Goal: Information Seeking & Learning: Find specific fact

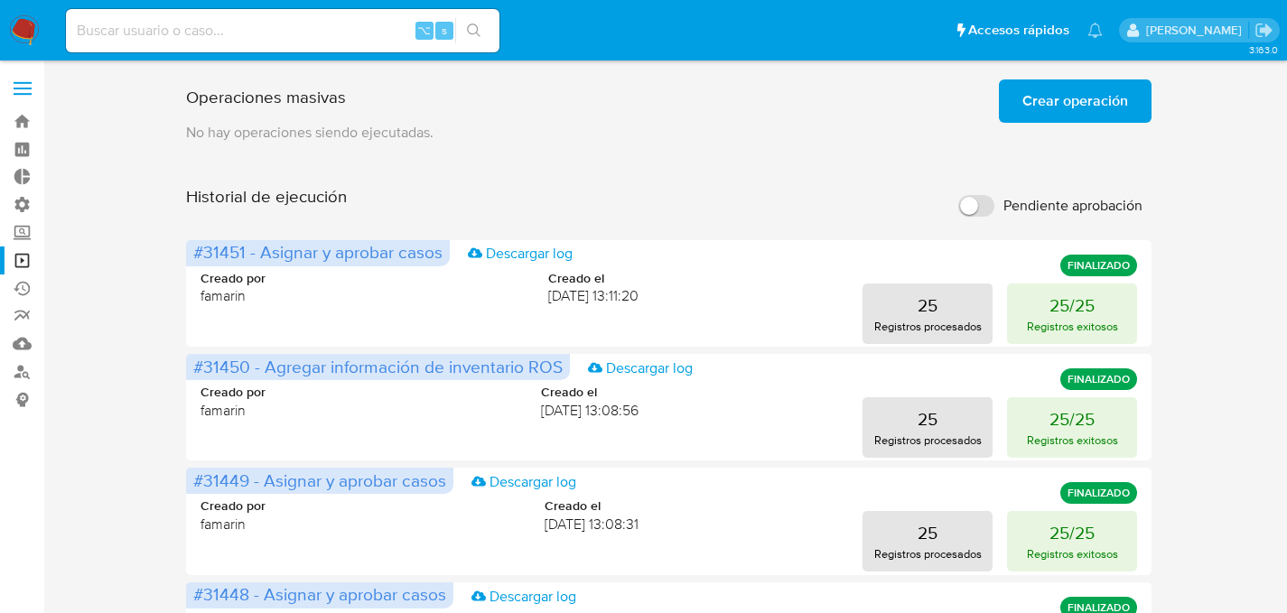
click at [821, 120] on div "Operaciones masivas Crear operación Sólo puede [PERSON_NAME] hasta un máximo de…" at bounding box center [669, 97] width 966 height 51
click at [270, 24] on input at bounding box center [282, 30] width 433 height 23
paste input "XlJ53GhCuque2DftXEf6GhAL"
type input "XlJ53GhCuque2DftXEf6GhAL"
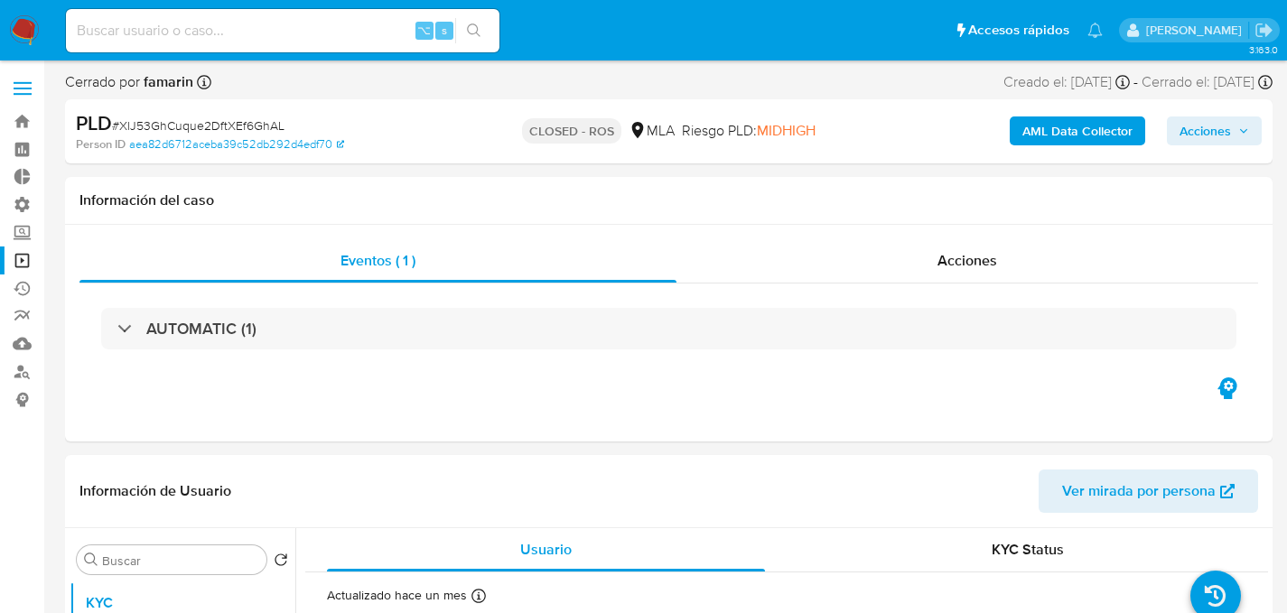
click at [250, 49] on div "⌥ s" at bounding box center [282, 30] width 433 height 43
select select "10"
click at [252, 41] on input at bounding box center [282, 30] width 433 height 23
paste input "nhtV0WnfshHzprzGsE3CQPui"
type input "nhtV0WnfshHzprzGsE3CQPui"
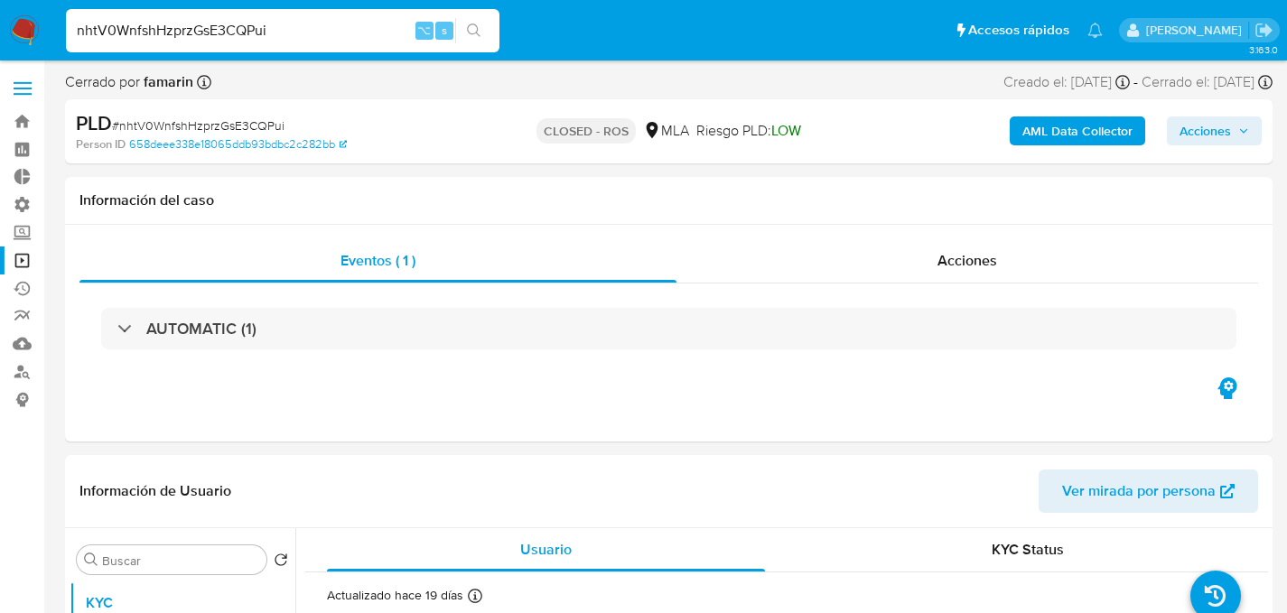
select select "10"
click at [216, 17] on div "nhtV0WnfshHzprzGsE3CQPui ⌥ s" at bounding box center [282, 30] width 433 height 43
click at [215, 29] on input "nhtV0WnfshHzprzGsE3CQPui" at bounding box center [282, 30] width 433 height 23
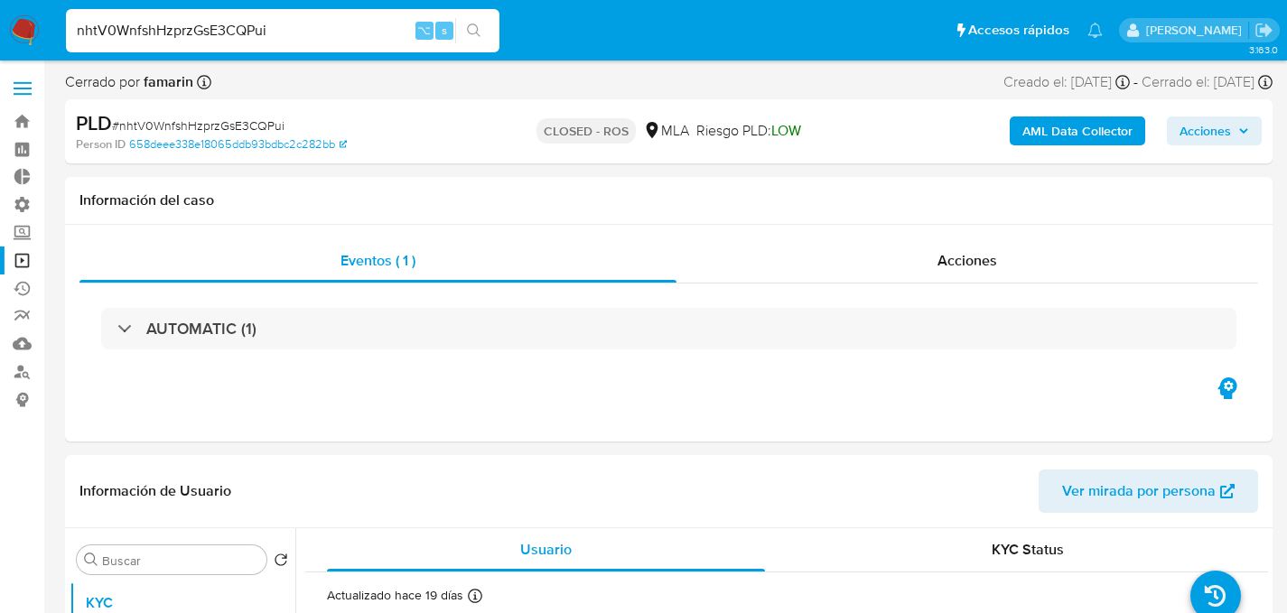
paste input "g87KJJZp91cq516yCUnZFcMN"
type input "g87KJJZp91cq516yCUnZFcMN"
select select "10"
click at [253, 43] on div "g87KJJZp91cq516yCUnZFcMN ⌥ s" at bounding box center [282, 30] width 433 height 43
click at [253, 33] on input "g87KJJZp91cq516yCUnZFcMN" at bounding box center [282, 30] width 433 height 23
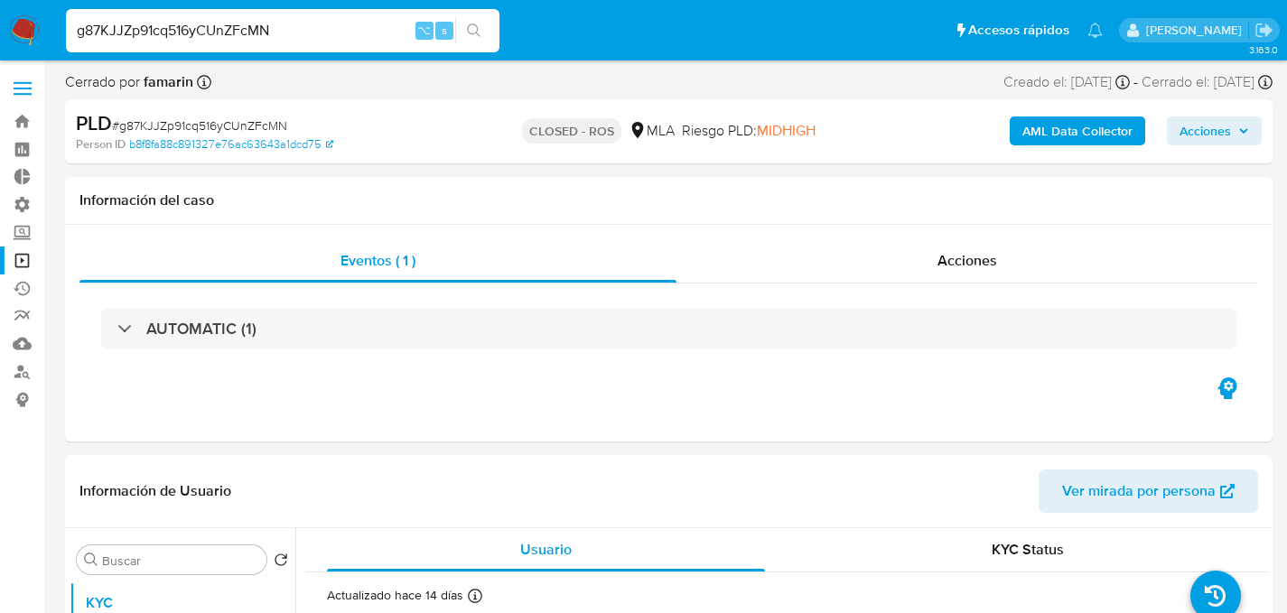
click at [253, 33] on input "g87KJJZp91cq516yCUnZFcMN" at bounding box center [282, 30] width 433 height 23
paste input "GgI8z8EdJkbgQqrlkYTuC9Pq"
type input "GgI8z8EdJkbgQqrlkYTuC9Pq"
select select "10"
click at [250, 40] on input "GgI8z8EdJkbgQqrlkYTuC9Pq" at bounding box center [282, 30] width 433 height 23
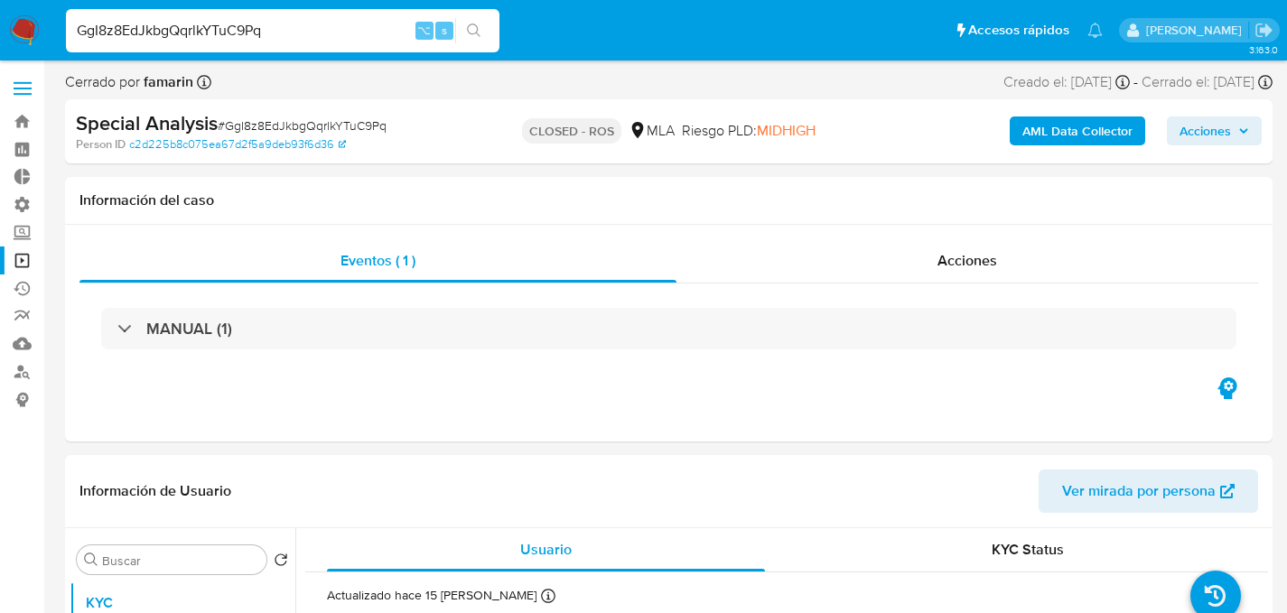
click at [250, 40] on input "GgI8z8EdJkbgQqrlkYTuC9Pq" at bounding box center [282, 30] width 433 height 23
paste input "6Sjv1KdS7S4DVXsCTX9ownfb"
type input "6Sjv1KdS7S4DVXsCTX9ownfb"
select select "10"
click at [226, 30] on input "6Sjv1KdS7S4DVXsCTX9ownfb" at bounding box center [282, 30] width 433 height 23
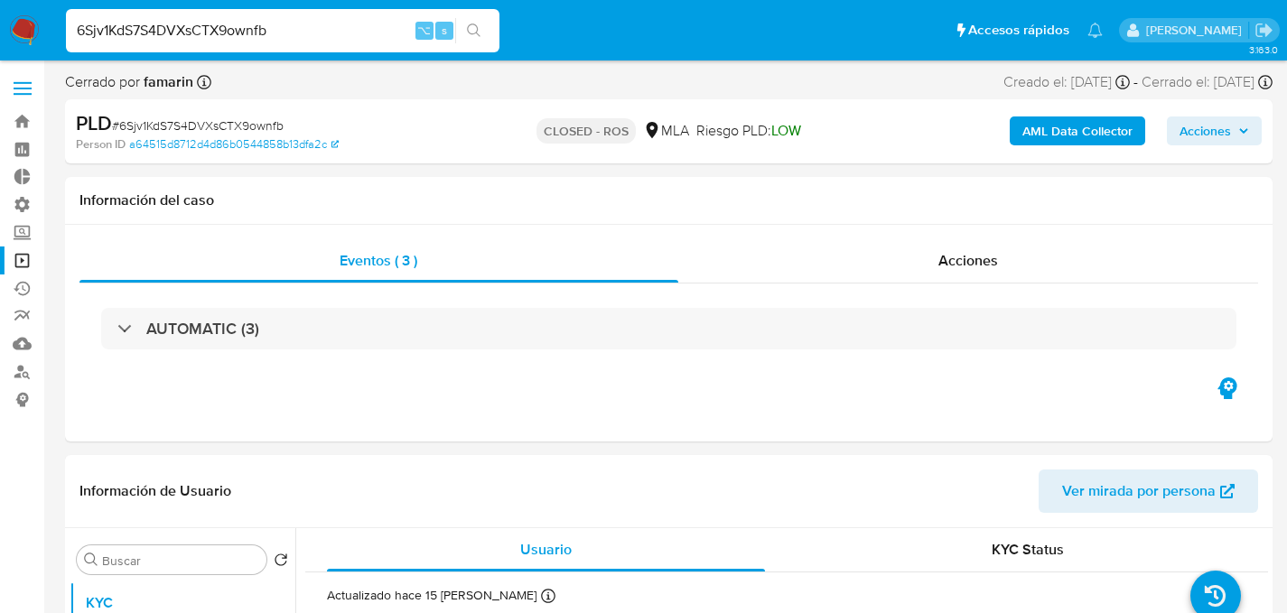
click at [226, 30] on input "6Sjv1KdS7S4DVXsCTX9ownfb" at bounding box center [282, 30] width 433 height 23
paste input "g9YUG8U0lb50wI28ZYTeRcOA"
type input "g9YUG8U0lb50wI28ZYTeRcOA"
select select "10"
click at [260, 13] on div "g9YUG8U0lb50wI28ZYTeRcOA ⌥ s" at bounding box center [282, 30] width 433 height 43
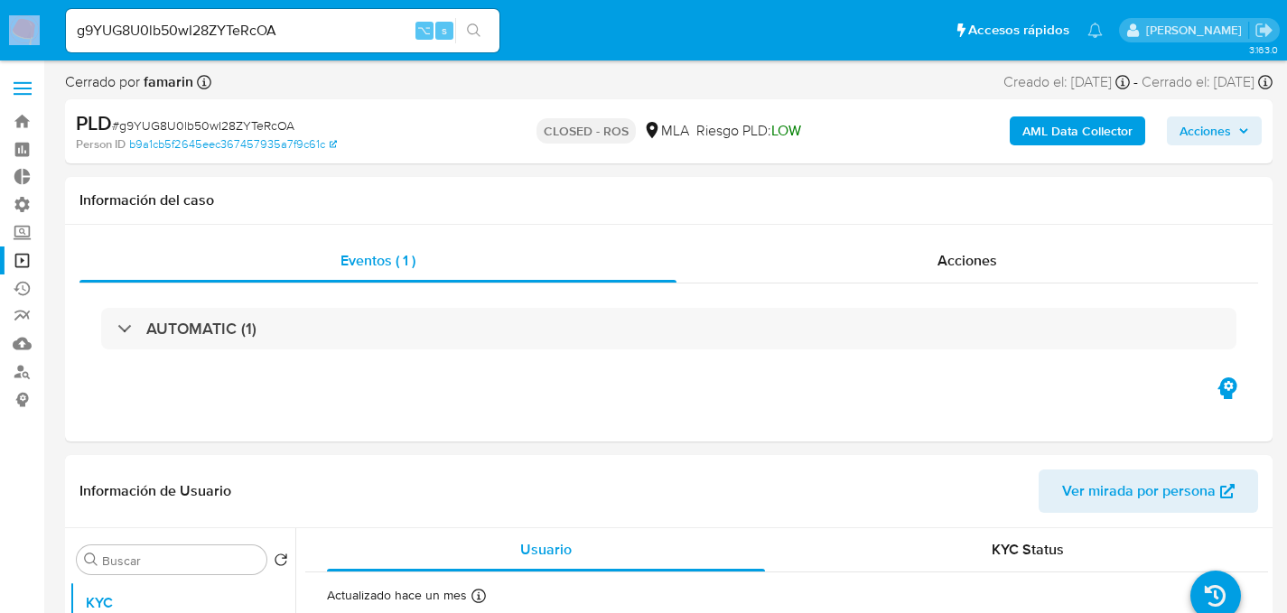
click at [260, 13] on div "g9YUG8U0lb50wI28ZYTeRcOA ⌥ s" at bounding box center [282, 30] width 433 height 43
click at [262, 26] on input "g9YUG8U0lb50wI28ZYTeRcOA" at bounding box center [282, 30] width 433 height 23
type input "115160724"
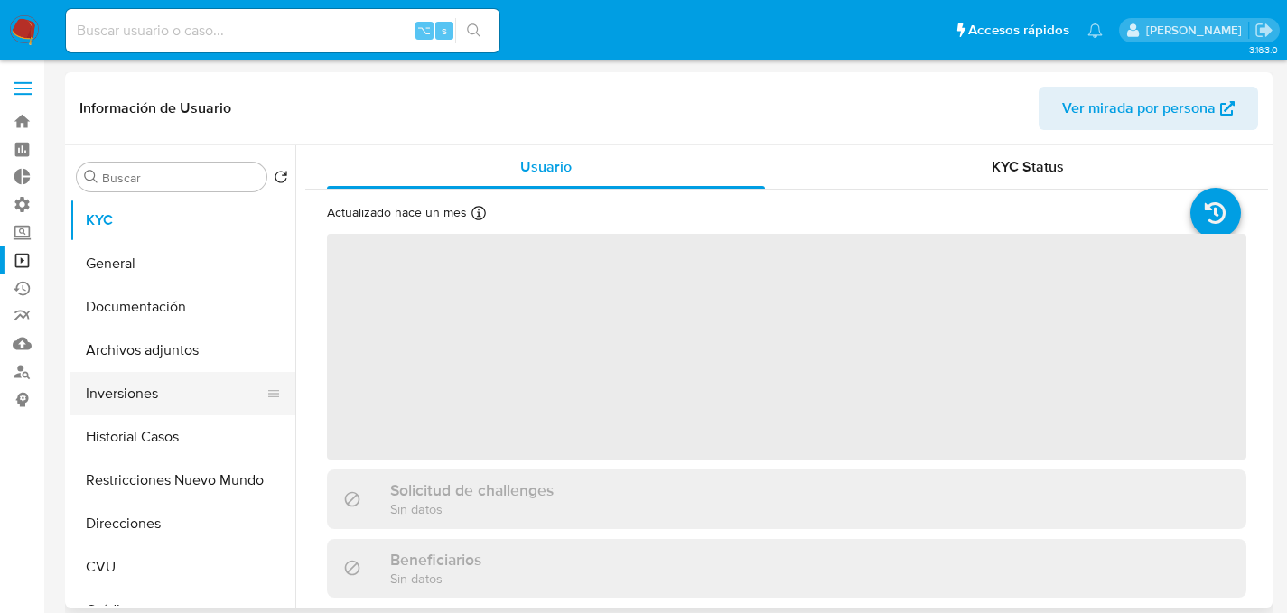
scroll to position [28, 0]
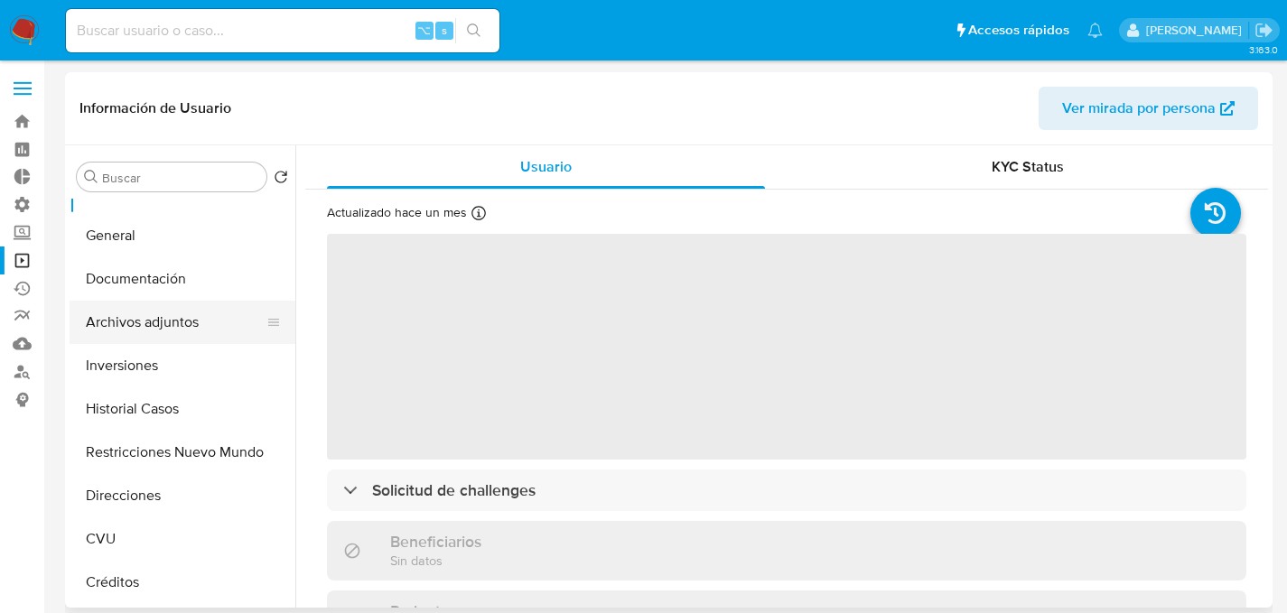
click at [135, 328] on button "Archivos adjuntos" at bounding box center [175, 322] width 211 height 43
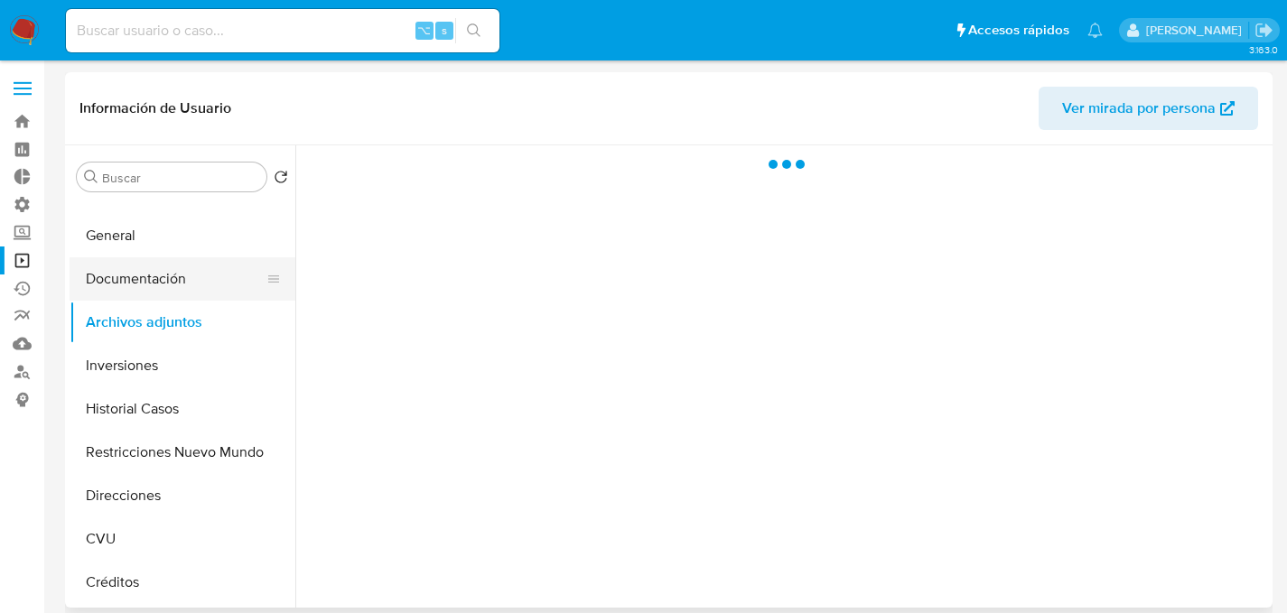
click at [101, 275] on button "Documentación" at bounding box center [175, 278] width 211 height 43
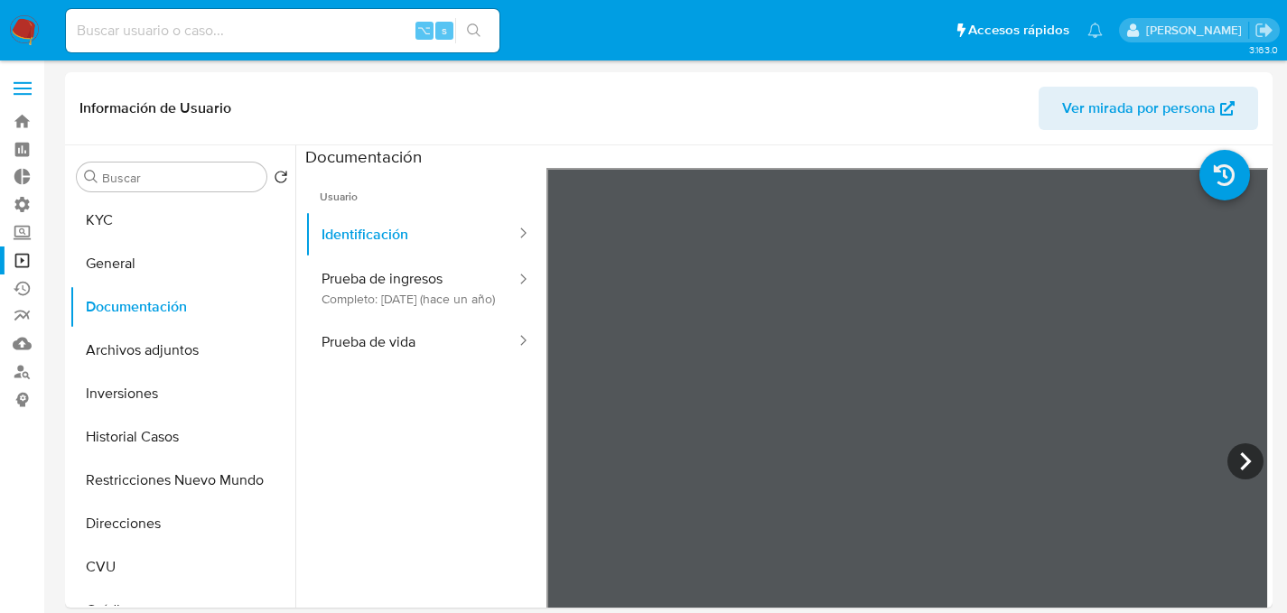
select select "10"
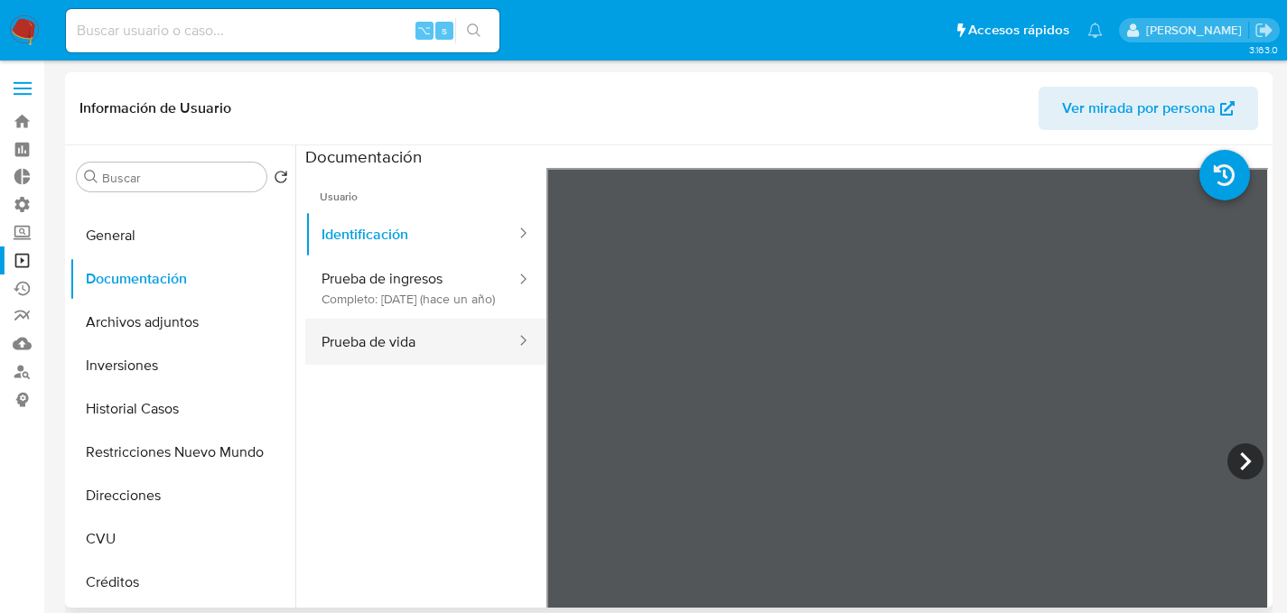
click at [405, 340] on button "Prueba de vida" at bounding box center [411, 342] width 212 height 46
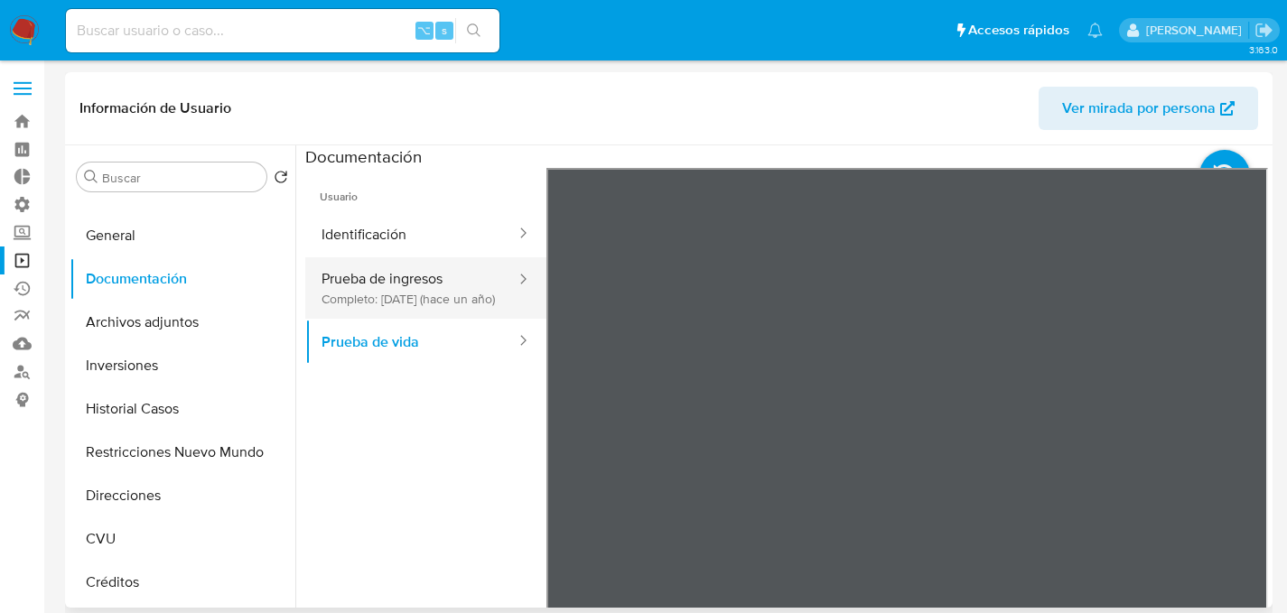
click at [402, 319] on button "Prueba de ingresos Completo: 05/06/2024 (hace un año)" at bounding box center [411, 287] width 212 height 61
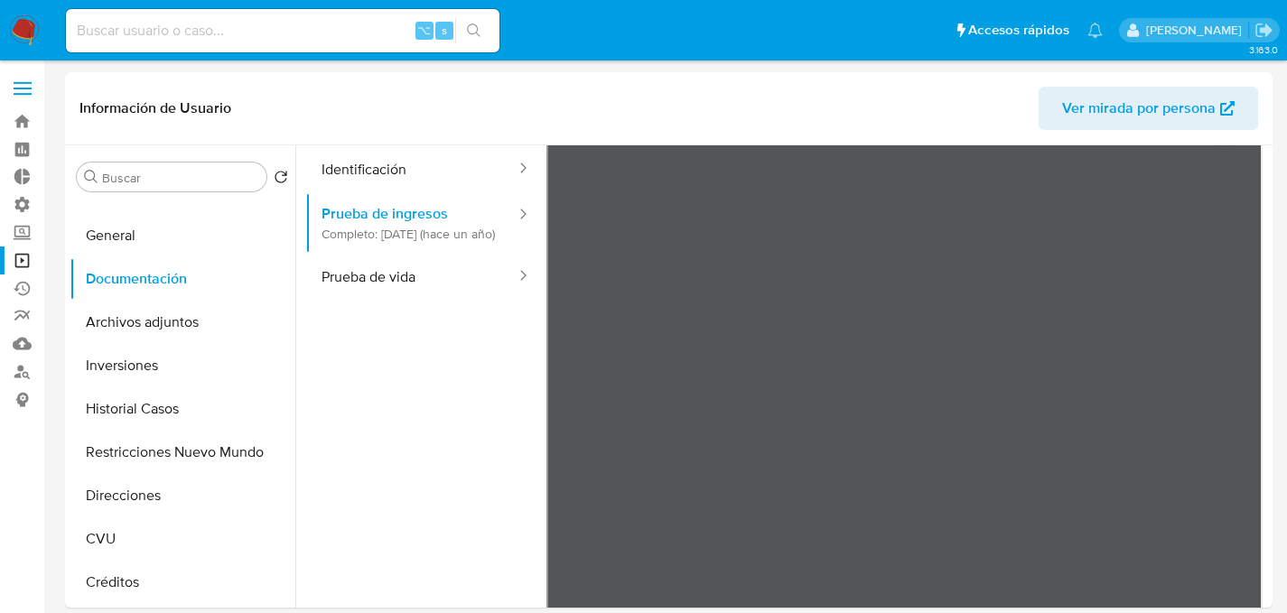
scroll to position [65, 0]
click at [151, 227] on button "General" at bounding box center [175, 235] width 211 height 43
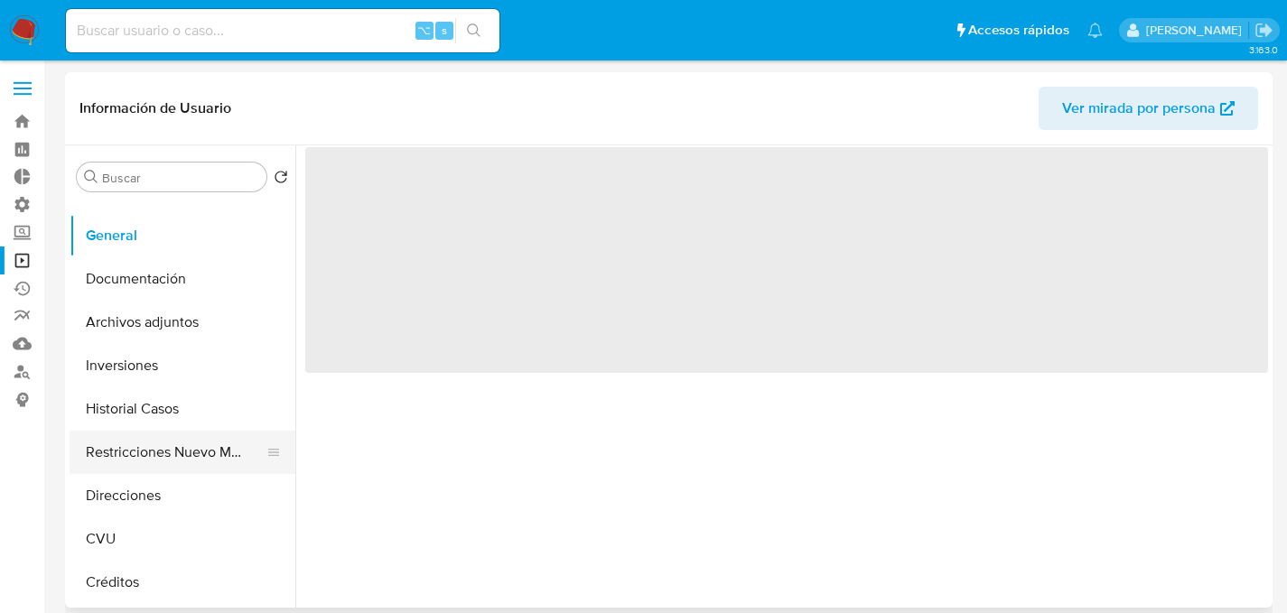
click at [141, 455] on button "Restricciones Nuevo Mundo" at bounding box center [175, 452] width 211 height 43
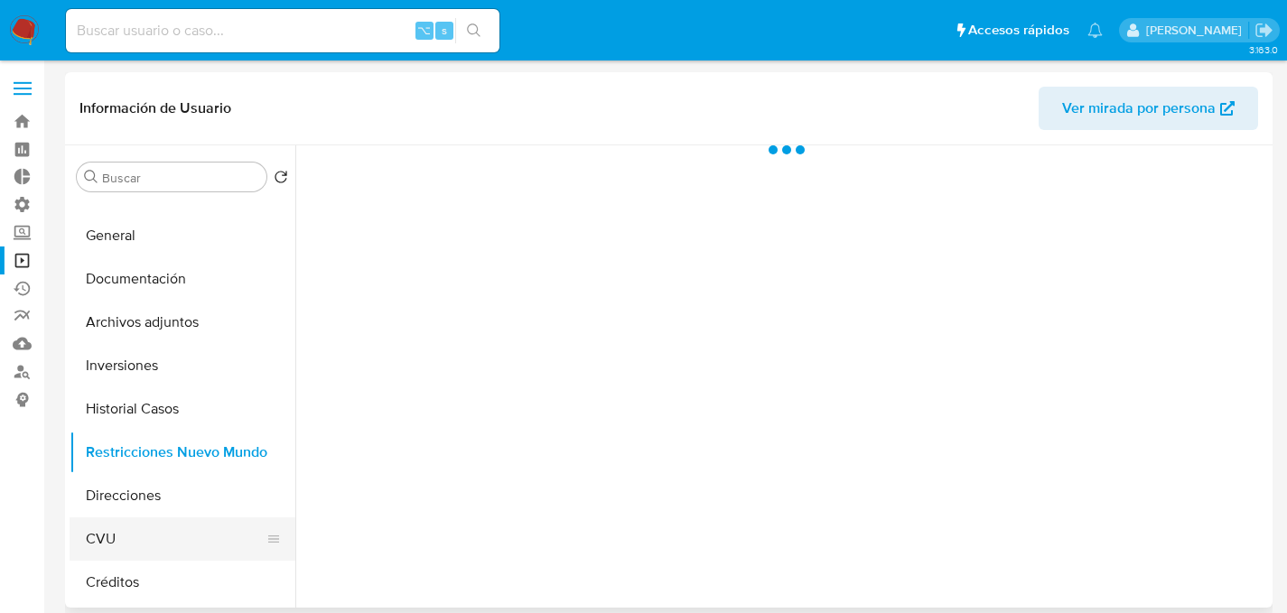
click at [141, 551] on button "CVU" at bounding box center [175, 538] width 211 height 43
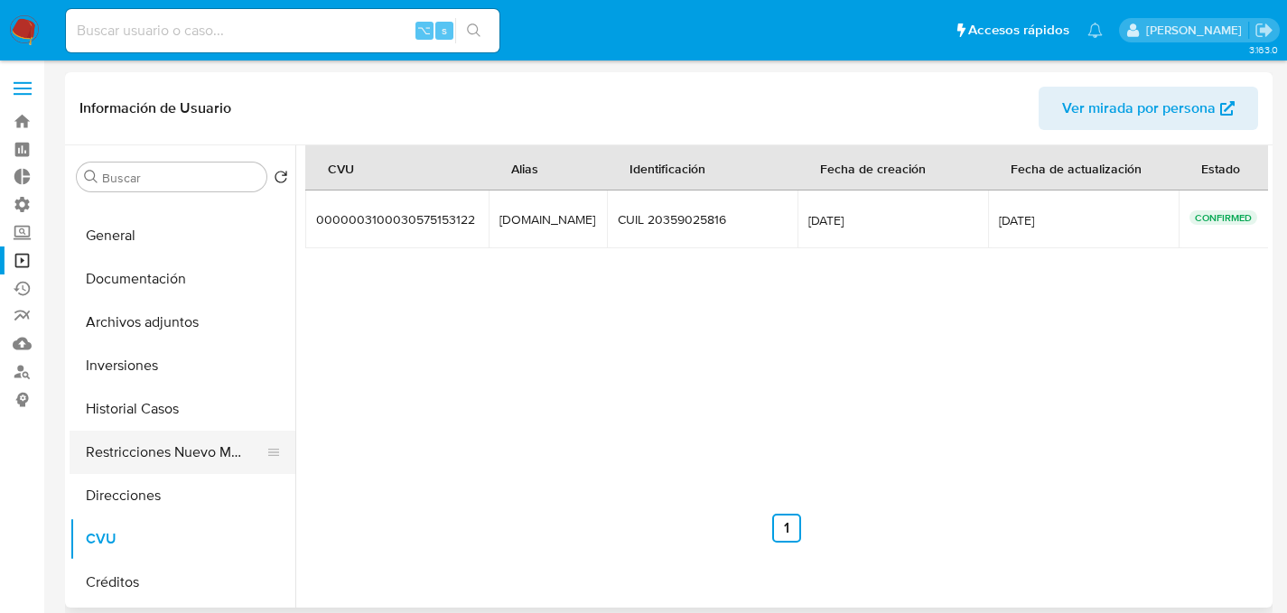
click at [148, 461] on button "Restricciones Nuevo Mundo" at bounding box center [175, 452] width 211 height 43
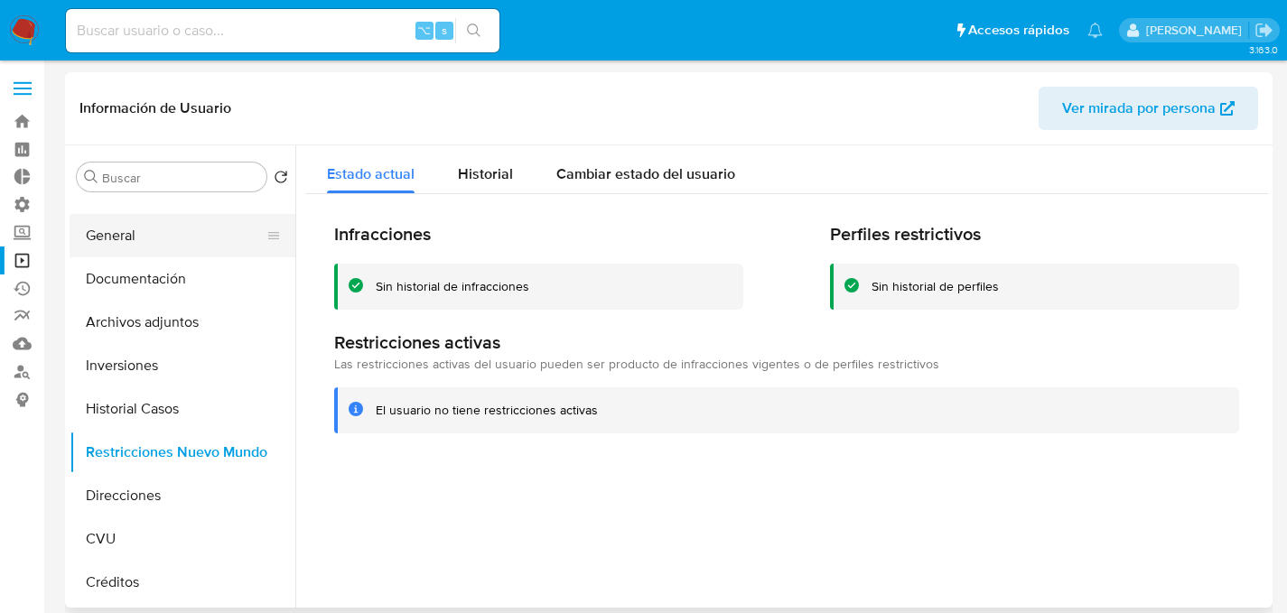
click at [154, 242] on button "General" at bounding box center [175, 235] width 211 height 43
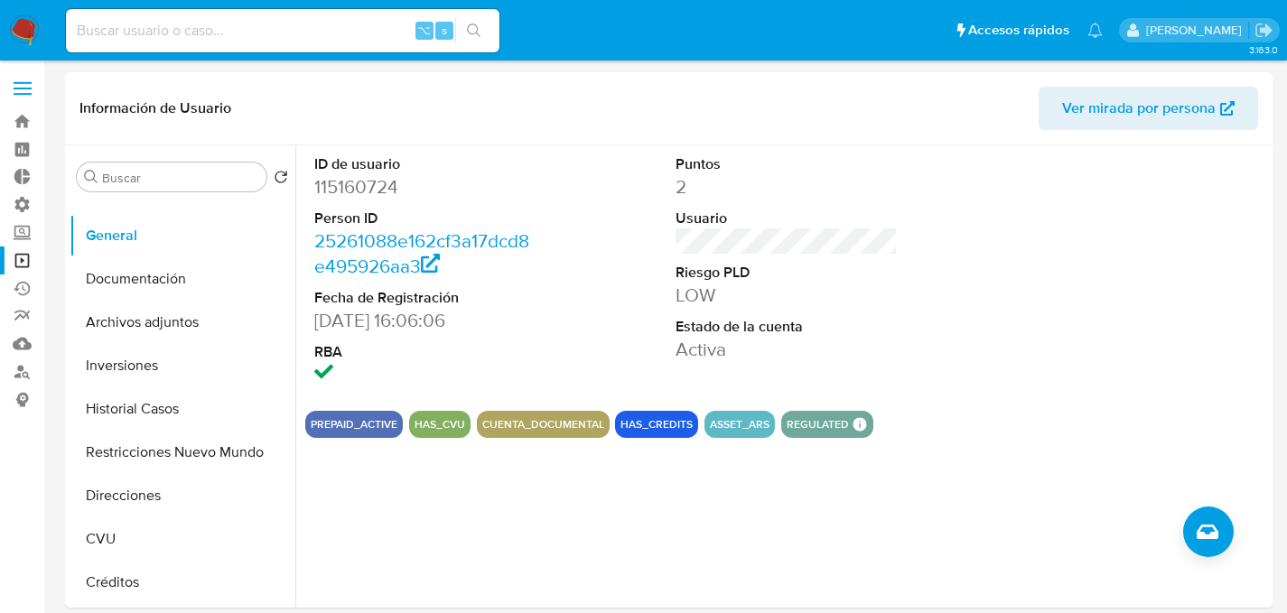
click at [31, 23] on img at bounding box center [24, 30] width 31 height 31
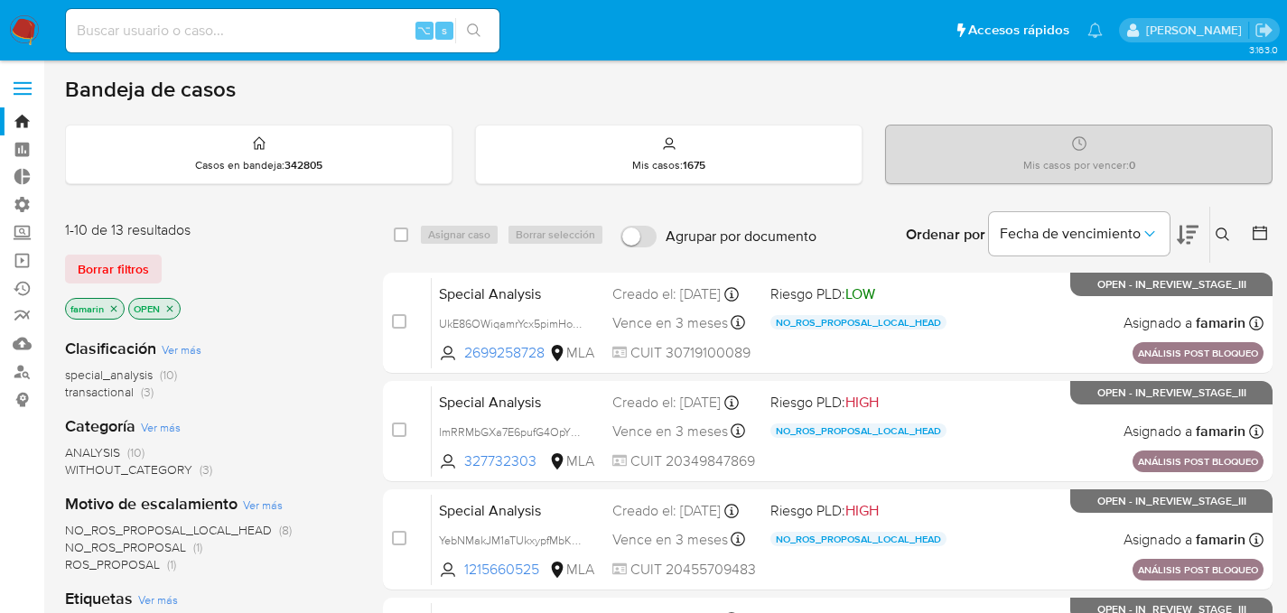
click at [254, 43] on div "⌥ s" at bounding box center [282, 30] width 433 height 43
click at [284, 9] on div "⌥ s" at bounding box center [282, 30] width 433 height 43
click at [289, 20] on input at bounding box center [282, 30] width 433 height 23
paste input "99334585"
type input "99334585"
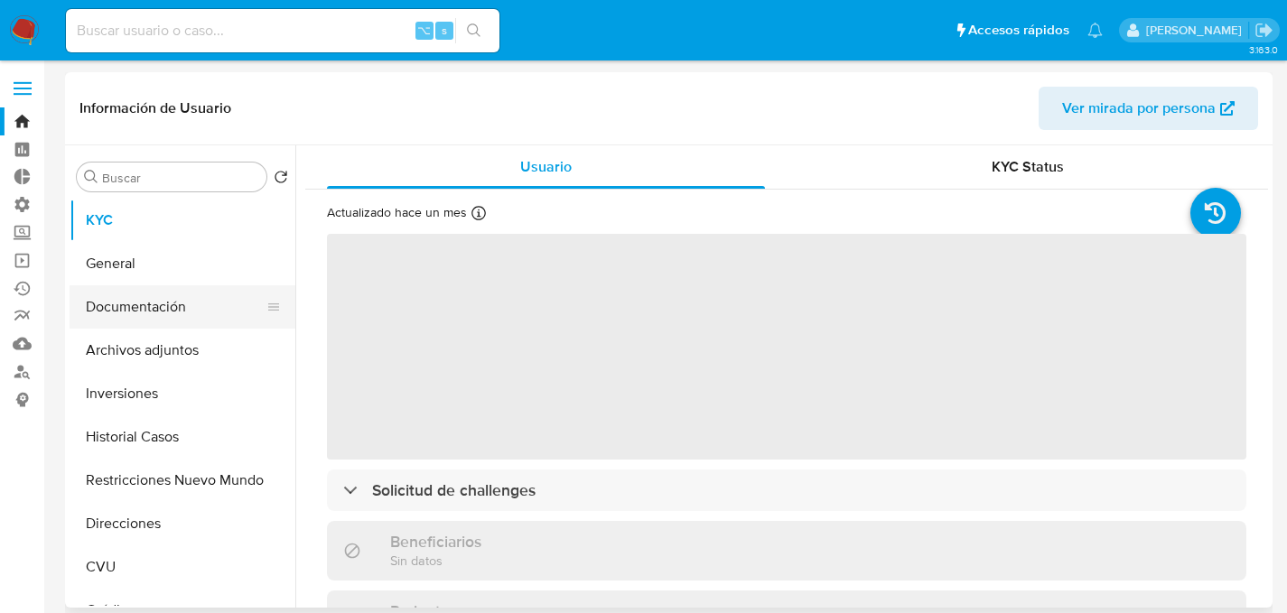
select select "10"
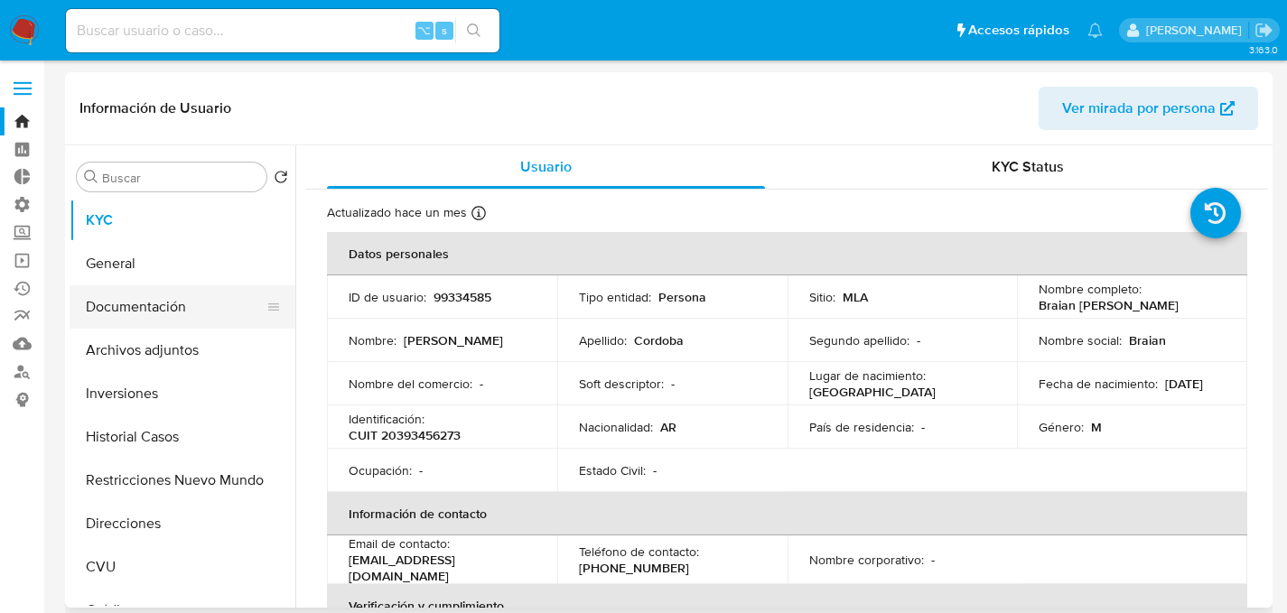
click at [179, 306] on button "Documentación" at bounding box center [175, 306] width 211 height 43
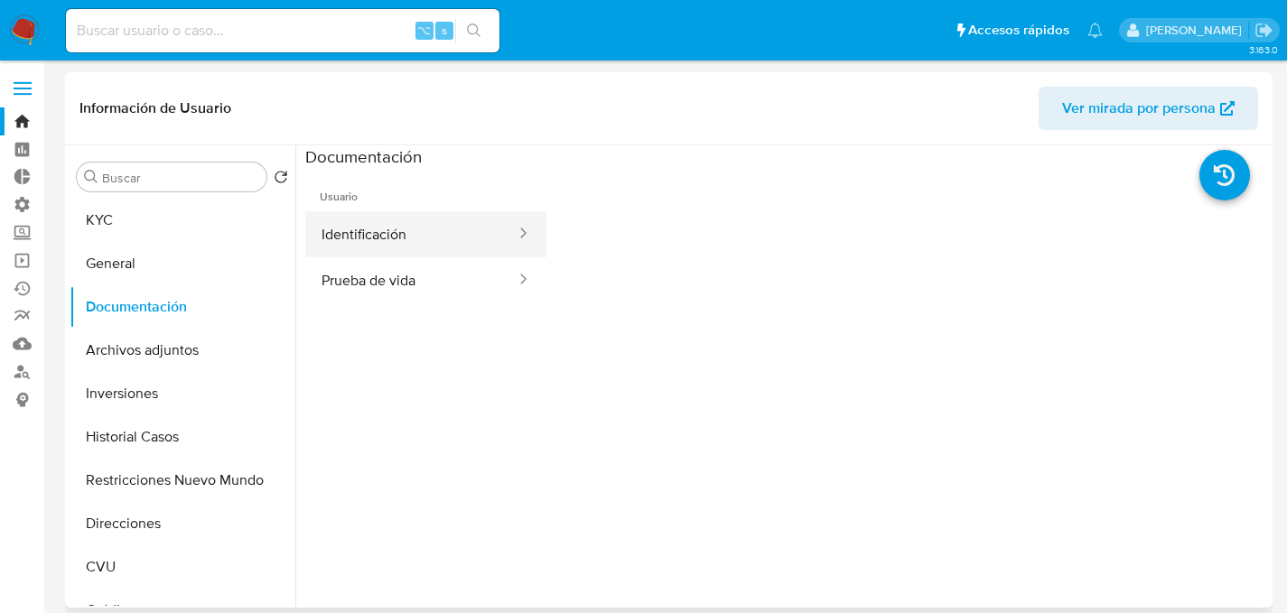
click at [432, 239] on button "Identificación" at bounding box center [411, 234] width 212 height 46
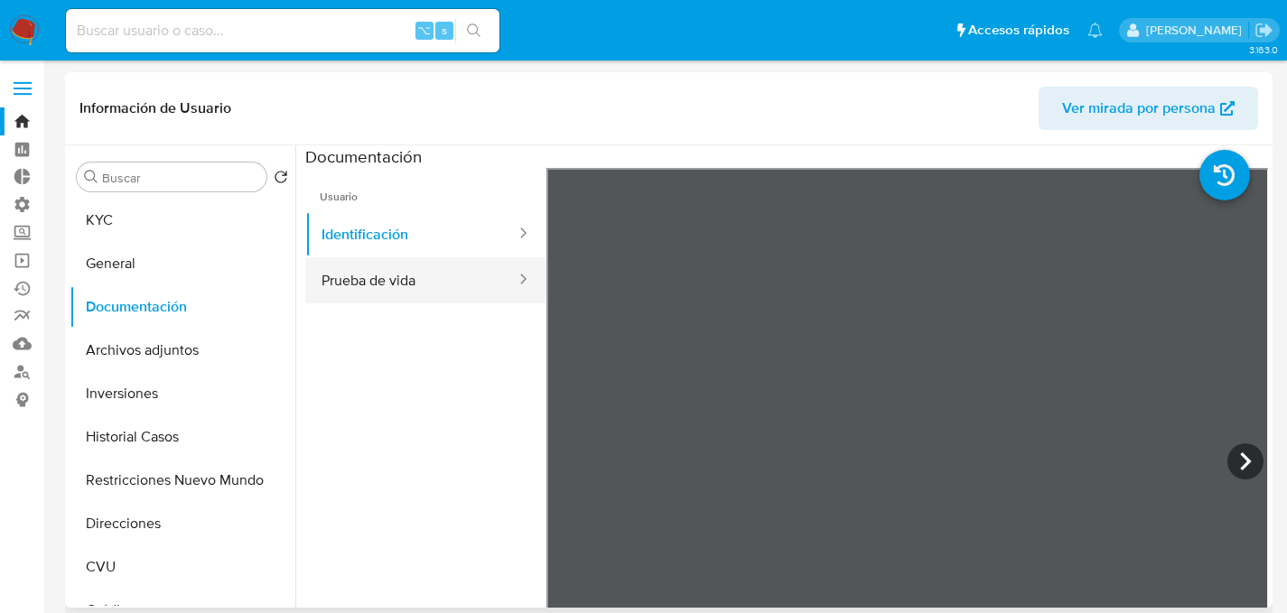
click at [390, 279] on button "Prueba de vida" at bounding box center [411, 280] width 212 height 46
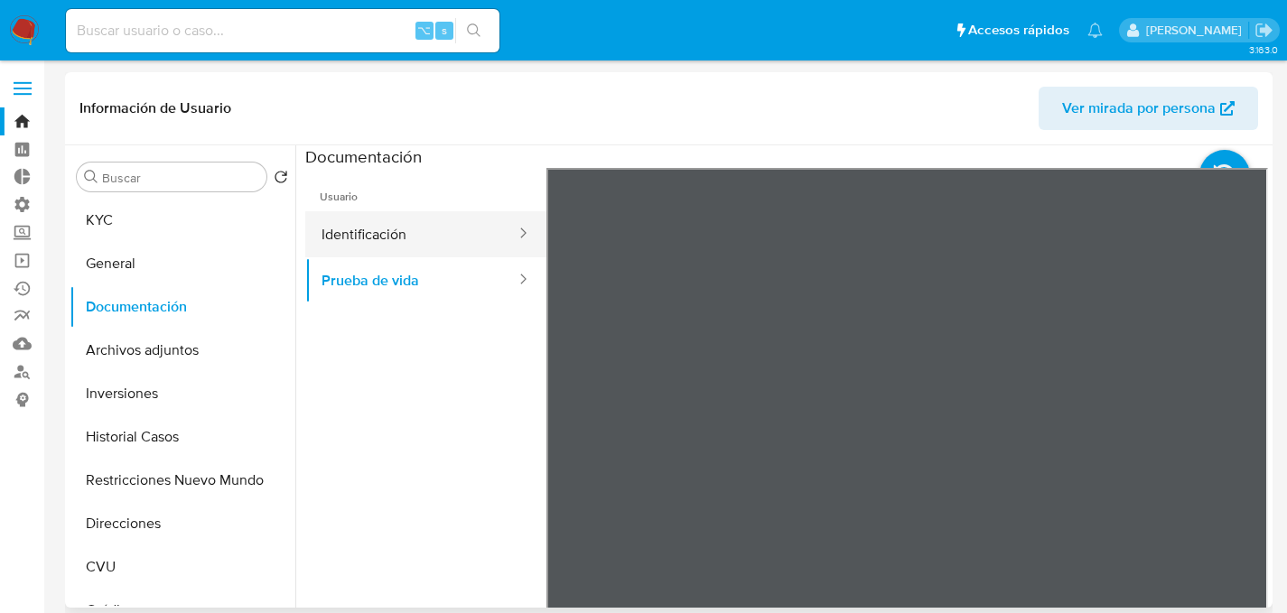
click at [418, 237] on button "Identificación" at bounding box center [411, 234] width 212 height 46
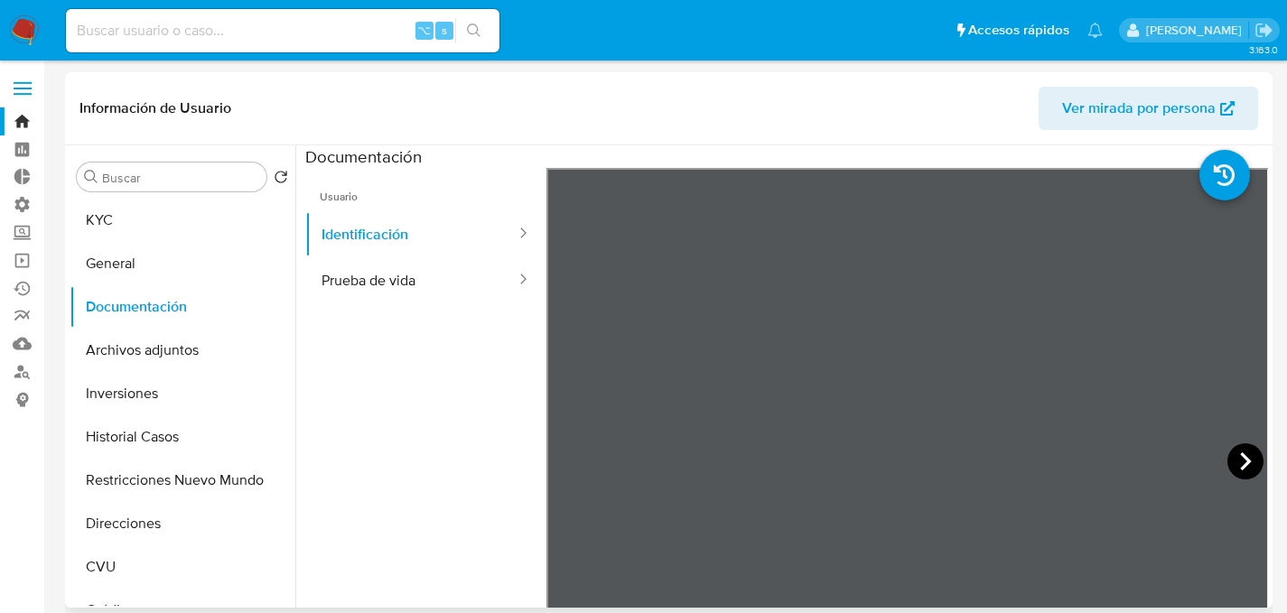
click at [1240, 463] on icon at bounding box center [1245, 461] width 11 height 18
click at [192, 228] on button "KYC" at bounding box center [175, 220] width 211 height 43
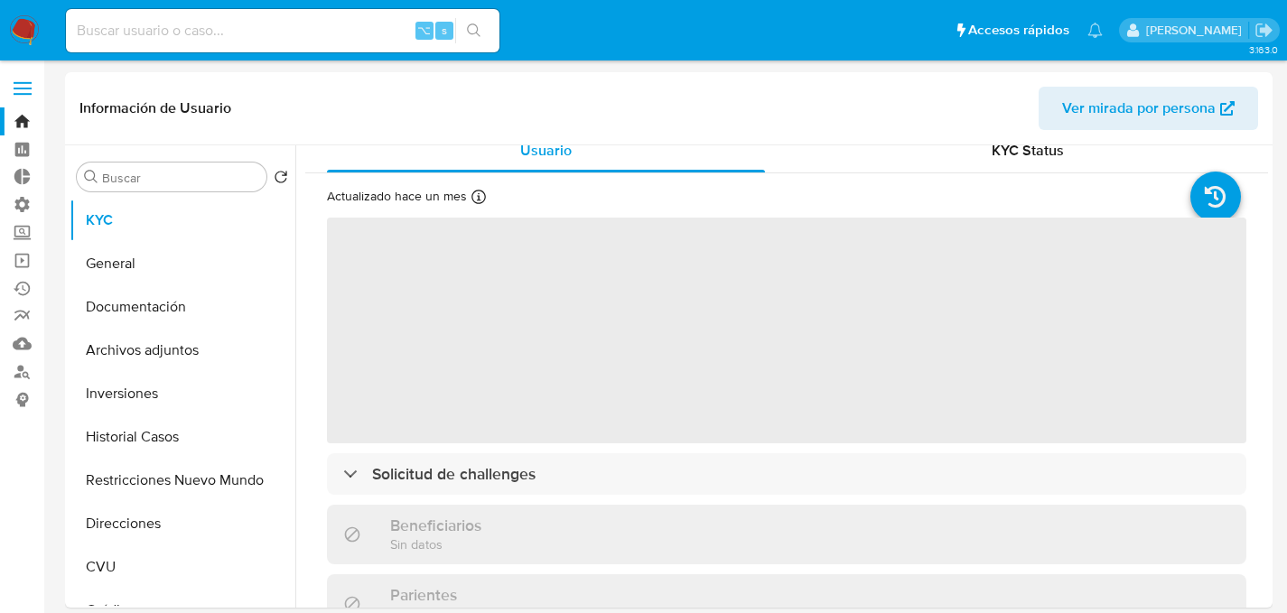
scroll to position [16, 0]
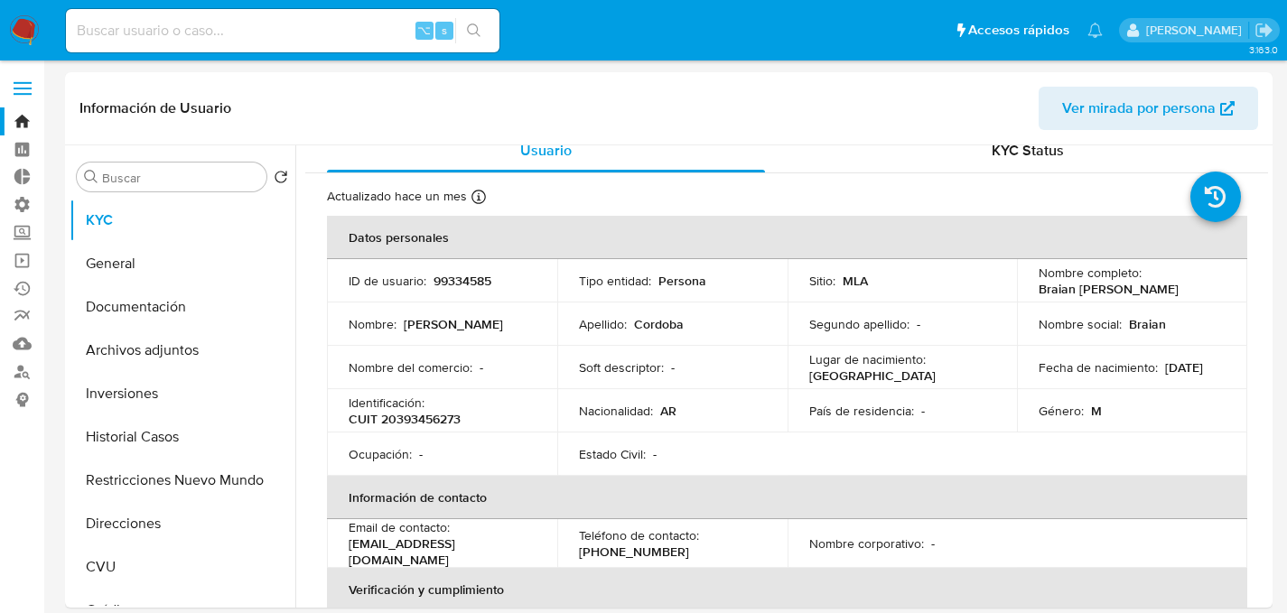
click at [445, 415] on p "CUIT 20393456273" at bounding box center [405, 419] width 112 height 16
copy p "20393456273"
click at [188, 303] on button "Documentación" at bounding box center [175, 306] width 211 height 43
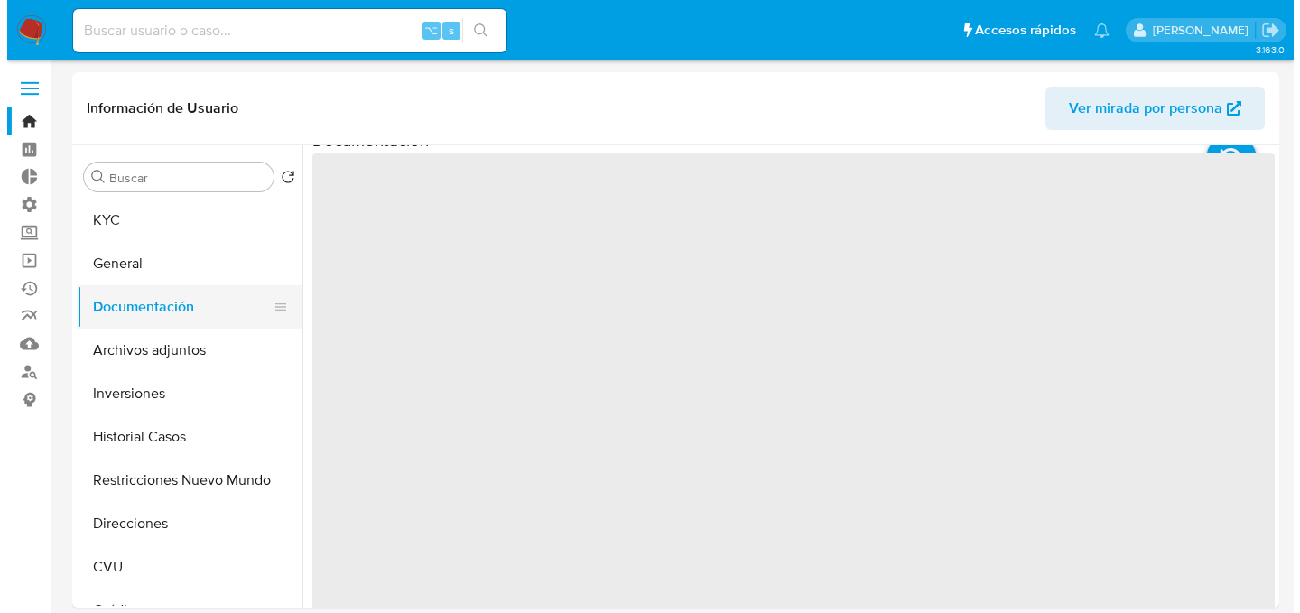
scroll to position [0, 0]
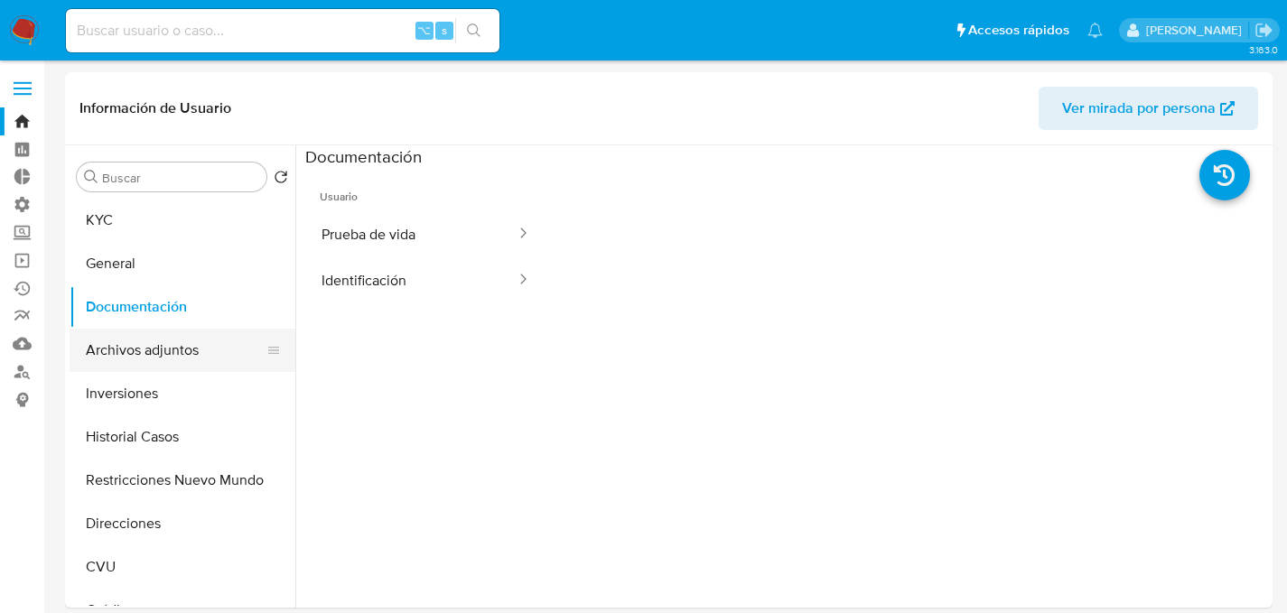
click at [188, 369] on button "Archivos adjuntos" at bounding box center [175, 350] width 211 height 43
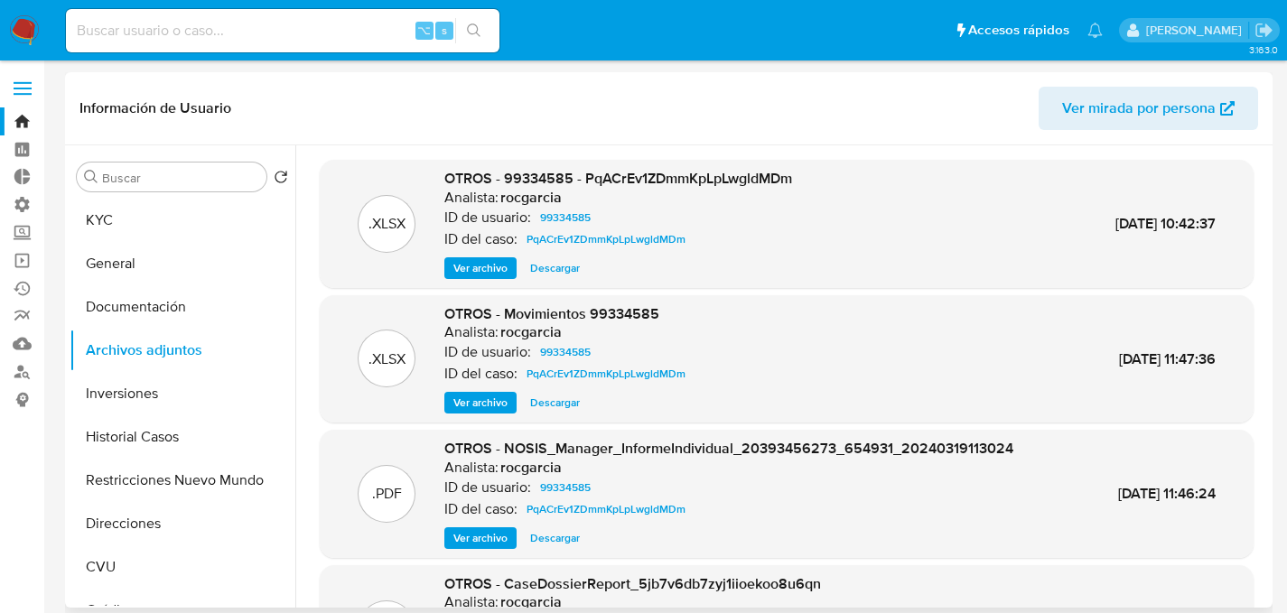
click at [487, 261] on span "Ver archivo" at bounding box center [480, 268] width 54 height 18
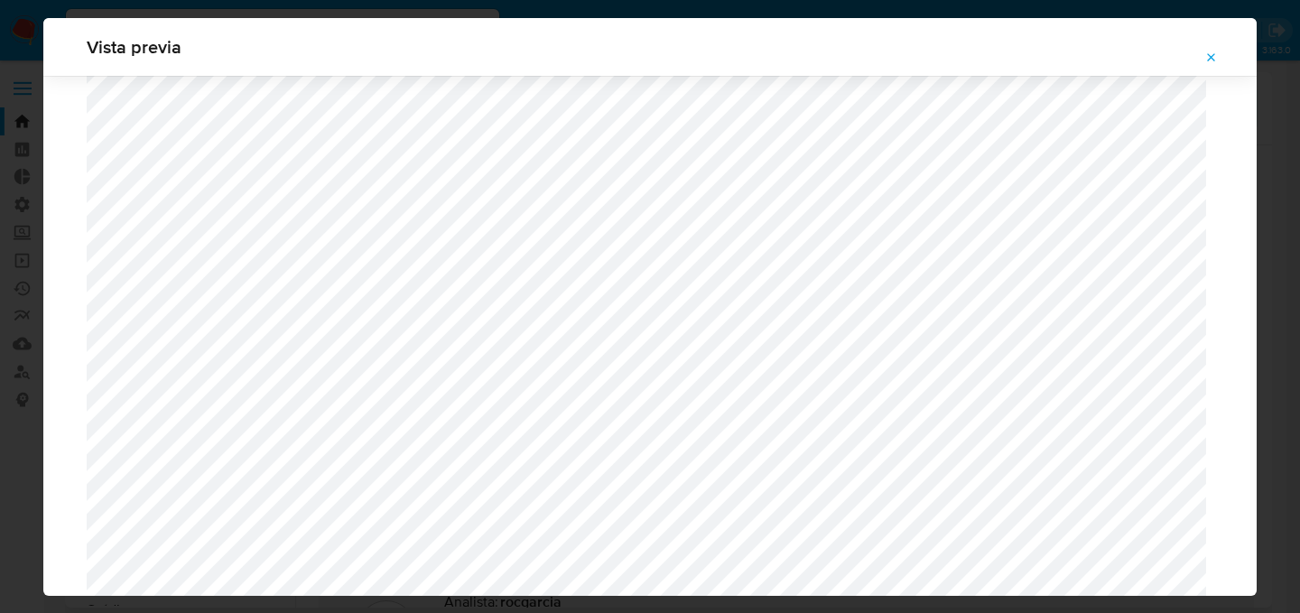
scroll to position [1717, 0]
click at [1209, 63] on icon "Attachment preview" at bounding box center [1212, 58] width 14 height 14
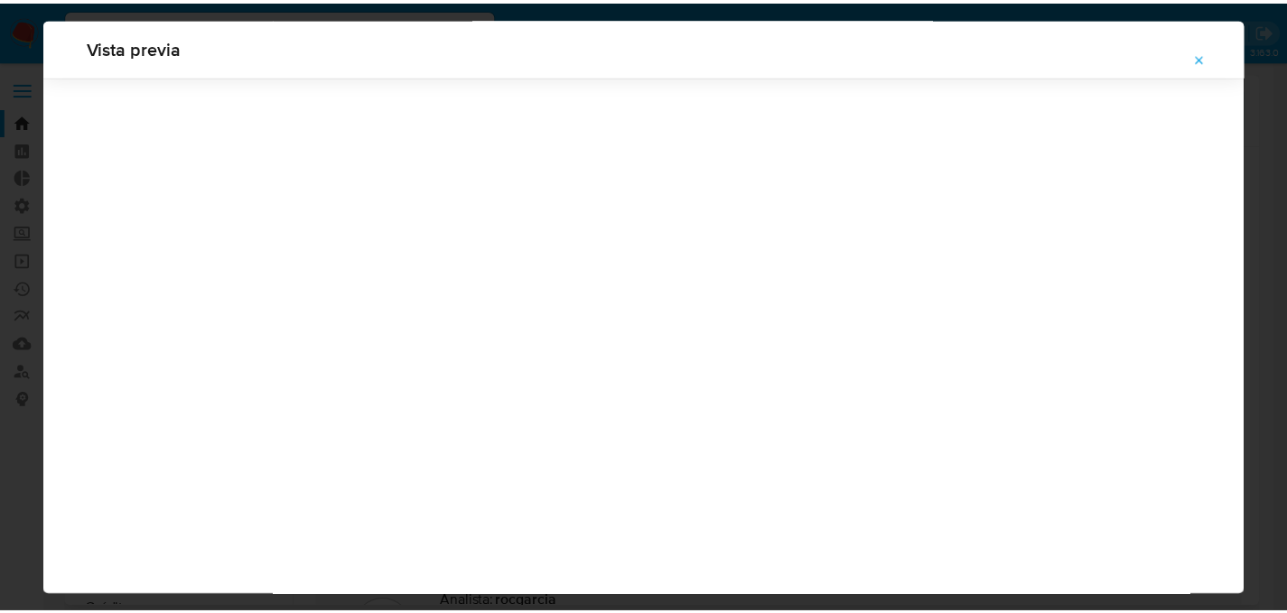
scroll to position [58, 0]
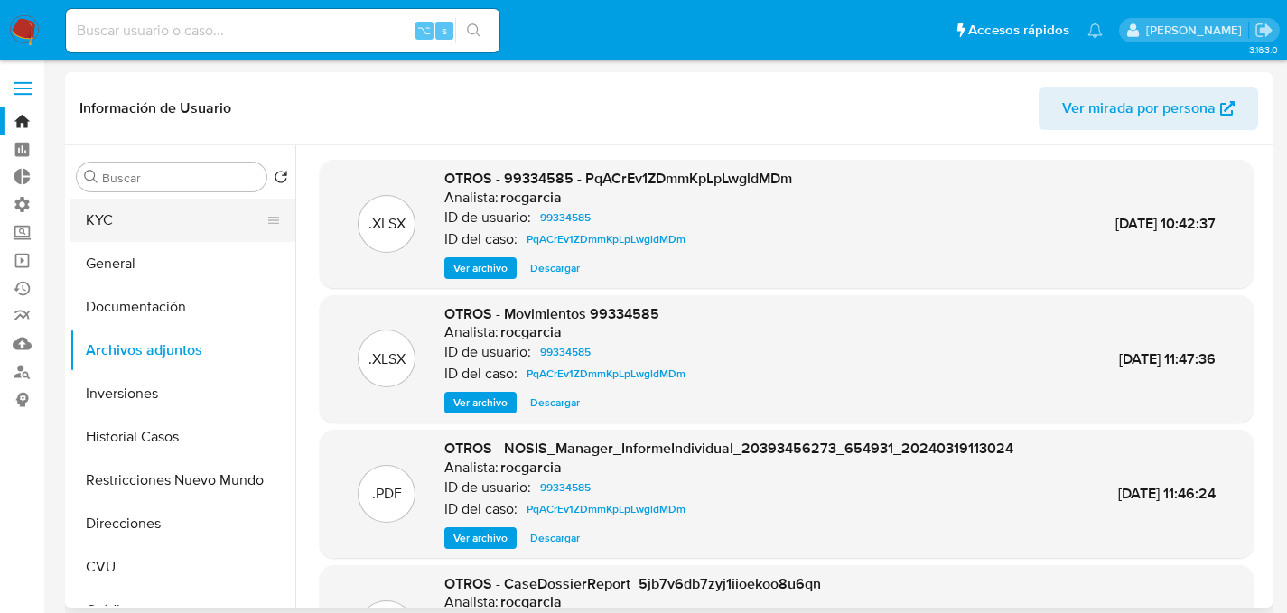
click at [137, 213] on button "KYC" at bounding box center [175, 220] width 211 height 43
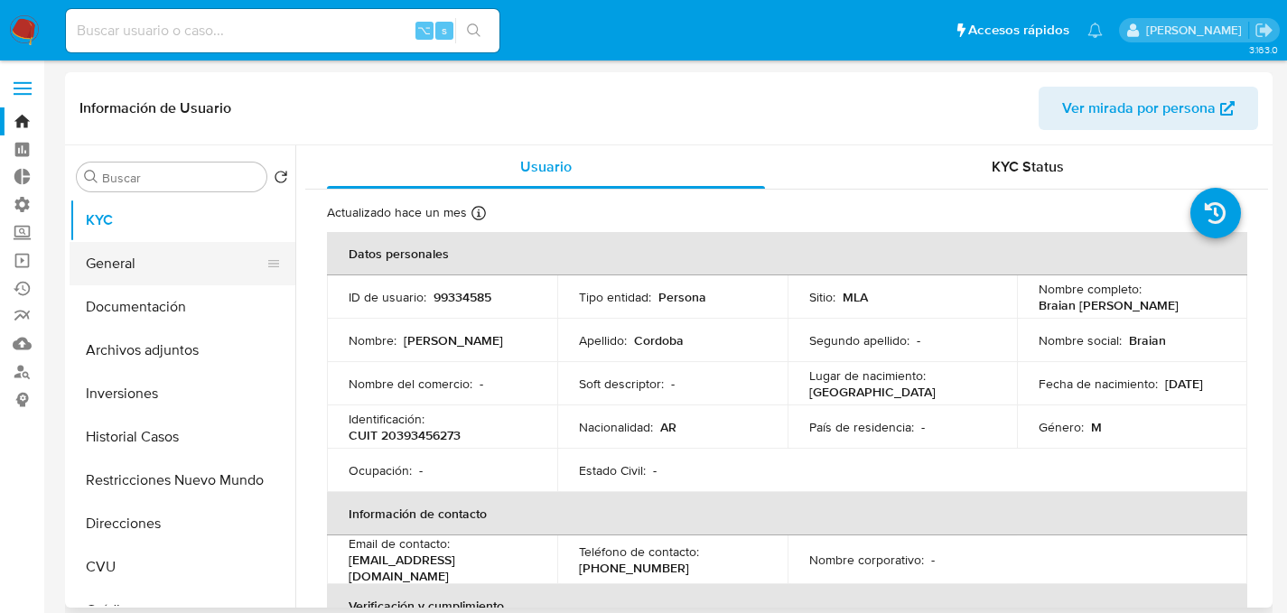
click at [146, 252] on button "General" at bounding box center [175, 263] width 211 height 43
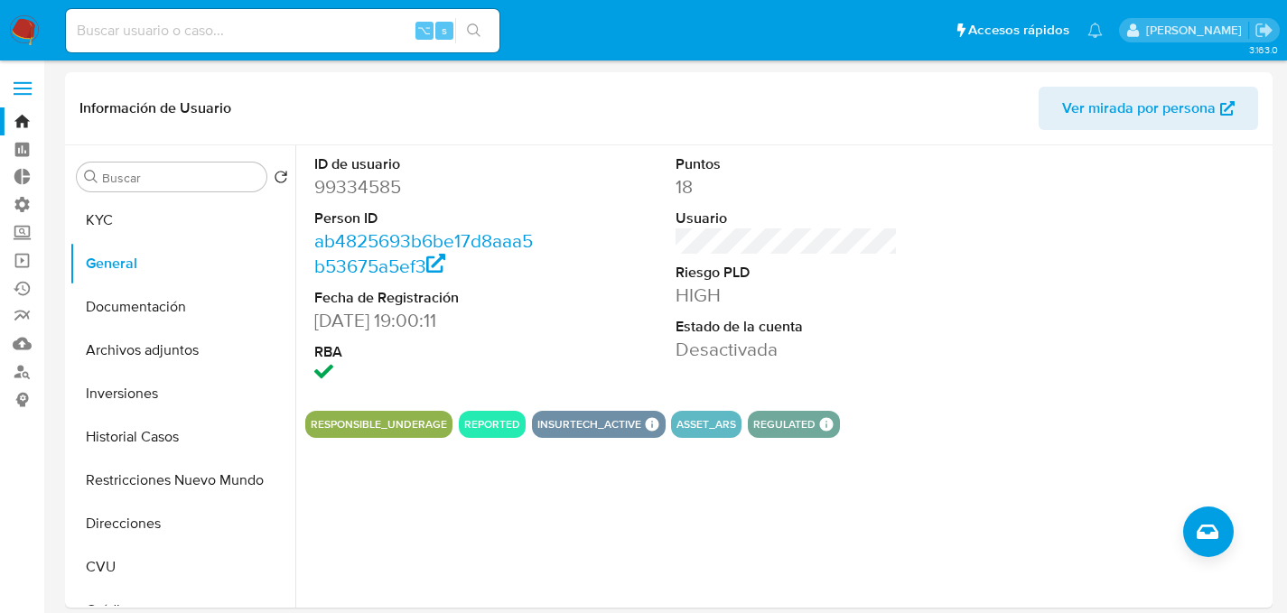
click at [523, 359] on dt "RBA" at bounding box center [425, 352] width 223 height 20
click at [173, 200] on button "KYC" at bounding box center [175, 220] width 211 height 43
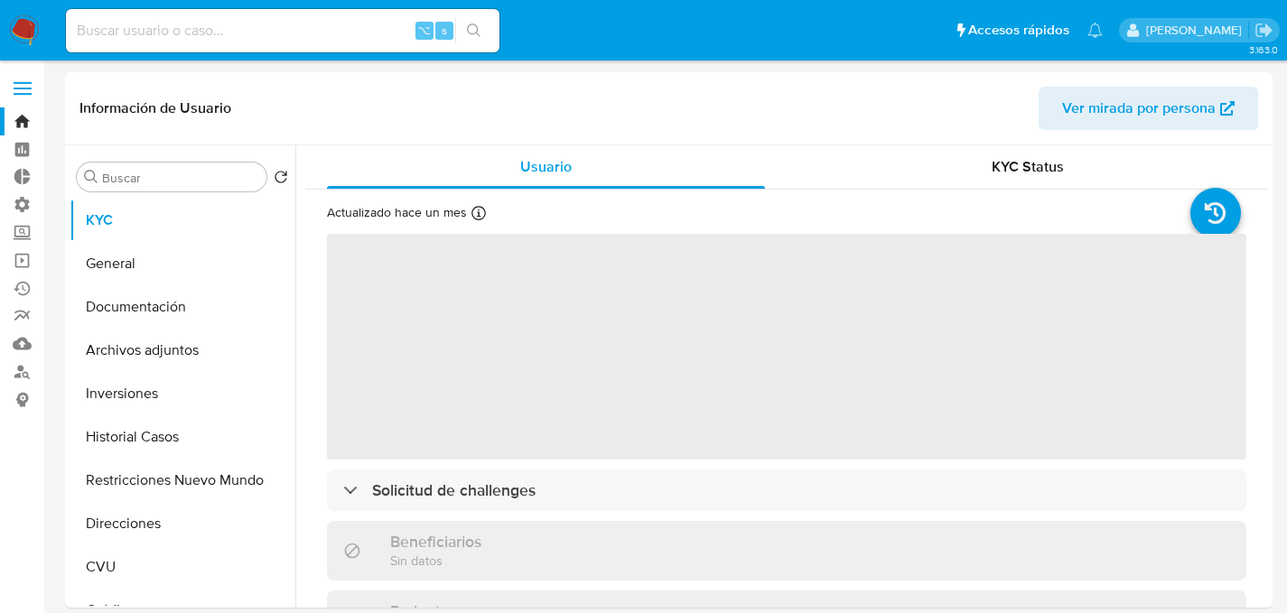
click at [203, 16] on div "⌥ s" at bounding box center [282, 30] width 433 height 43
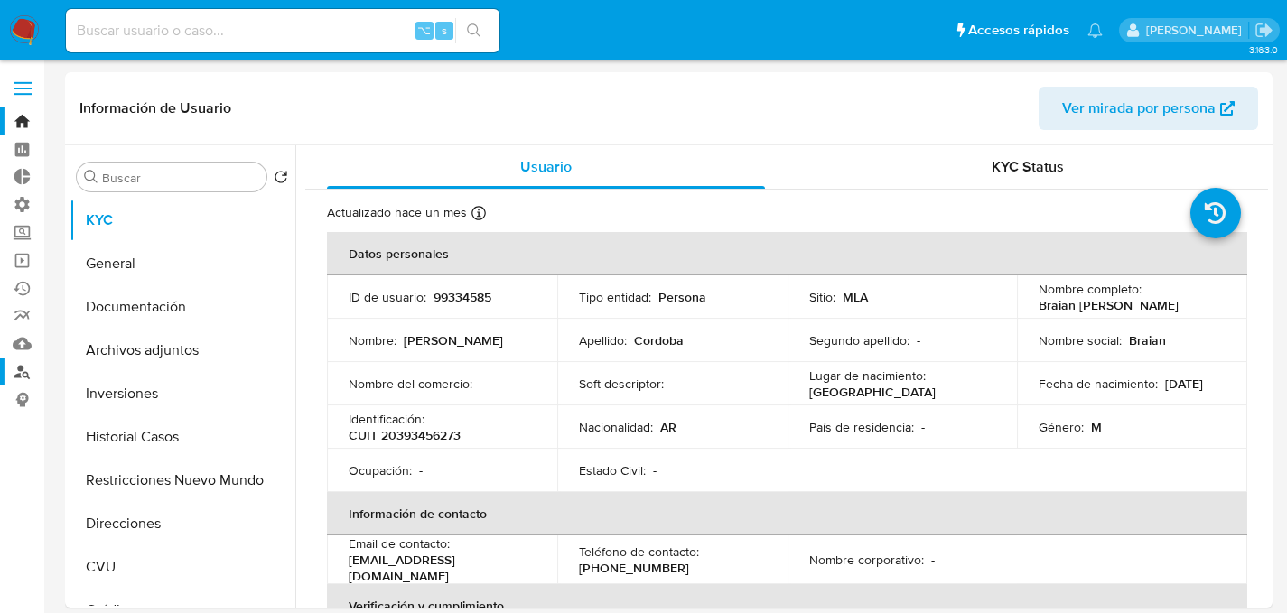
click at [23, 369] on link "Buscador de personas" at bounding box center [107, 372] width 215 height 28
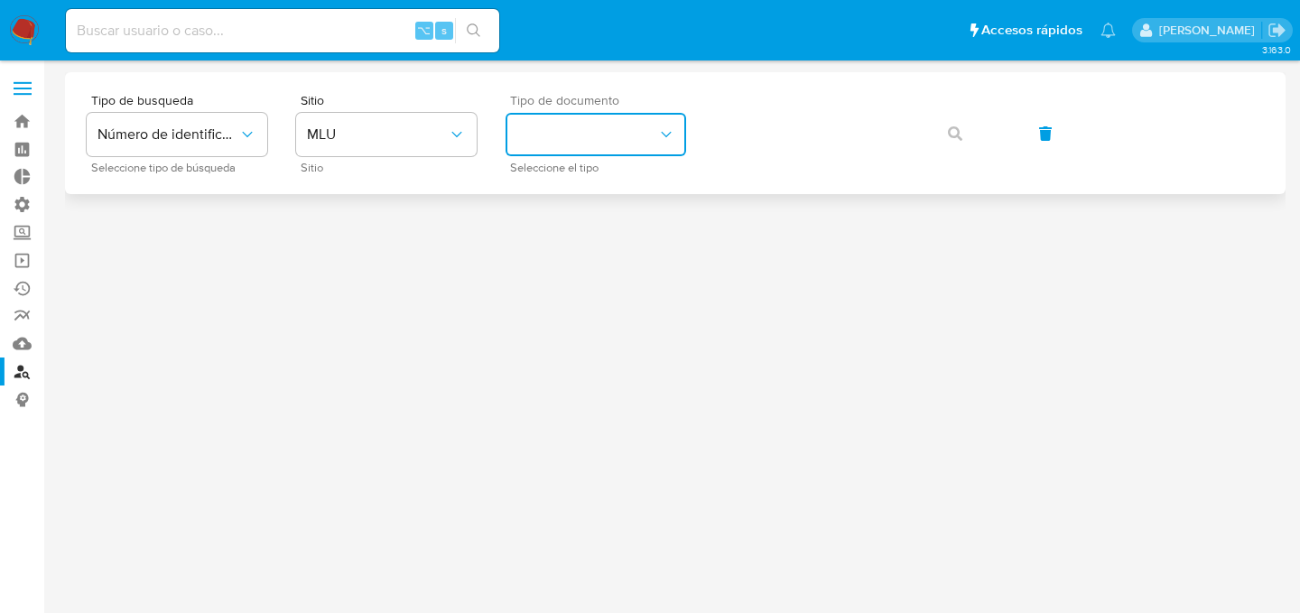
click at [544, 130] on button "identificationType" at bounding box center [596, 134] width 181 height 43
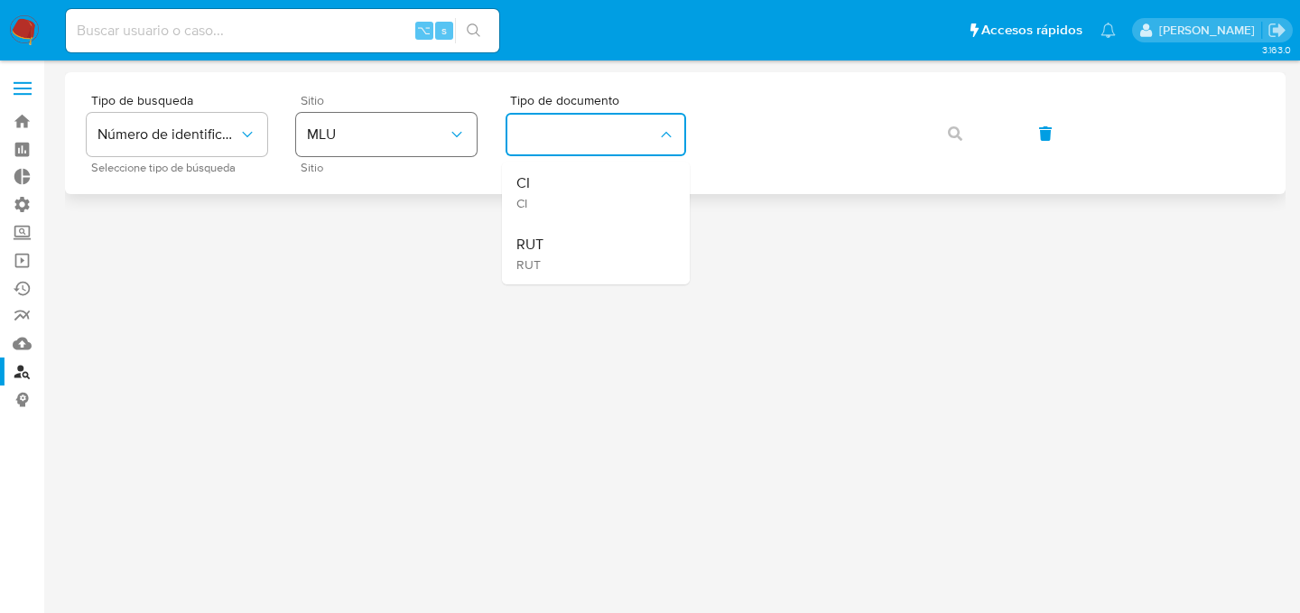
click at [402, 145] on button "MLU" at bounding box center [386, 134] width 181 height 43
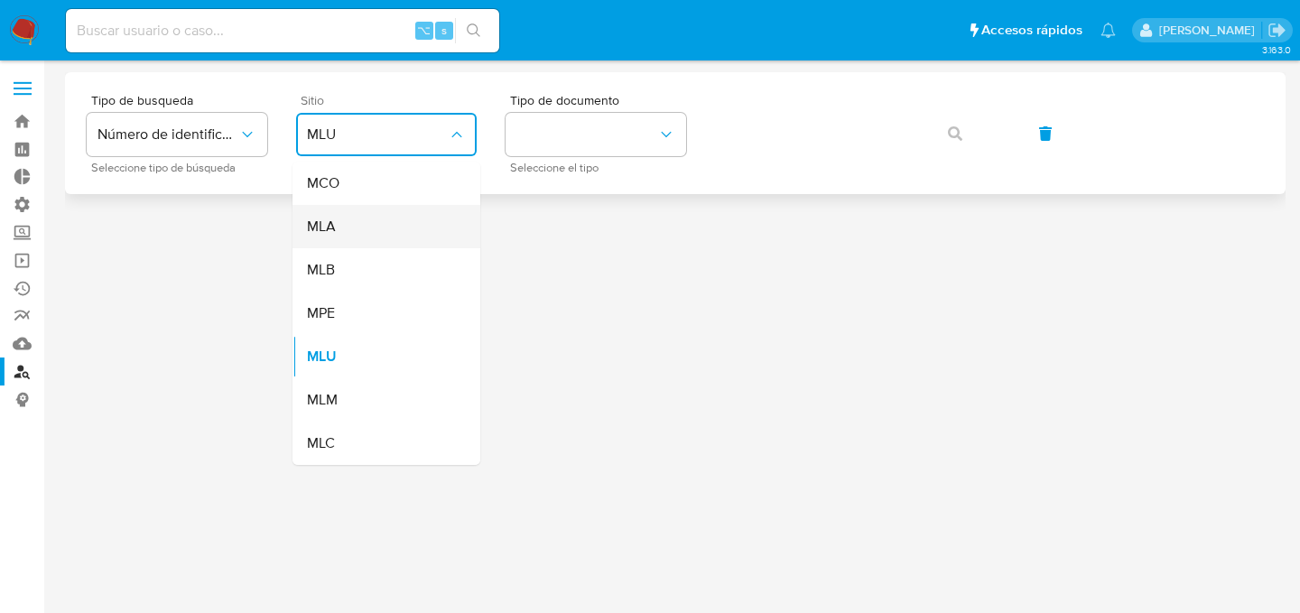
click at [394, 224] on div "MLA" at bounding box center [381, 226] width 148 height 43
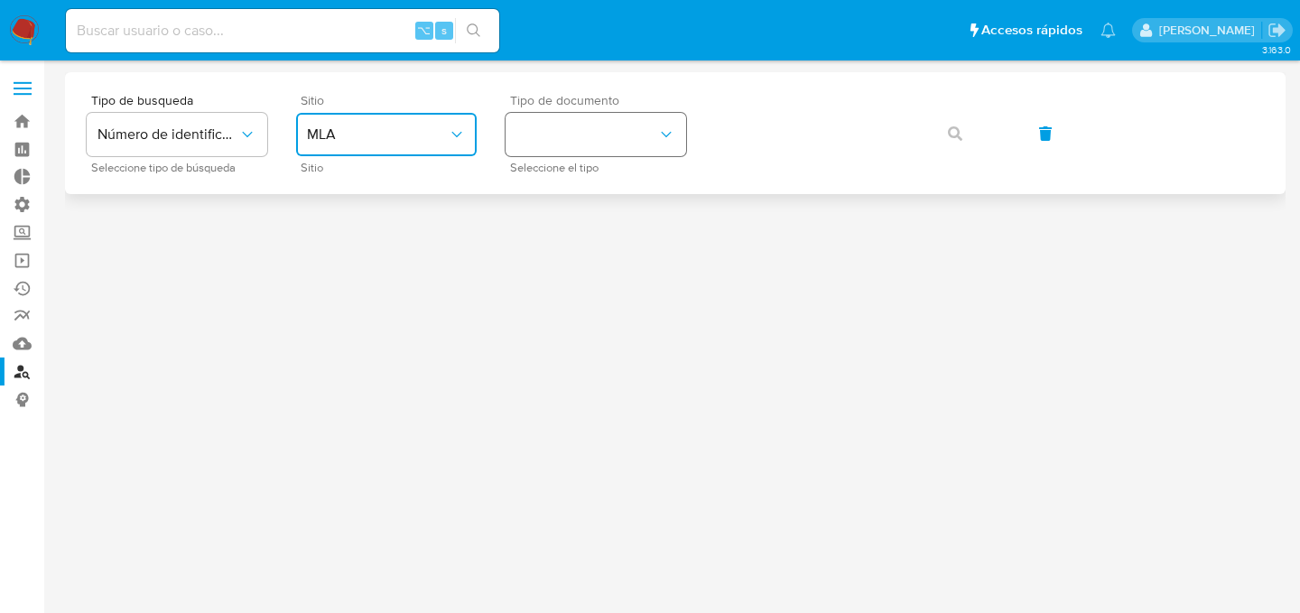
click at [542, 143] on button "identificationType" at bounding box center [596, 134] width 181 height 43
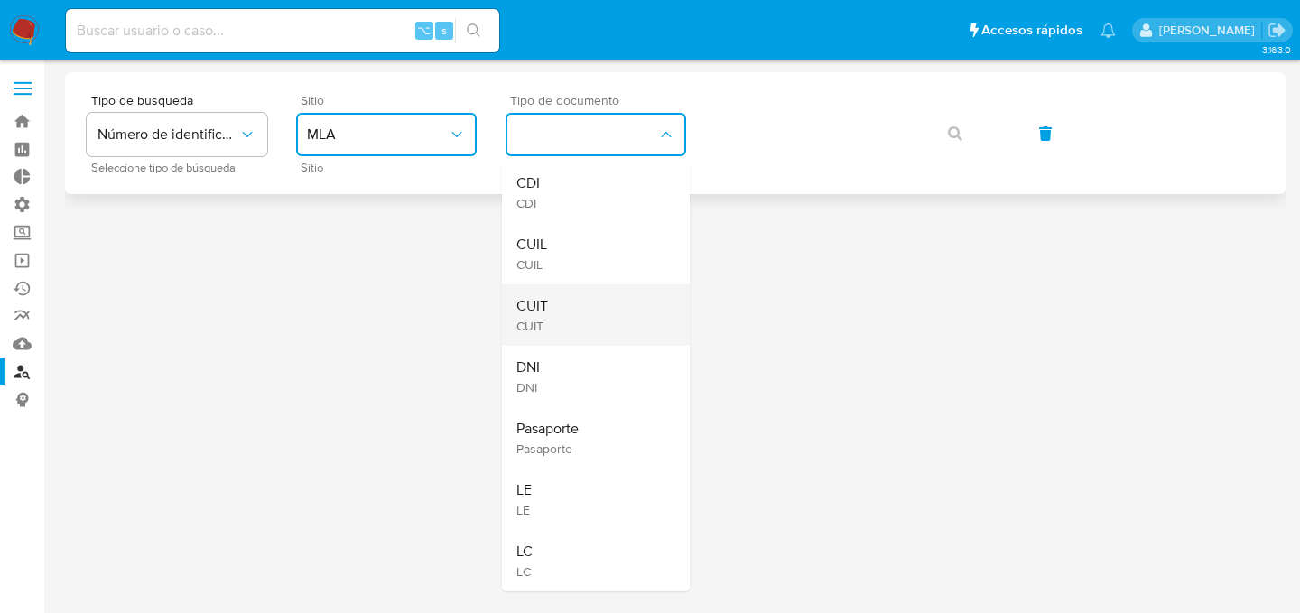
click at [547, 298] on span "CUIT" at bounding box center [533, 306] width 32 height 18
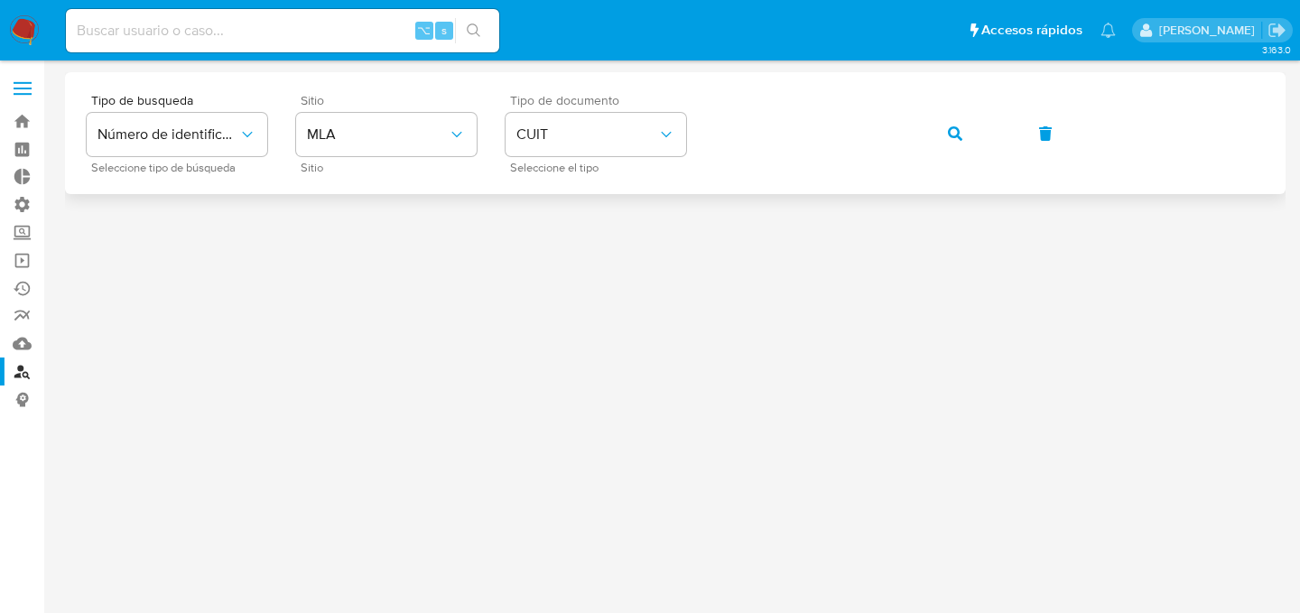
click at [925, 112] on button "button" at bounding box center [955, 133] width 61 height 43
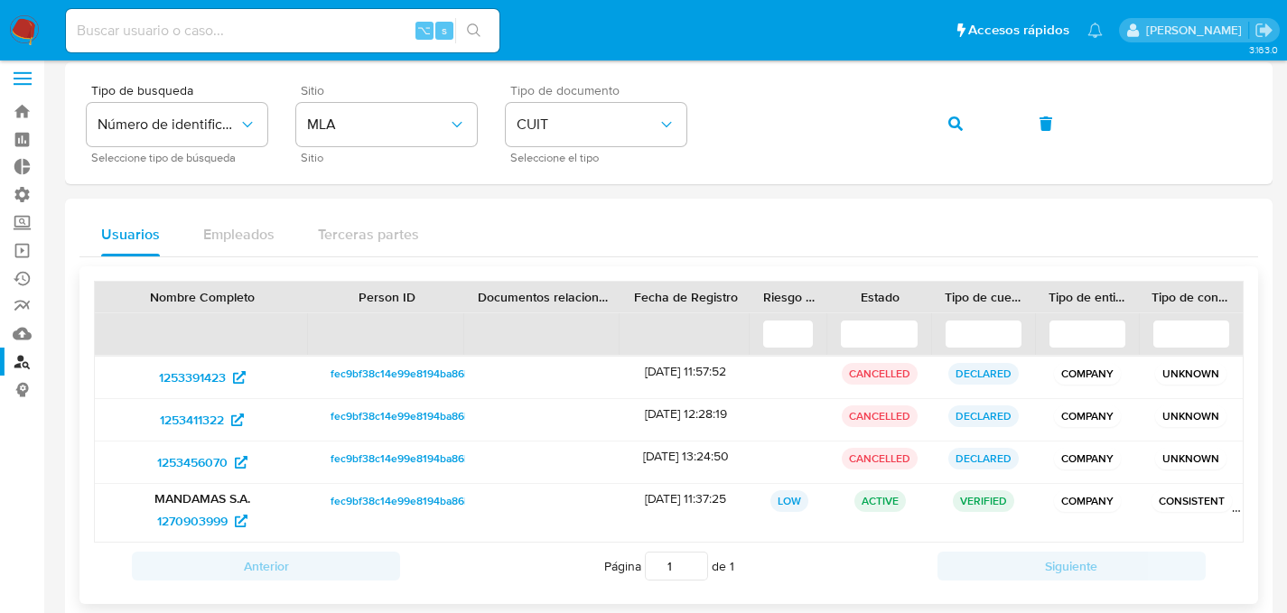
scroll to position [23, 0]
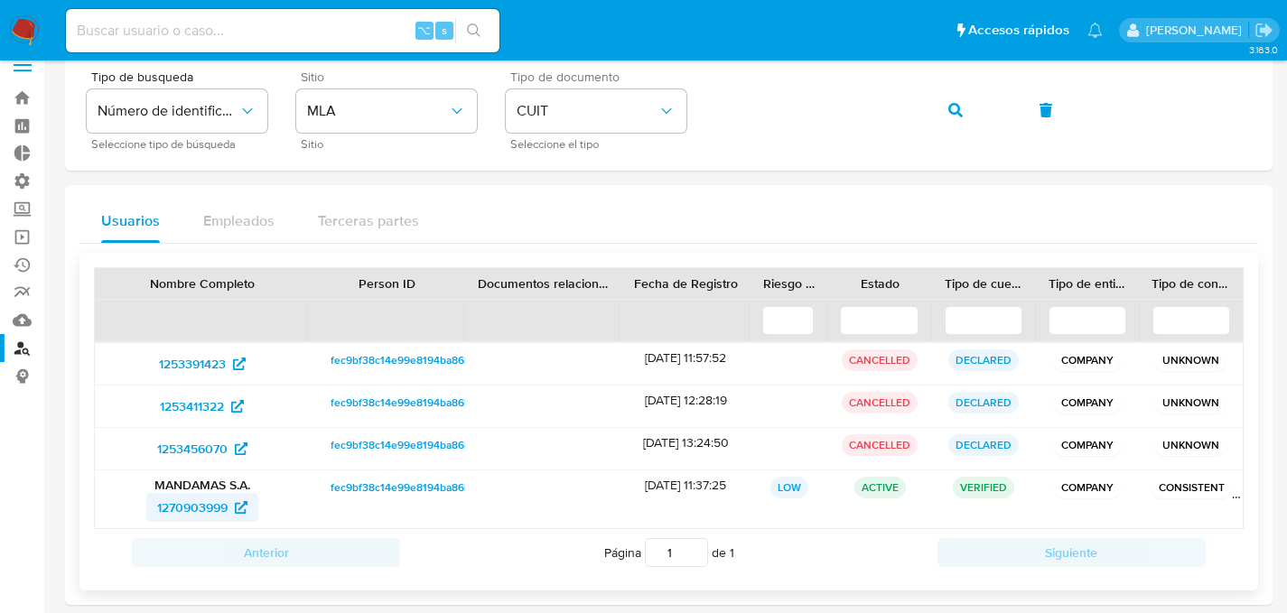
click at [200, 509] on span "1270903999" at bounding box center [192, 507] width 70 height 29
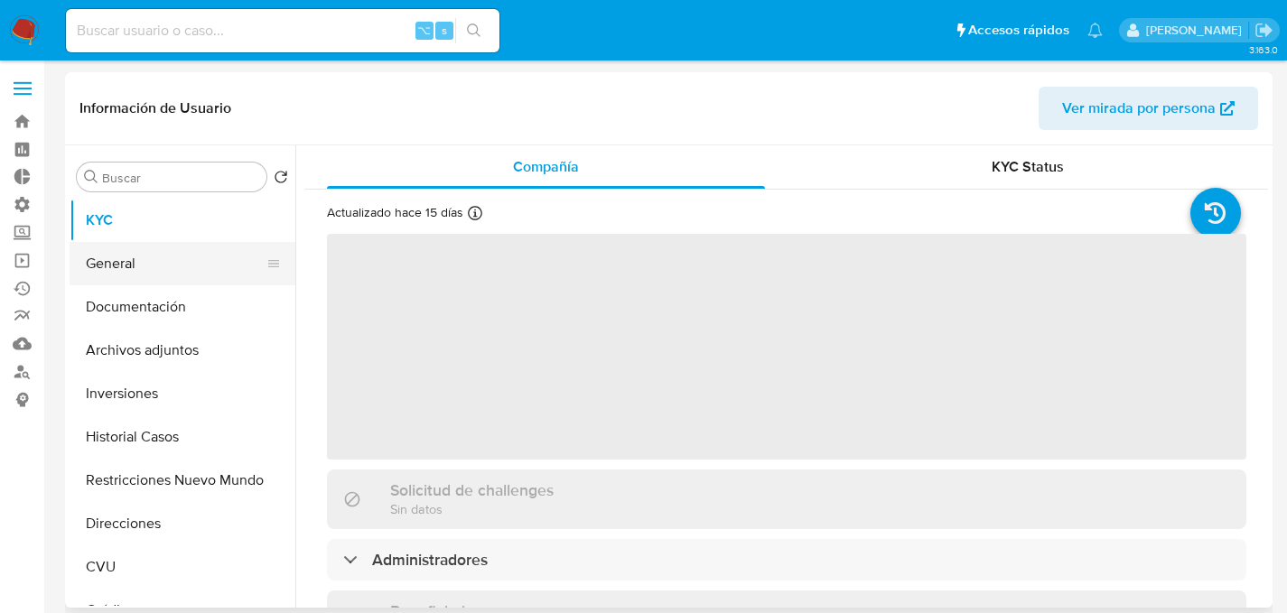
click at [152, 282] on button "General" at bounding box center [175, 263] width 211 height 43
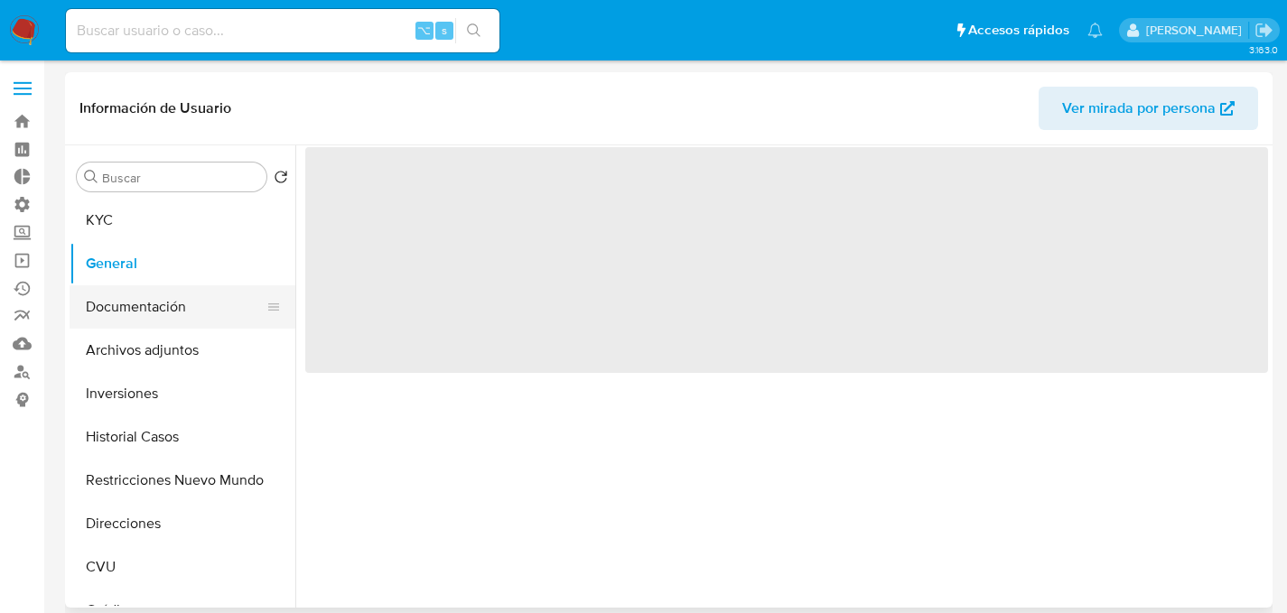
select select "10"
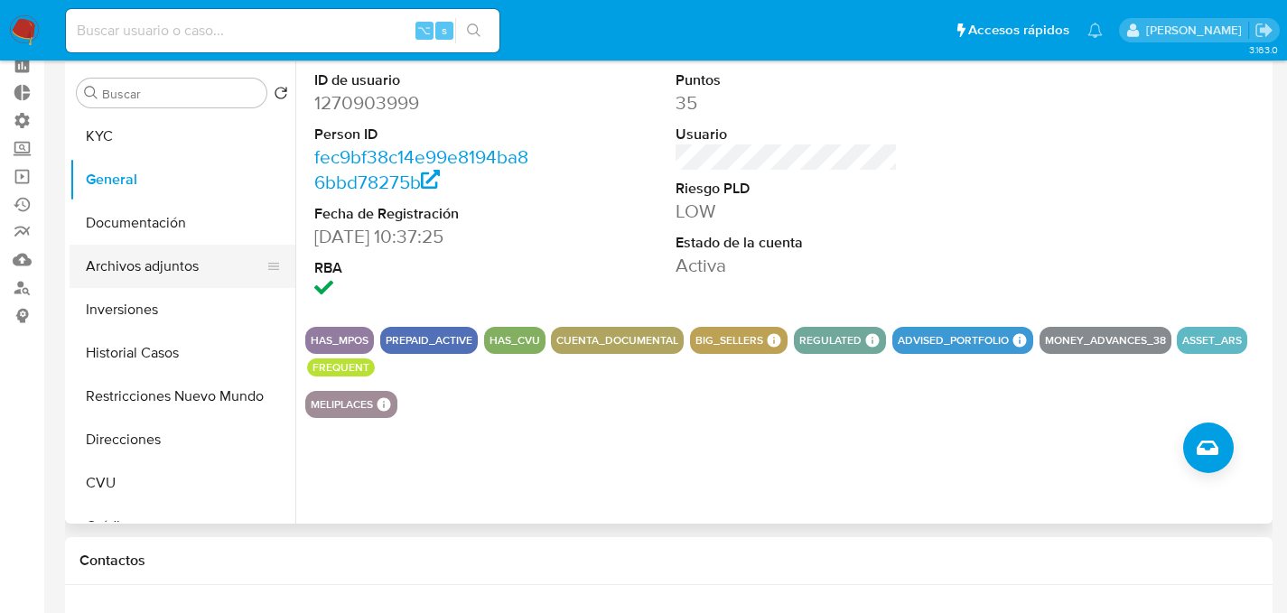
scroll to position [72, 0]
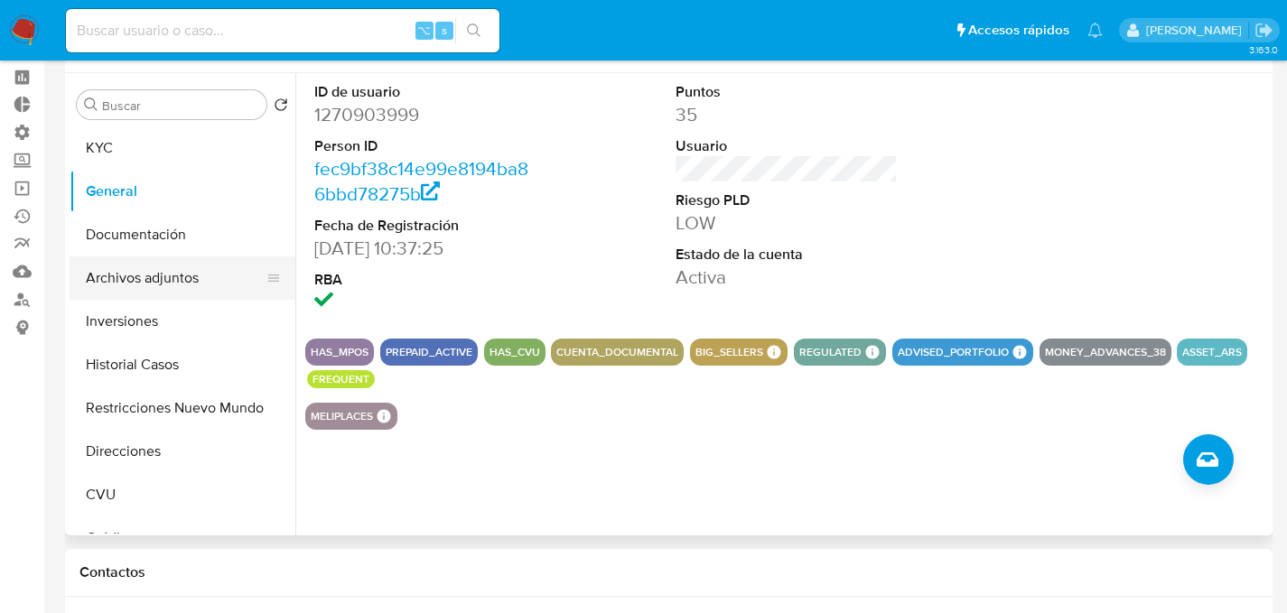
click at [205, 277] on button "Archivos adjuntos" at bounding box center [175, 277] width 211 height 43
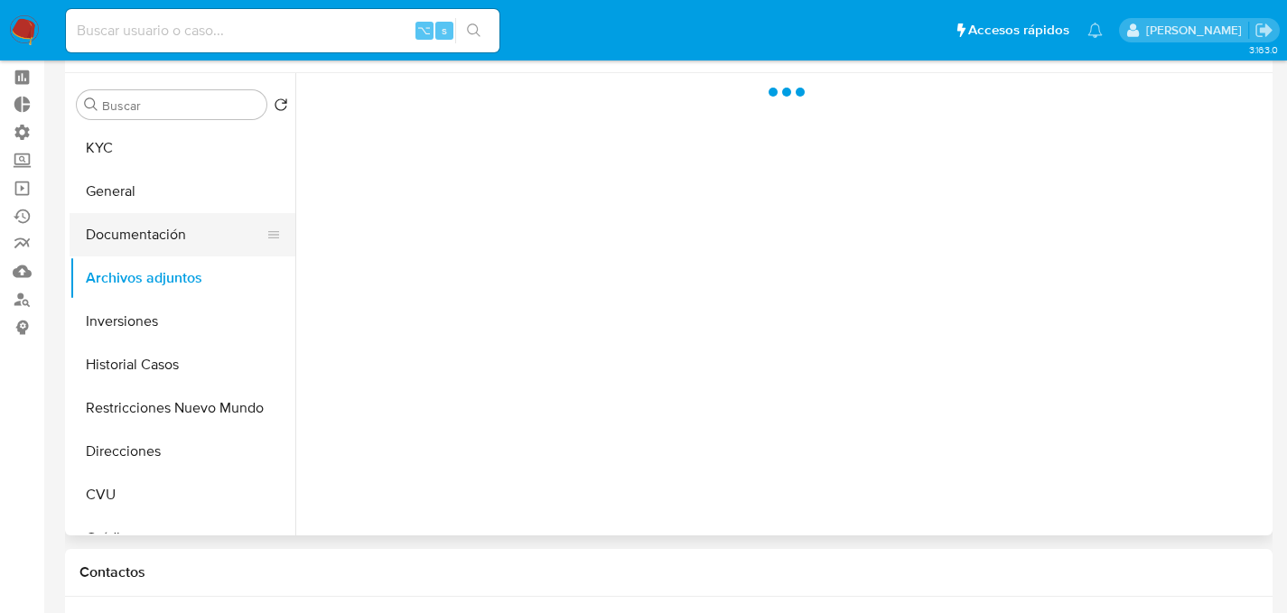
click at [194, 244] on button "Documentación" at bounding box center [175, 234] width 211 height 43
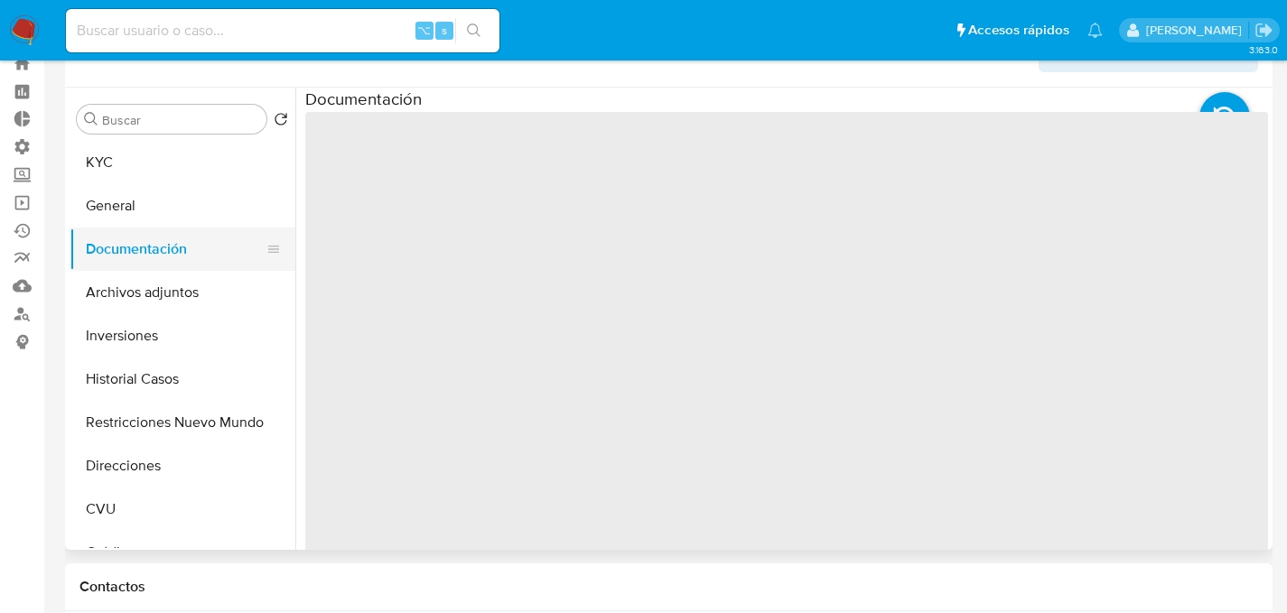
scroll to position [39, 0]
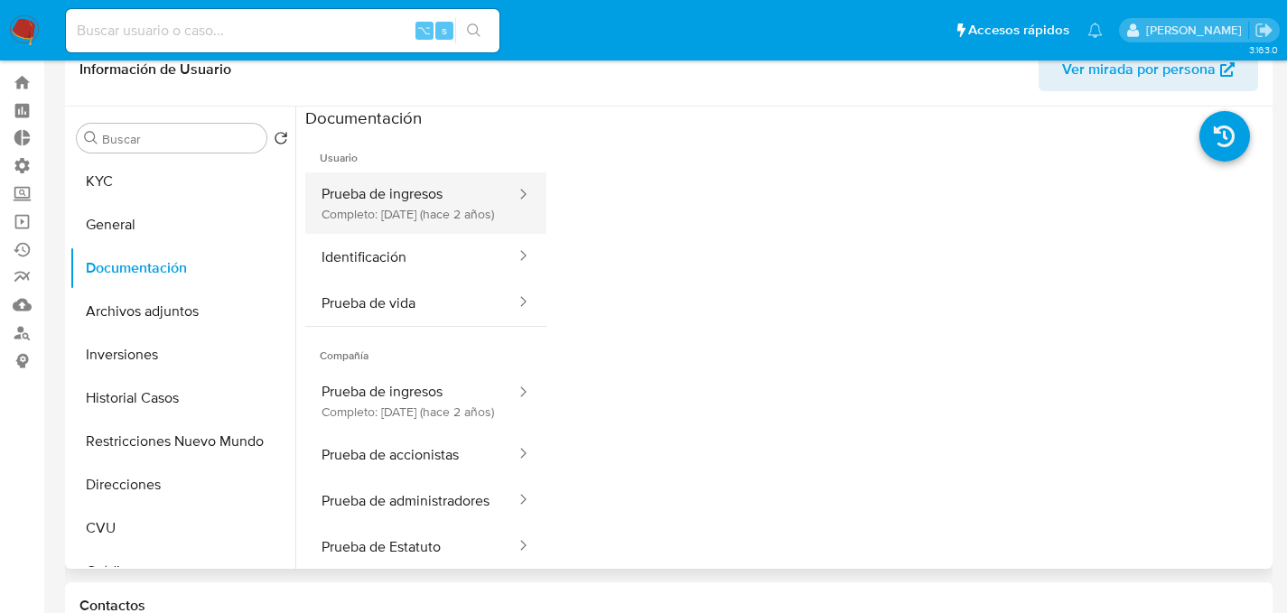
click at [421, 214] on button "Prueba de ingresos Completo: 29/09/2023 (hace 2 años)" at bounding box center [411, 202] width 212 height 61
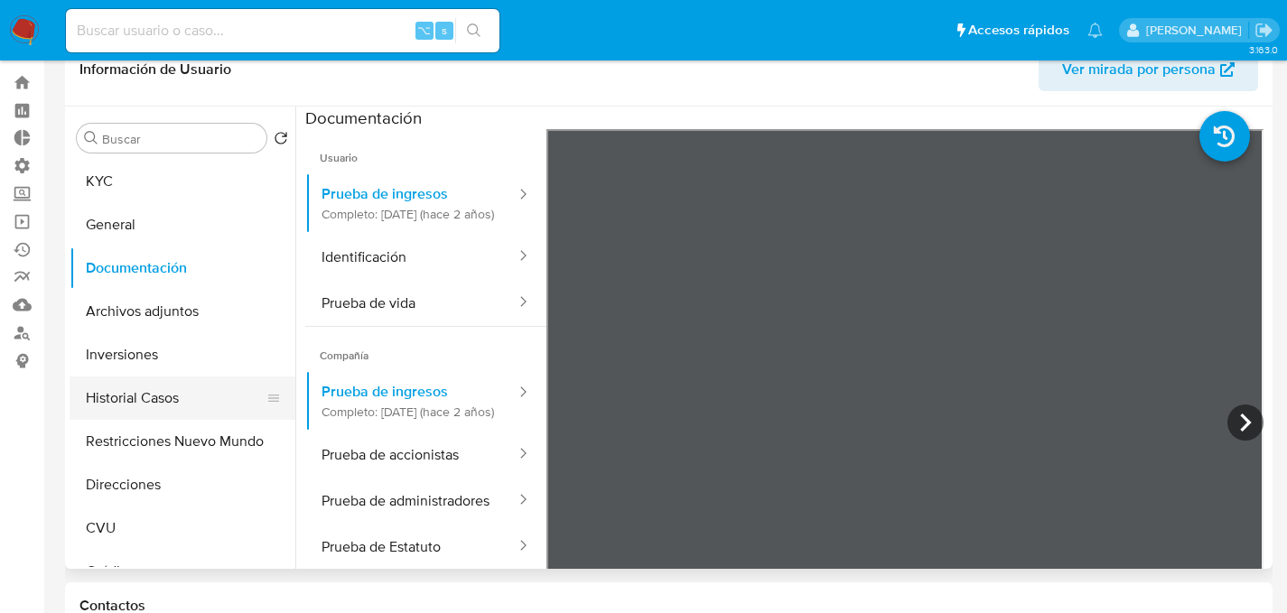
click at [156, 406] on button "Historial Casos" at bounding box center [175, 398] width 211 height 43
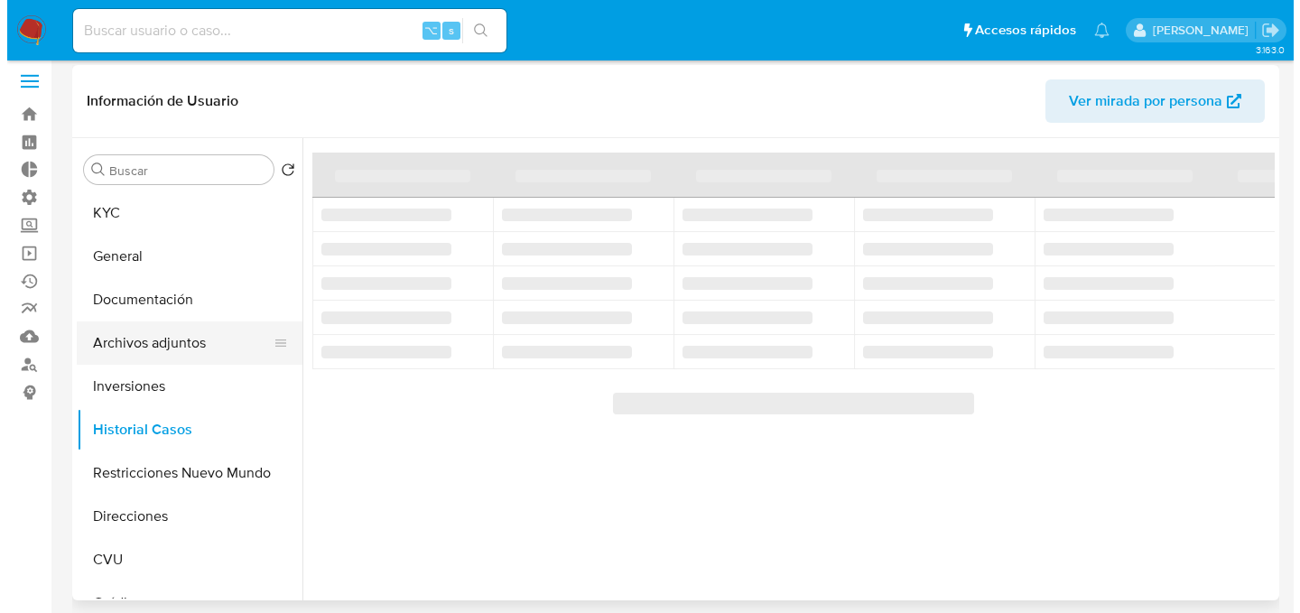
scroll to position [4, 0]
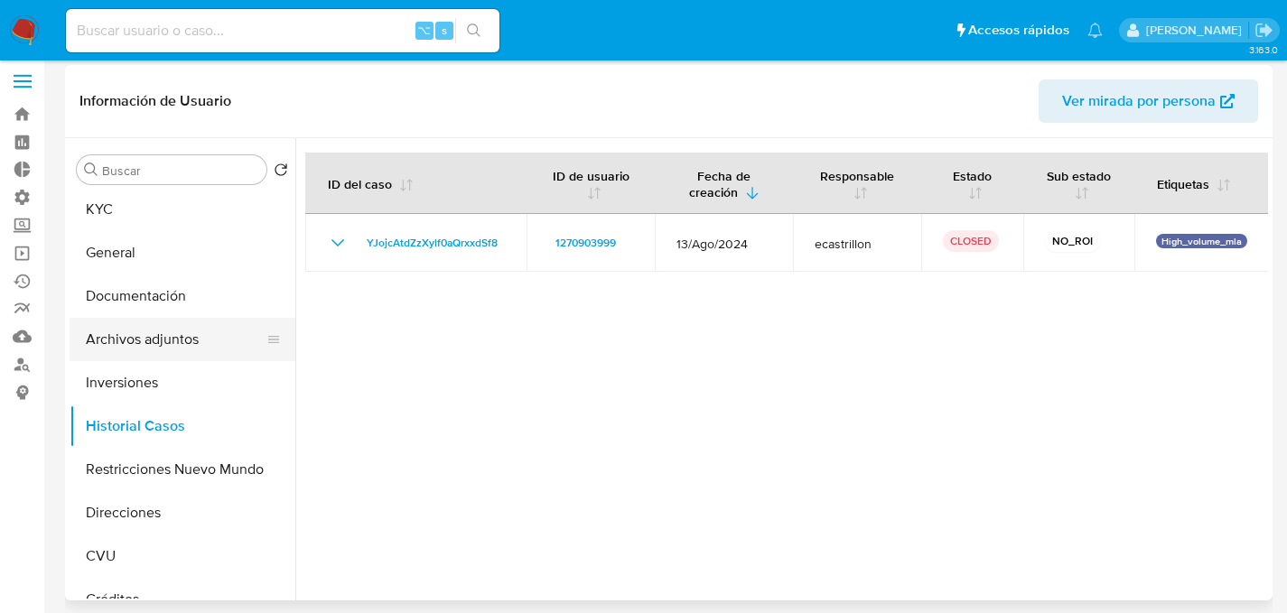
click at [130, 337] on button "Archivos adjuntos" at bounding box center [175, 339] width 211 height 43
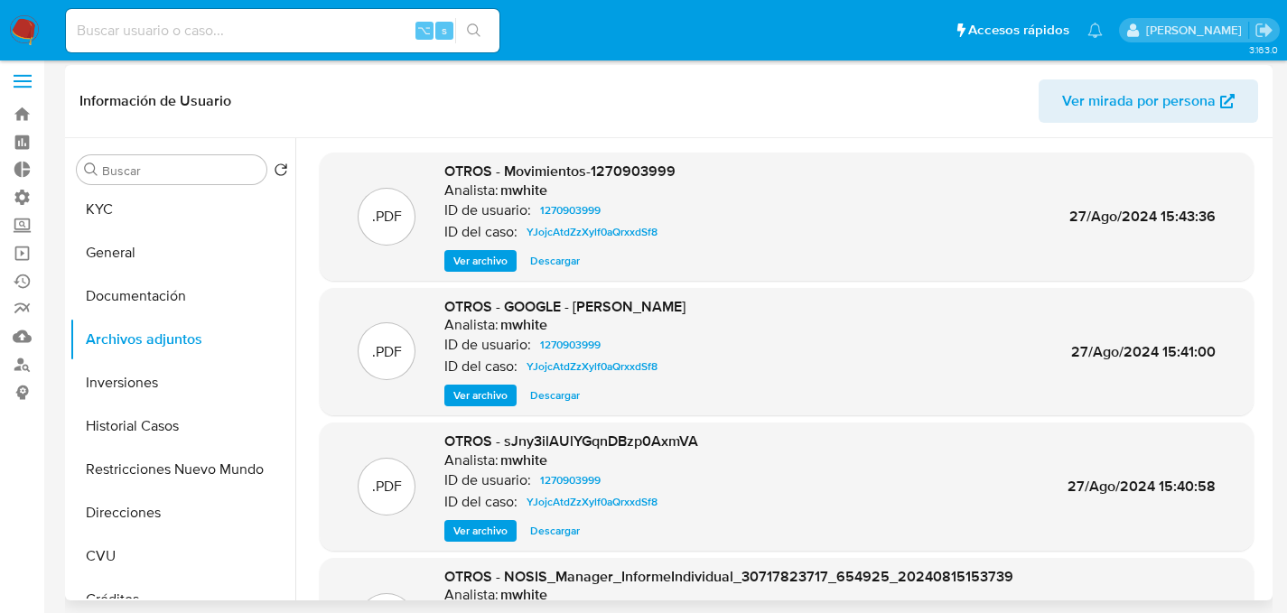
click at [484, 402] on span "Ver archivo" at bounding box center [480, 396] width 54 height 18
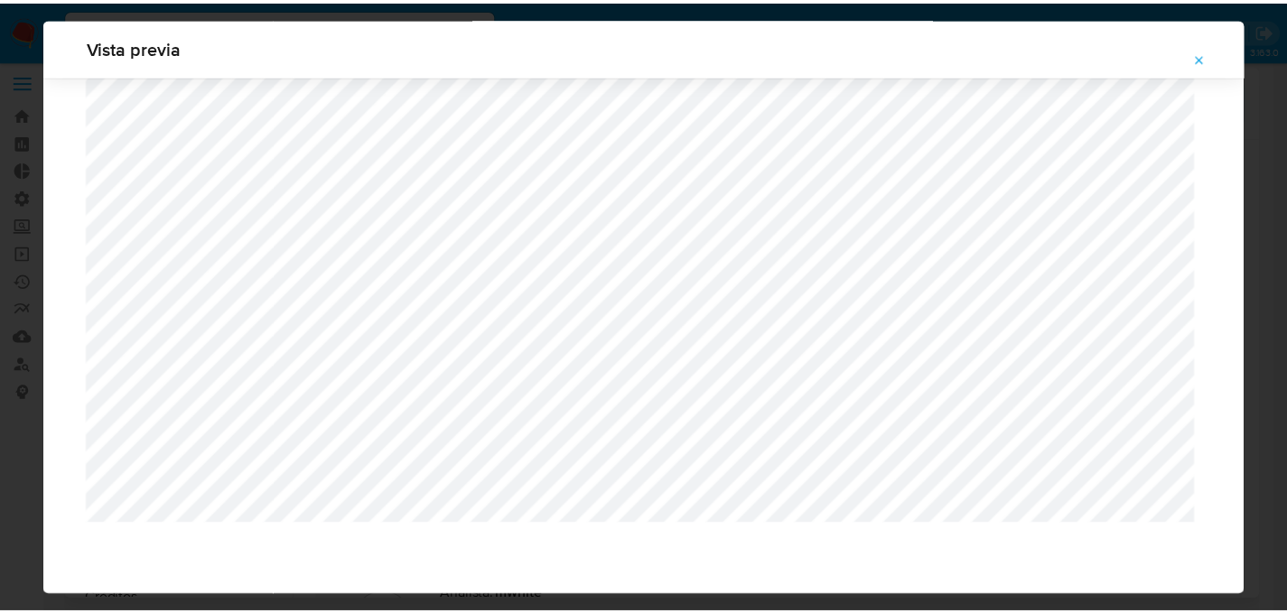
scroll to position [0, 0]
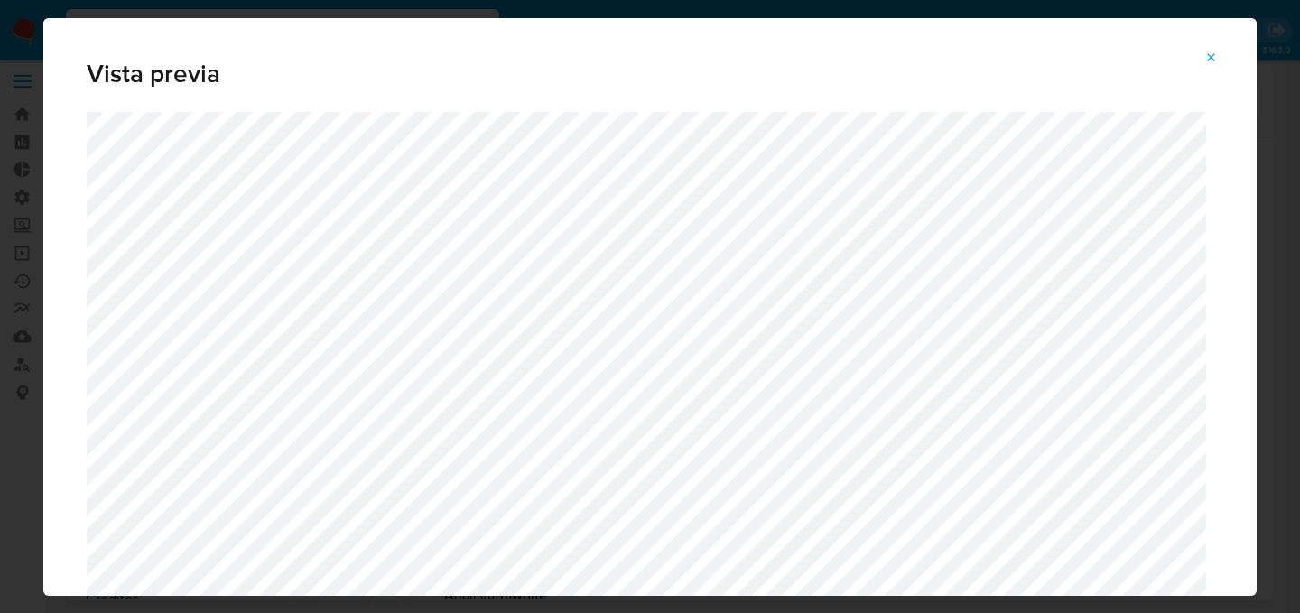
click at [1209, 63] on icon "Attachment preview" at bounding box center [1212, 58] width 14 height 14
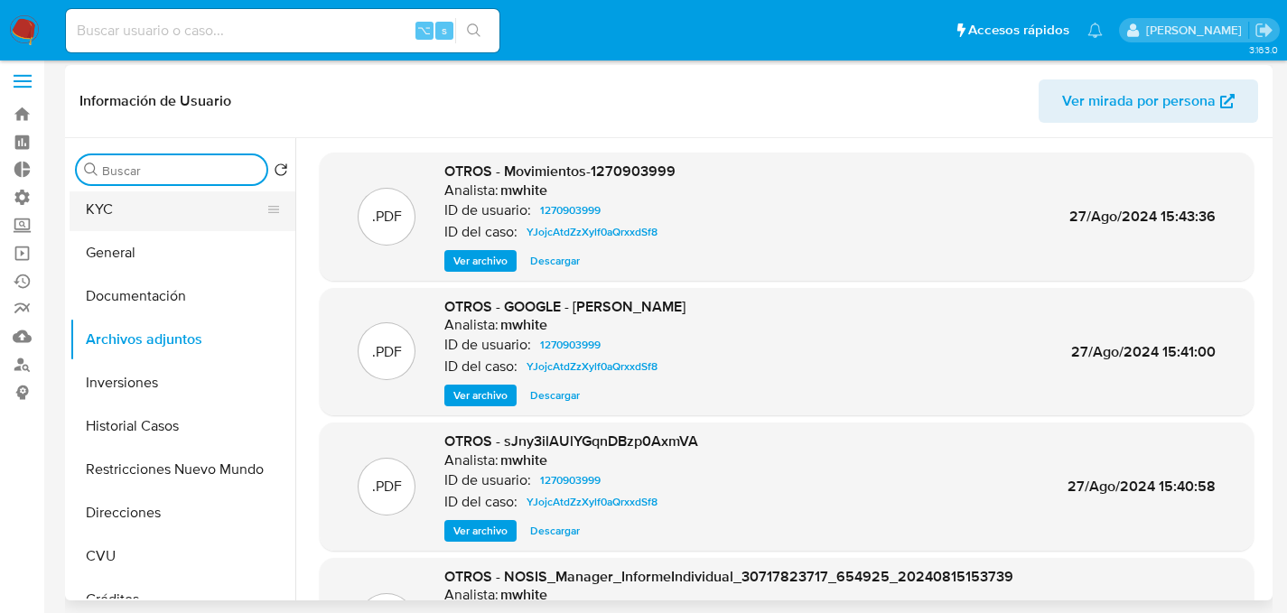
drag, startPoint x: 184, startPoint y: 177, endPoint x: 182, endPoint y: 200, distance: 23.5
click at [184, 179] on div "Buscar" at bounding box center [172, 169] width 190 height 29
click at [182, 200] on button "KYC" at bounding box center [175, 209] width 211 height 43
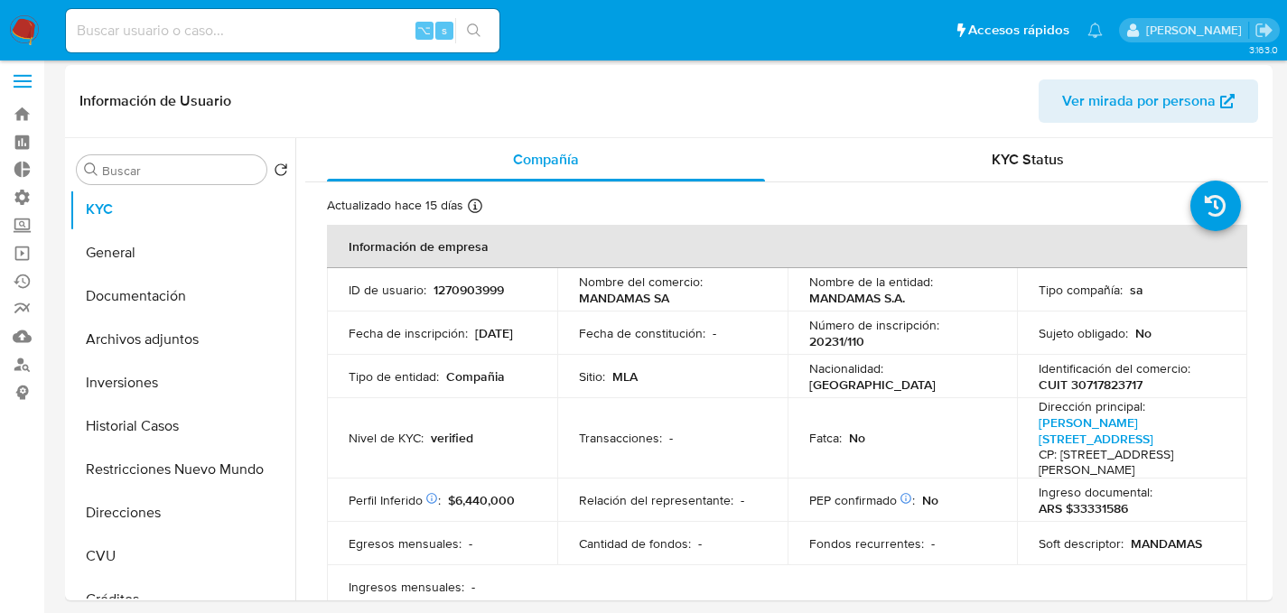
click at [220, 24] on input at bounding box center [282, 30] width 433 height 23
paste input "1795969810"
type input "1795969810"
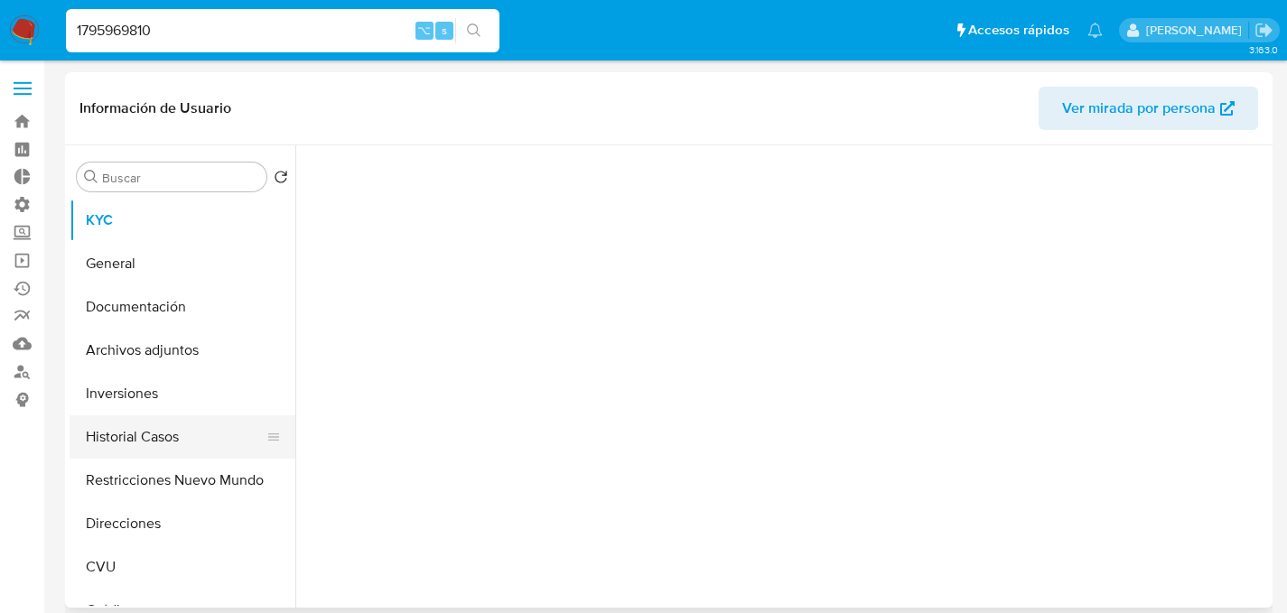
click at [142, 453] on button "Historial Casos" at bounding box center [175, 436] width 211 height 43
select select "10"
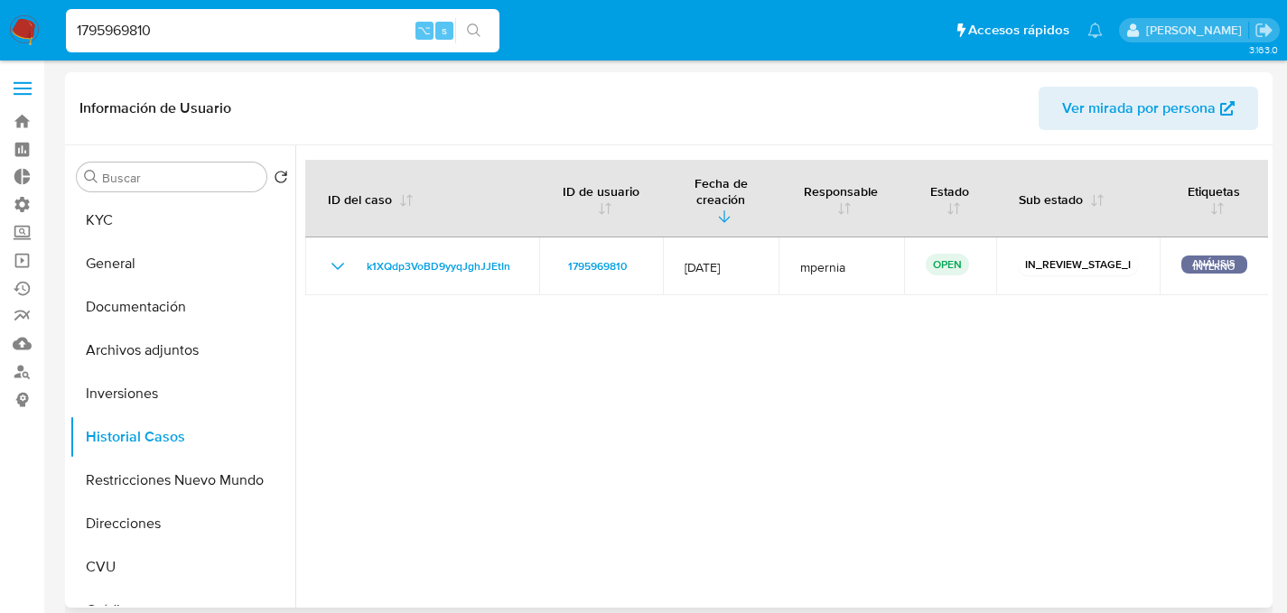
click at [708, 293] on div at bounding box center [781, 376] width 973 height 462
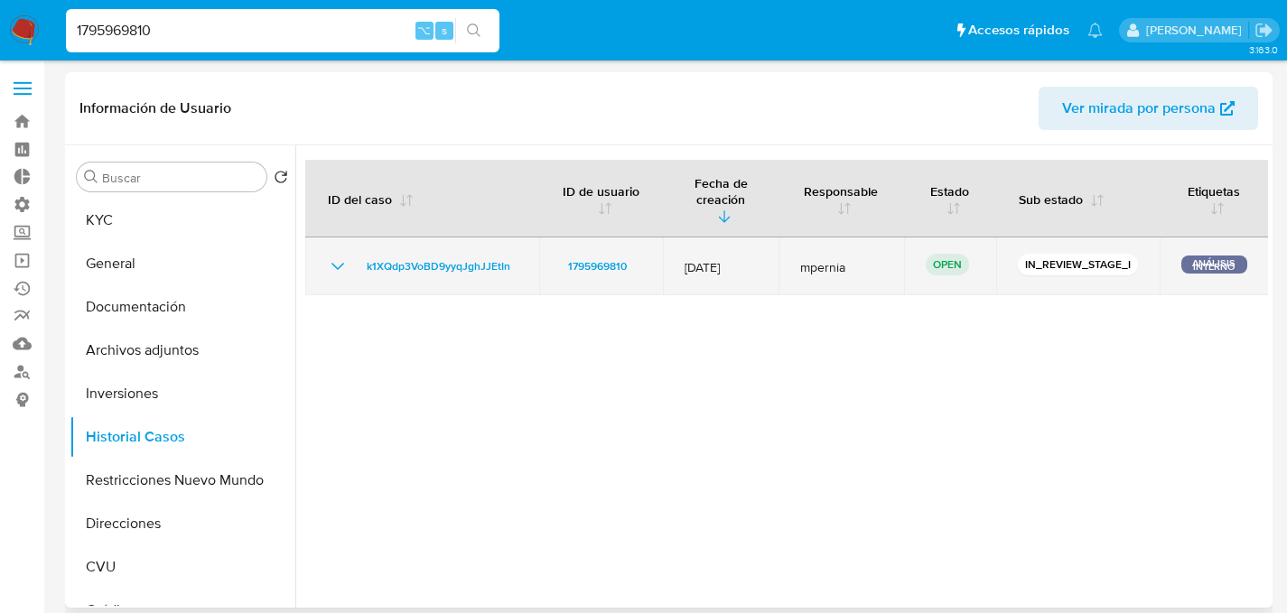
drag, startPoint x: 764, startPoint y: 253, endPoint x: 679, endPoint y: 241, distance: 85.7
click at [679, 241] on td "04/Sept/2025" at bounding box center [721, 267] width 116 height 58
click at [685, 259] on span "04/Sept/2025" at bounding box center [721, 267] width 72 height 16
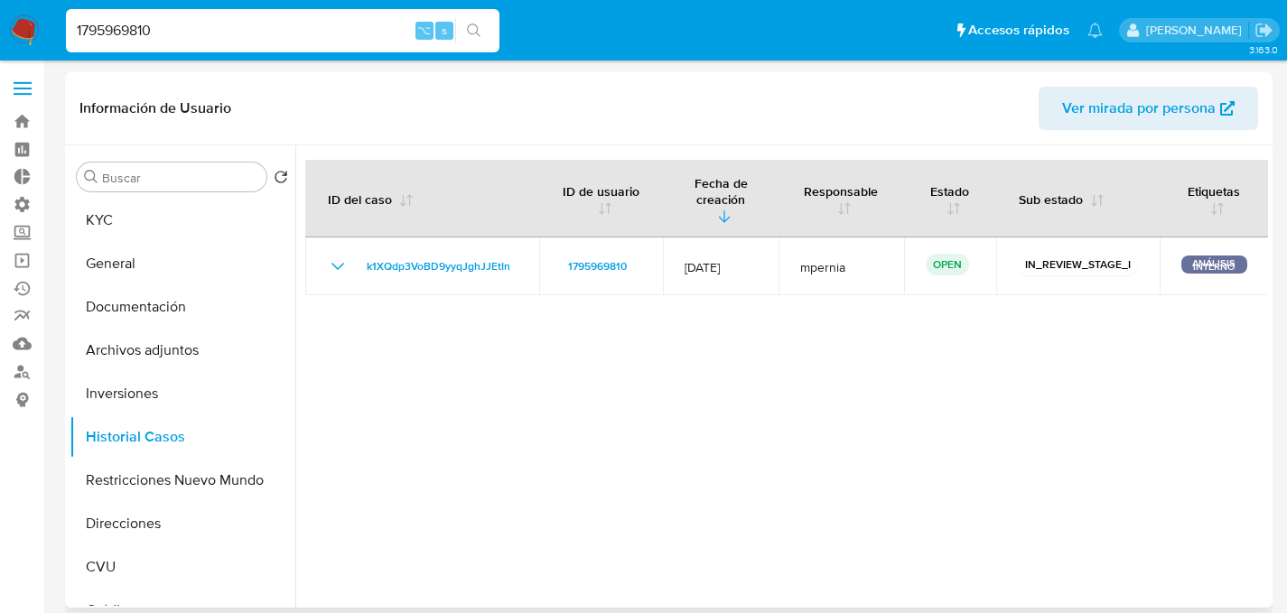
click at [716, 284] on div at bounding box center [781, 376] width 973 height 462
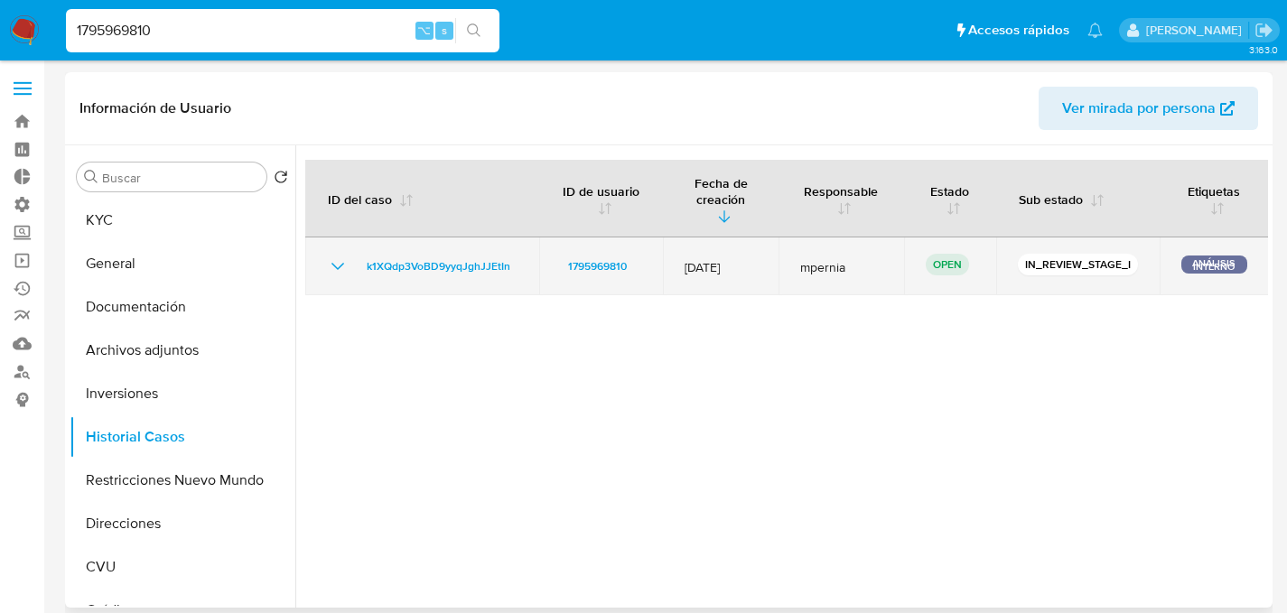
click at [499, 261] on td "k1XQdp3VoBD9yyqJghJJEtIn" at bounding box center [422, 267] width 234 height 58
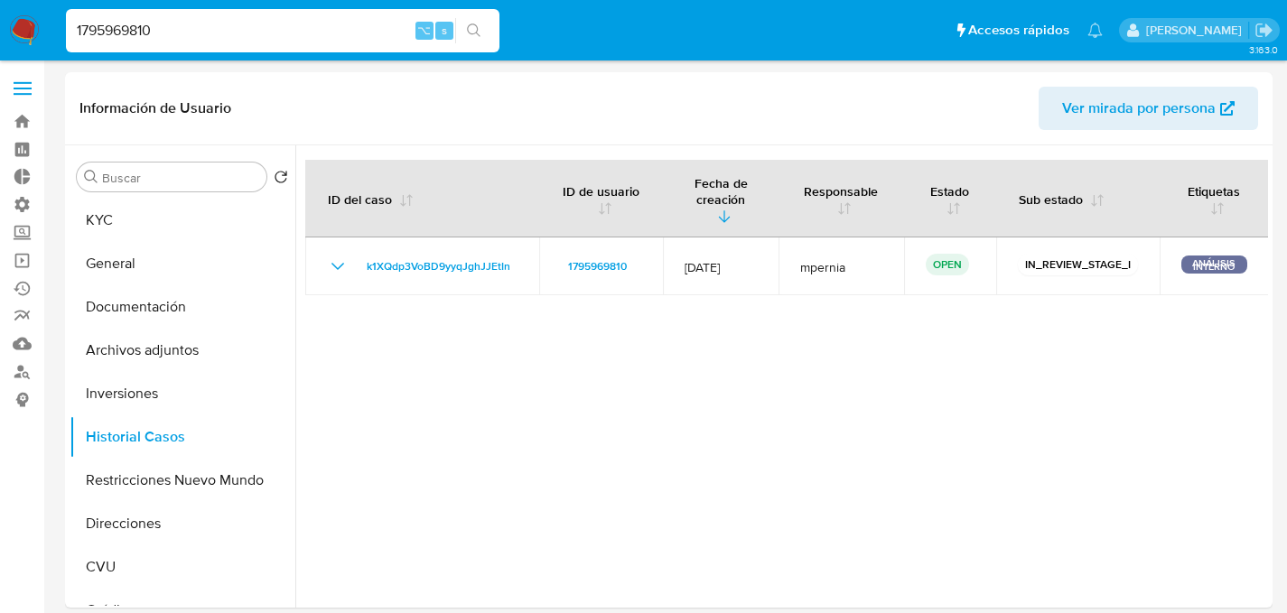
click at [265, 53] on div "1795969810 ⌥ s" at bounding box center [282, 30] width 433 height 51
click at [266, 49] on div "1795969810 ⌥ s" at bounding box center [282, 30] width 433 height 43
click at [266, 48] on div "1795969810 ⌥ s" at bounding box center [282, 30] width 433 height 43
click at [268, 40] on input "1795969810" at bounding box center [282, 30] width 433 height 23
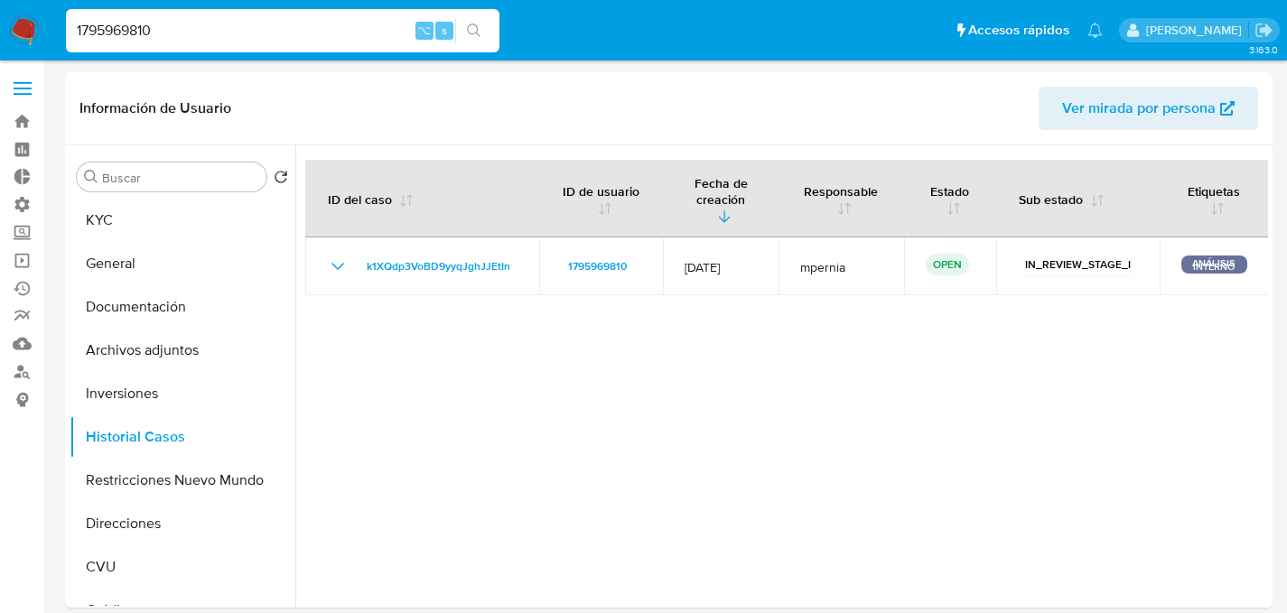
click at [268, 40] on input "1795969810" at bounding box center [282, 30] width 433 height 23
paste input "g9YUG8U0lb50wI28ZYTeRcOA"
type input "g9YUG8U0lb50wI28ZYTeRcOA"
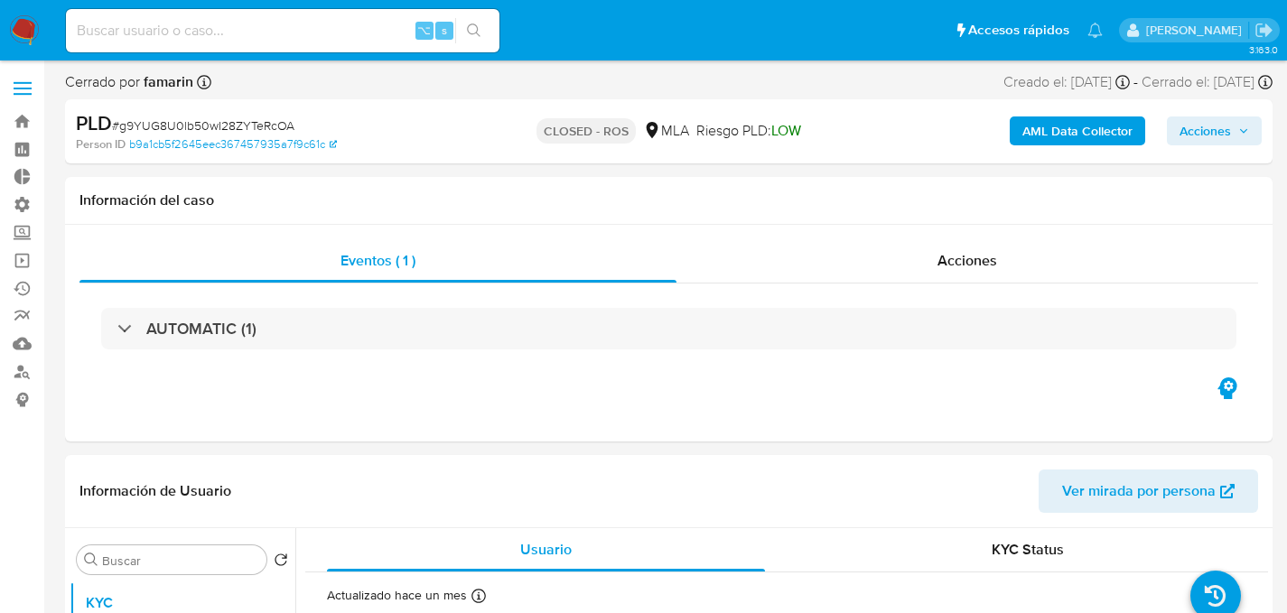
select select "10"
click at [268, 39] on input at bounding box center [282, 30] width 433 height 23
paste input "Qpe0TRioKNOBvrdXnHczBnqX"
type input "Qpe0TRioKNOBvrdXnHczBnqX"
select select "10"
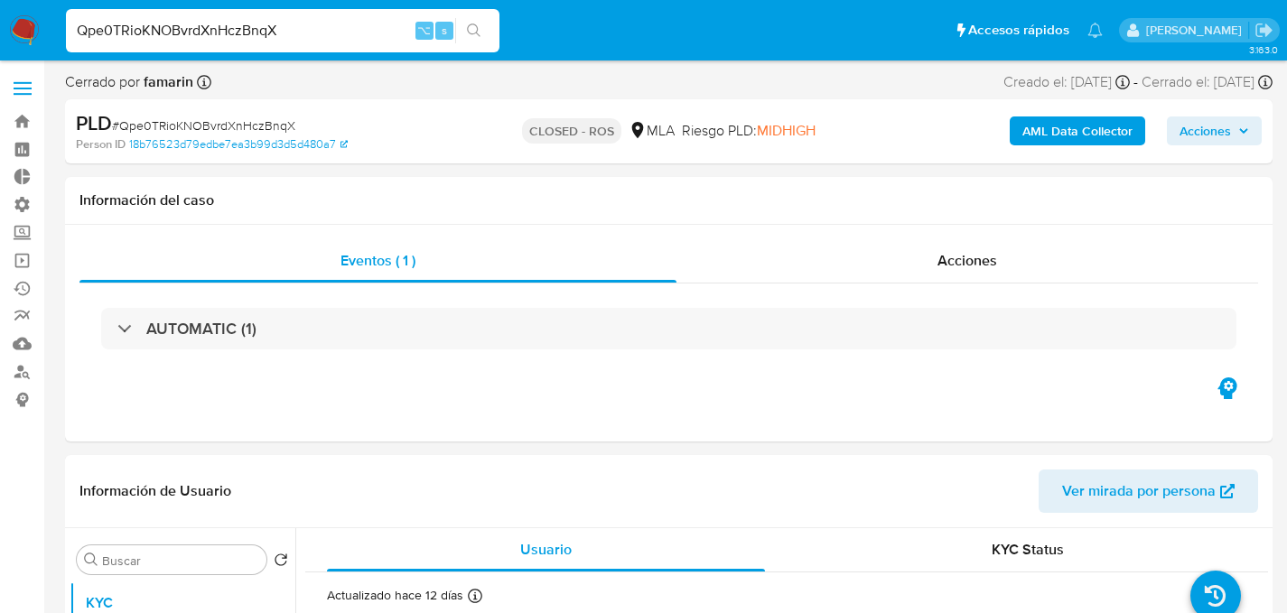
click at [295, 25] on input "Qpe0TRioKNOBvrdXnHczBnqX" at bounding box center [282, 30] width 433 height 23
click at [295, 26] on input "Qpe0TRioKNOBvrdXnHczBnqX" at bounding box center [282, 30] width 433 height 23
paste input "dxaBCq5daepraK3uDwClZkX9"
type input "dxaBCq5daepraK3uDwClZkX9"
select select "10"
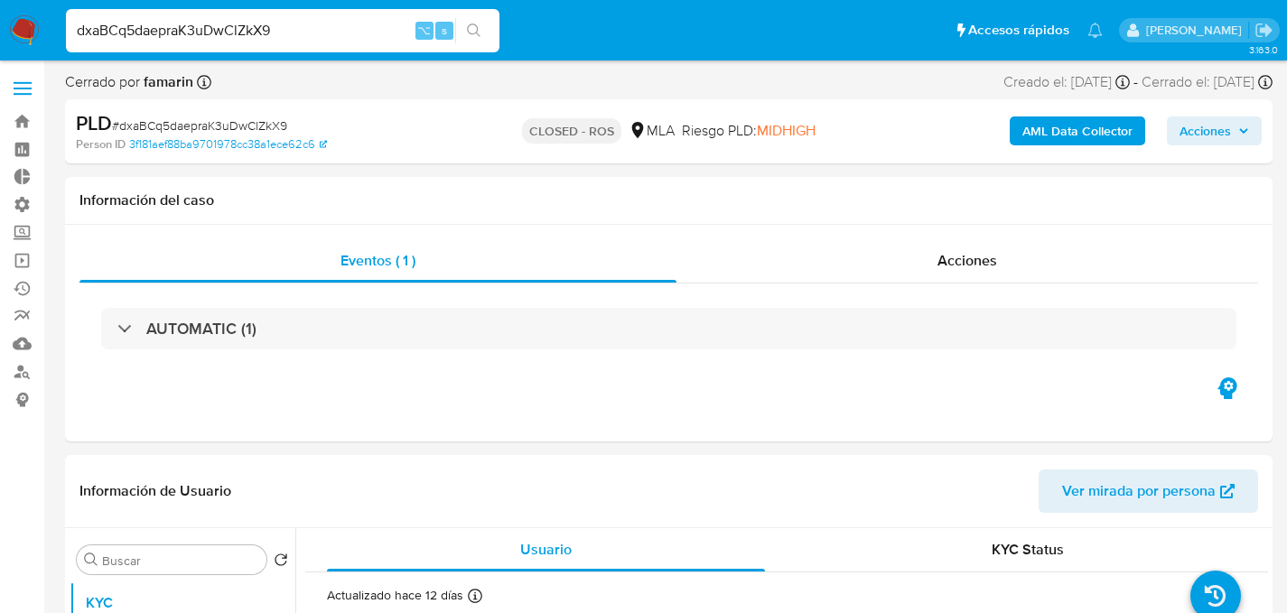
click at [326, 22] on input "dxaBCq5daepraK3uDwClZkX9" at bounding box center [282, 30] width 433 height 23
paste input "KKpeqg1AVHz0NpLZA7acJbDv"
type input "KKpeqg1AVHz0NpLZA7acJbDv"
select select "10"
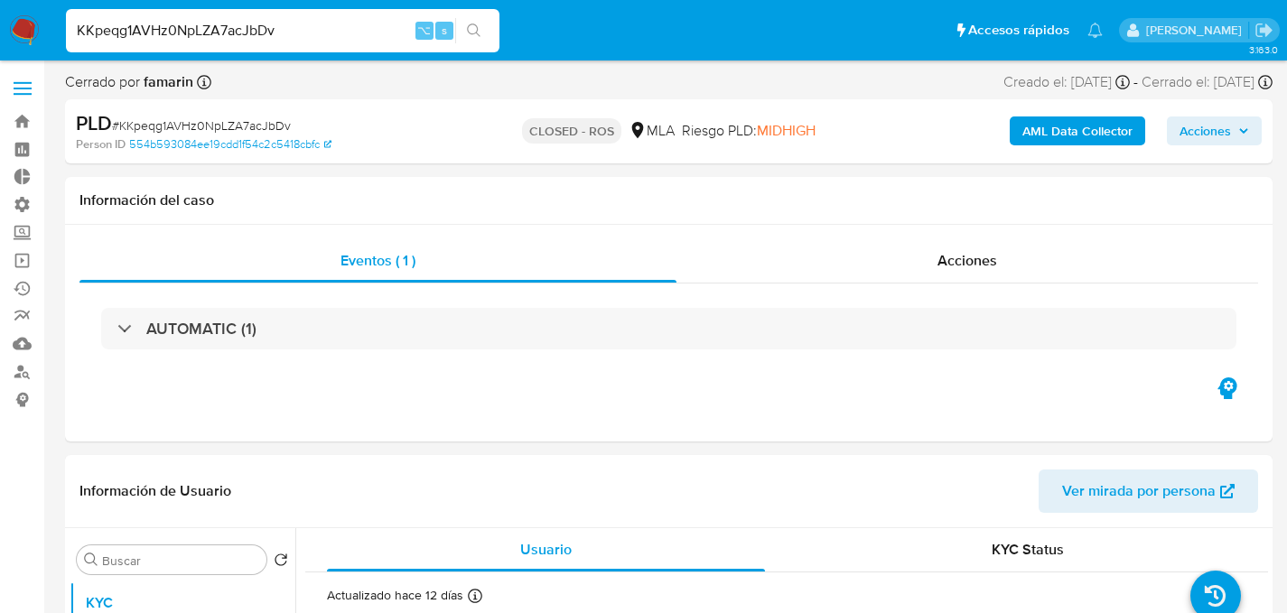
click at [293, 25] on input "KKpeqg1AVHz0NpLZA7acJbDv" at bounding box center [282, 30] width 433 height 23
paste input "iEXTfVH45UoDumPfsNM2bYra"
type input "iEXTfVH45UoDumPfsNM2bYra"
select select "10"
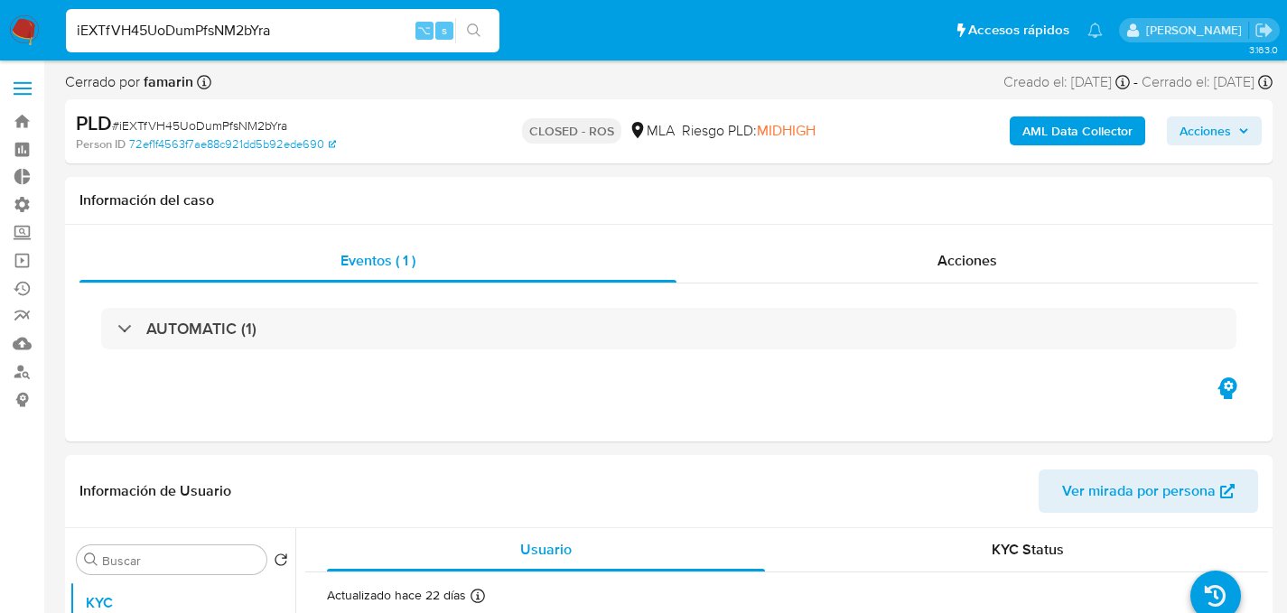
click at [265, 31] on input "iEXTfVH45UoDumPfsNM2bYra" at bounding box center [282, 30] width 433 height 23
paste input "7AREWWnM35EdpFD01MI1sKkR"
type input "7AREWWnM35EdpFD01MI1sKkR"
select select "10"
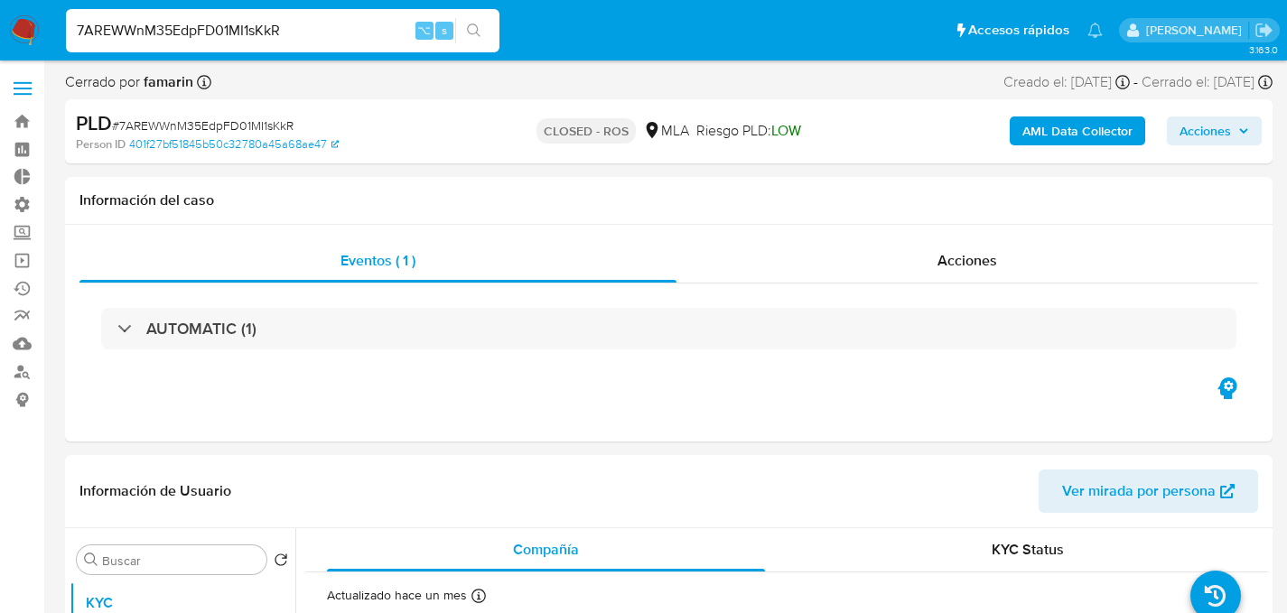
click at [299, 14] on div "7AREWWnM35EdpFD01MI1sKkR ⌥ s" at bounding box center [282, 30] width 433 height 43
click at [299, 19] on input "7AREWWnM35EdpFD01MI1sKkR" at bounding box center [282, 30] width 433 height 23
paste input "CvC4BwaaSE2tdzUgVw4kx2V3"
type input "CvC4BwaaSE2tdzUgVw4kx2V3"
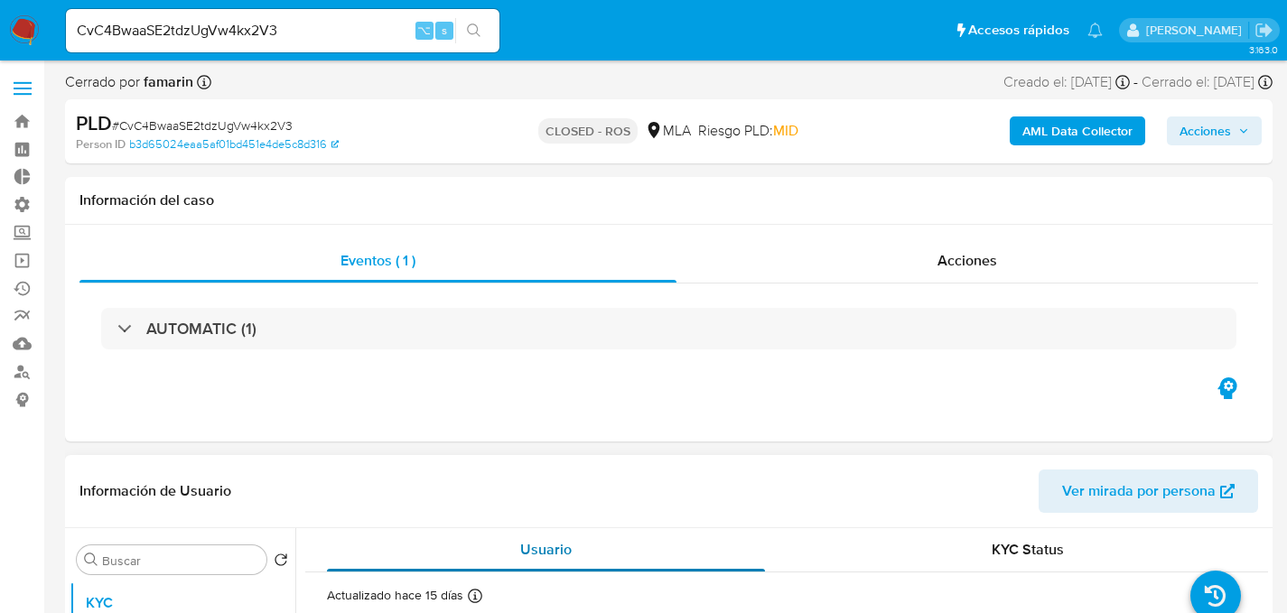
select select "10"
click at [265, 44] on div "CvC4BwaaSE2tdzUgVw4kx2V3 ⌥ s" at bounding box center [282, 30] width 433 height 43
click at [267, 40] on input "CvC4BwaaSE2tdzUgVw4kx2V3" at bounding box center [282, 30] width 433 height 23
paste input "8FaWnXuBQxw2FINhcMlzxLgr"
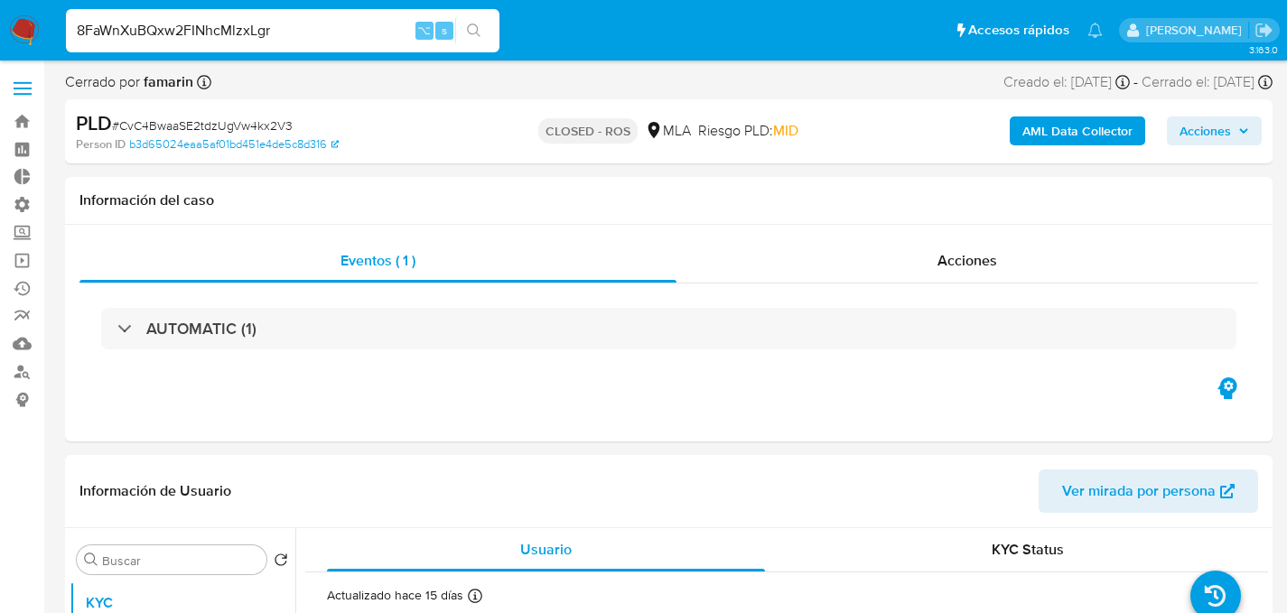
type input "8FaWnXuBQxw2FINhcMlzxLgr"
select select "10"
click at [245, 19] on input "8FaWnXuBQxw2FINhcMlzxLgr" at bounding box center [282, 30] width 433 height 23
paste input "qxzyl2hpd0tTAUzjhpUb5oO"
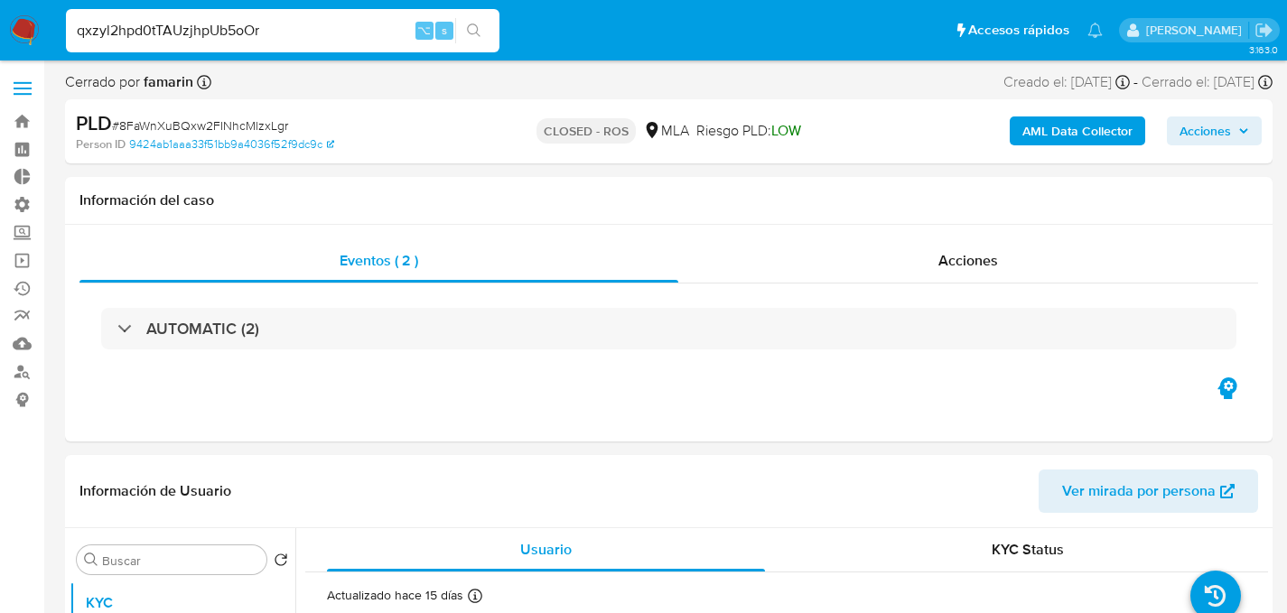
type input "qxzyl2hpd0tTAUzjhpUb5oOr"
select select "10"
click at [277, 34] on input "qxzyl2hpd0tTAUzjhpUb5oOr" at bounding box center [282, 30] width 433 height 23
paste input "bDVTarZylcnM6R22nTMQXm3F"
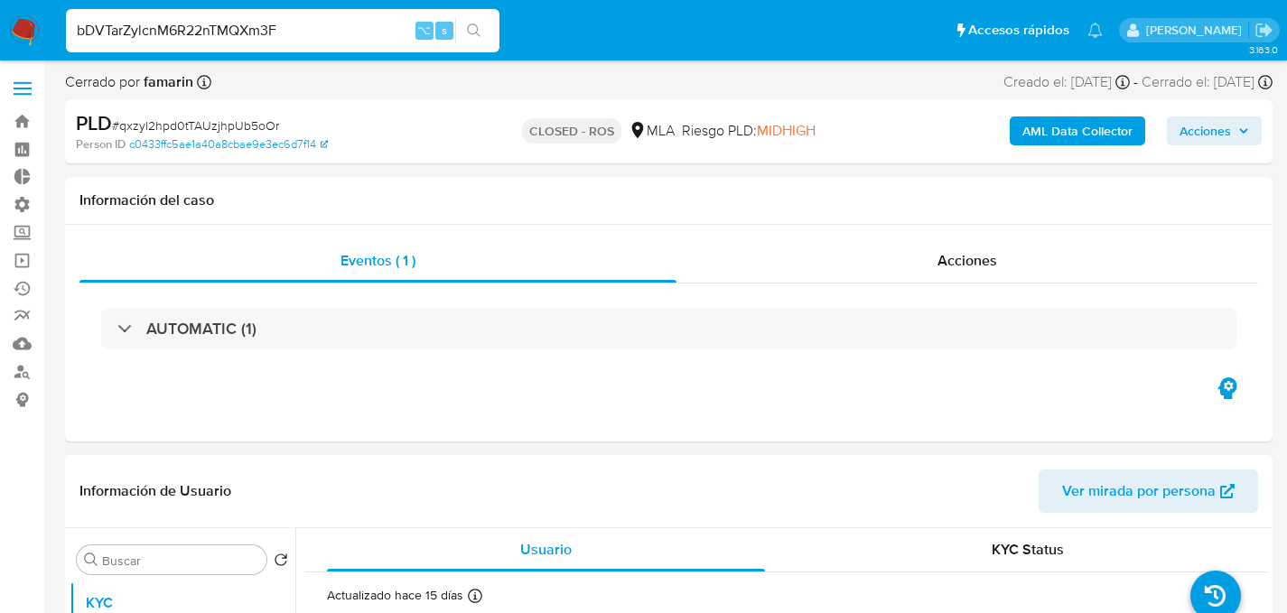
type input "bDVTarZylcnM6R22nTMQXm3F"
select select "10"
click at [314, 42] on input "bDVTarZylcnM6R22nTMQXm3F" at bounding box center [282, 30] width 433 height 23
click at [321, 26] on input "bDVTarZylcnM6R22nTMQXm3F" at bounding box center [282, 30] width 433 height 23
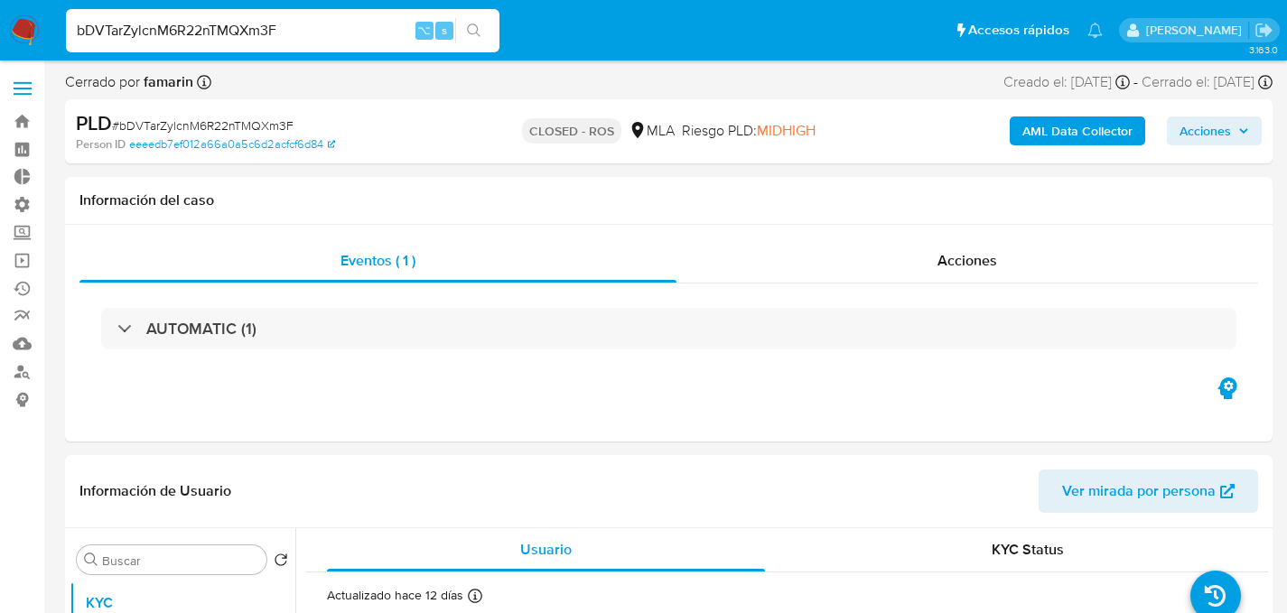
click at [175, 33] on input "bDVTarZylcnM6R22nTMQXm3F" at bounding box center [282, 30] width 433 height 23
paste input "1769150123"
type input "1769150123"
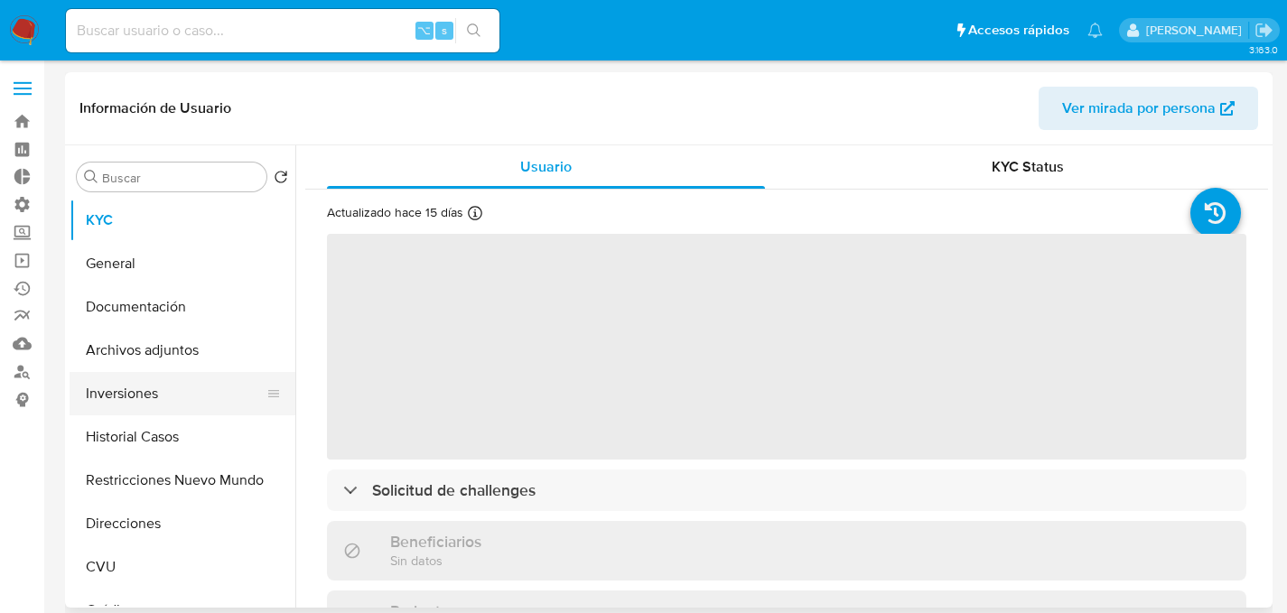
click at [138, 392] on button "Inversiones" at bounding box center [175, 393] width 211 height 43
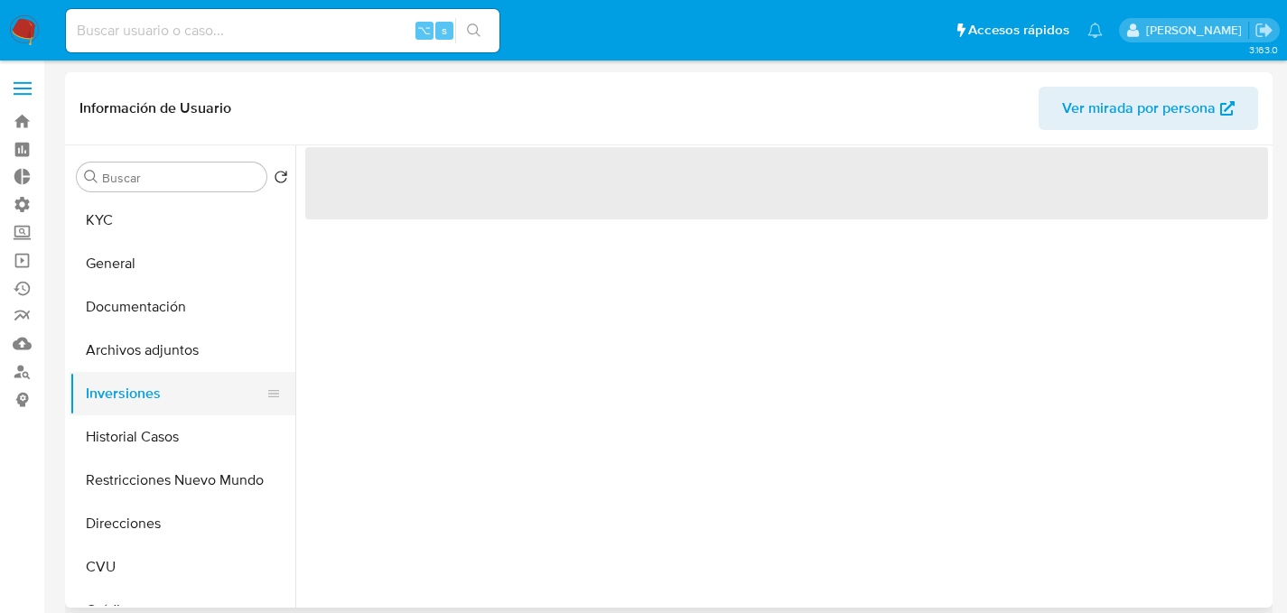
click at [145, 409] on button "Inversiones" at bounding box center [175, 393] width 211 height 43
select select "10"
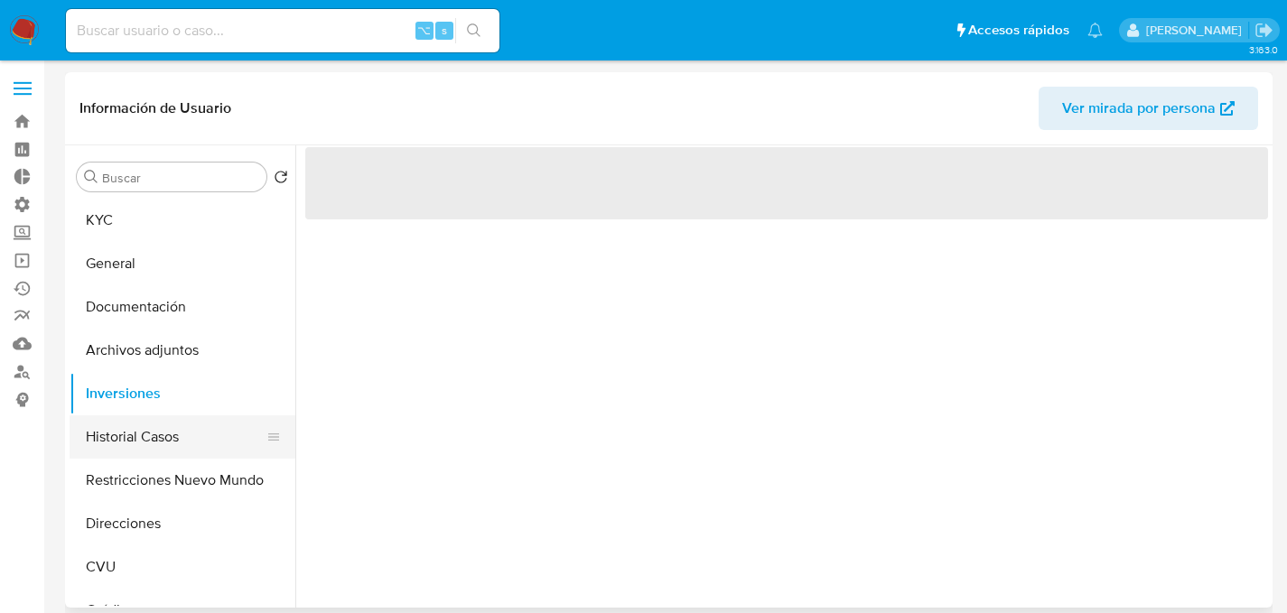
click at [155, 424] on button "Historial Casos" at bounding box center [175, 436] width 211 height 43
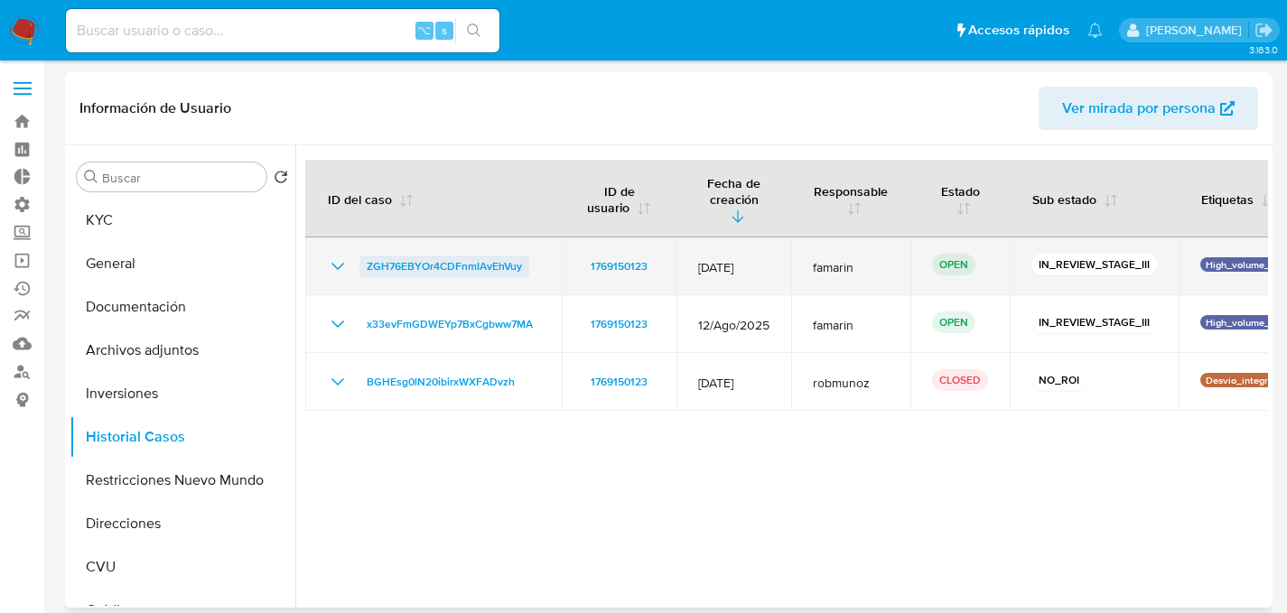
click at [439, 256] on span "ZGH76EBYOr4CDFnmIAvEhVuy" at bounding box center [444, 267] width 155 height 22
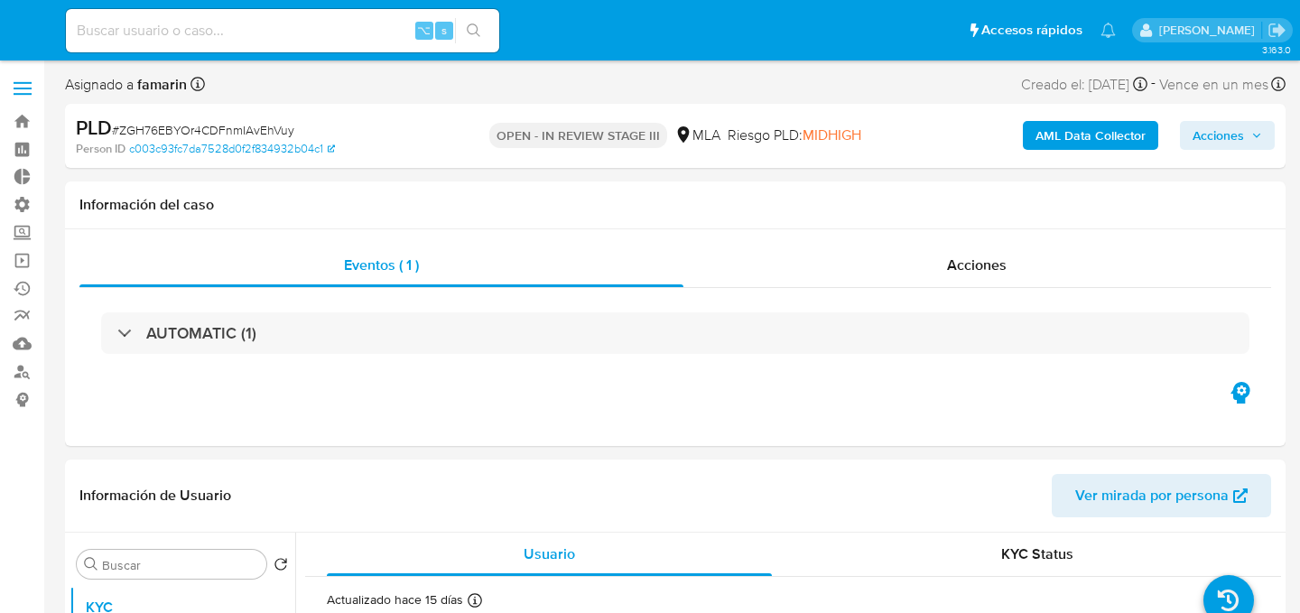
select select "10"
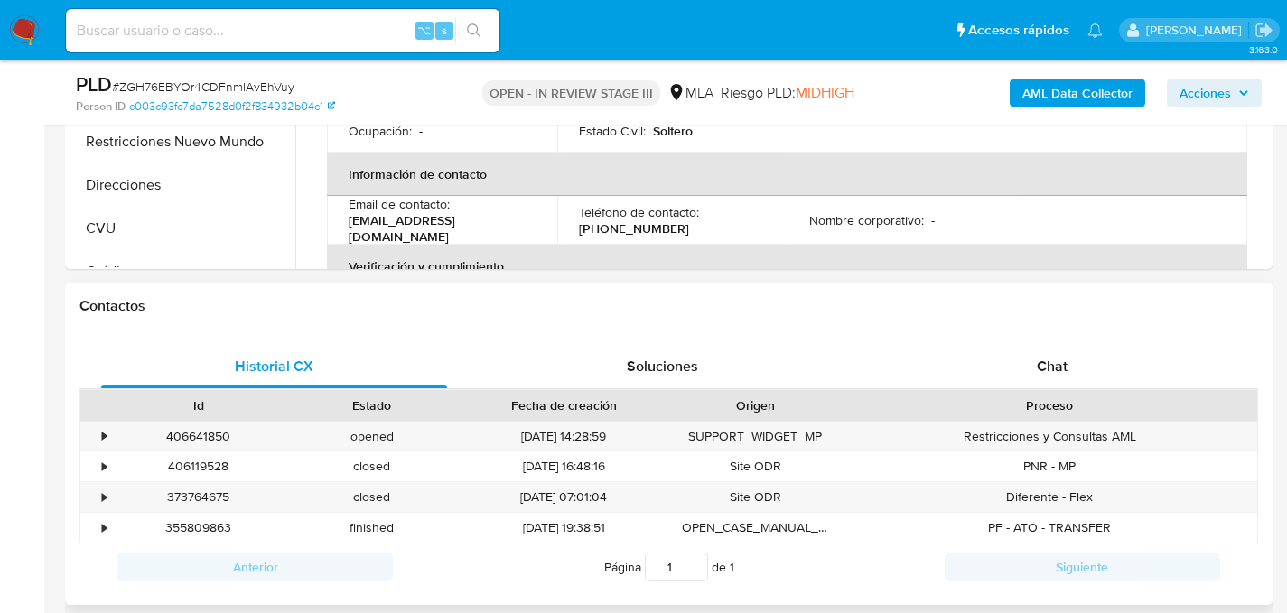
scroll to position [665, 0]
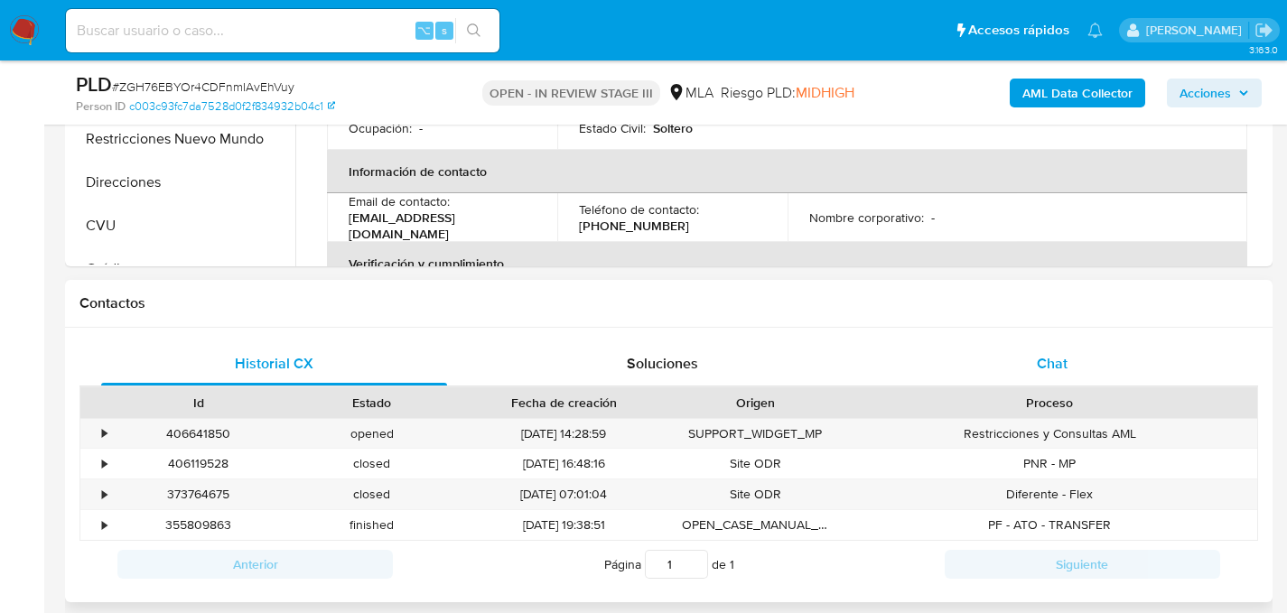
click at [1006, 351] on div "Chat" at bounding box center [1052, 363] width 346 height 43
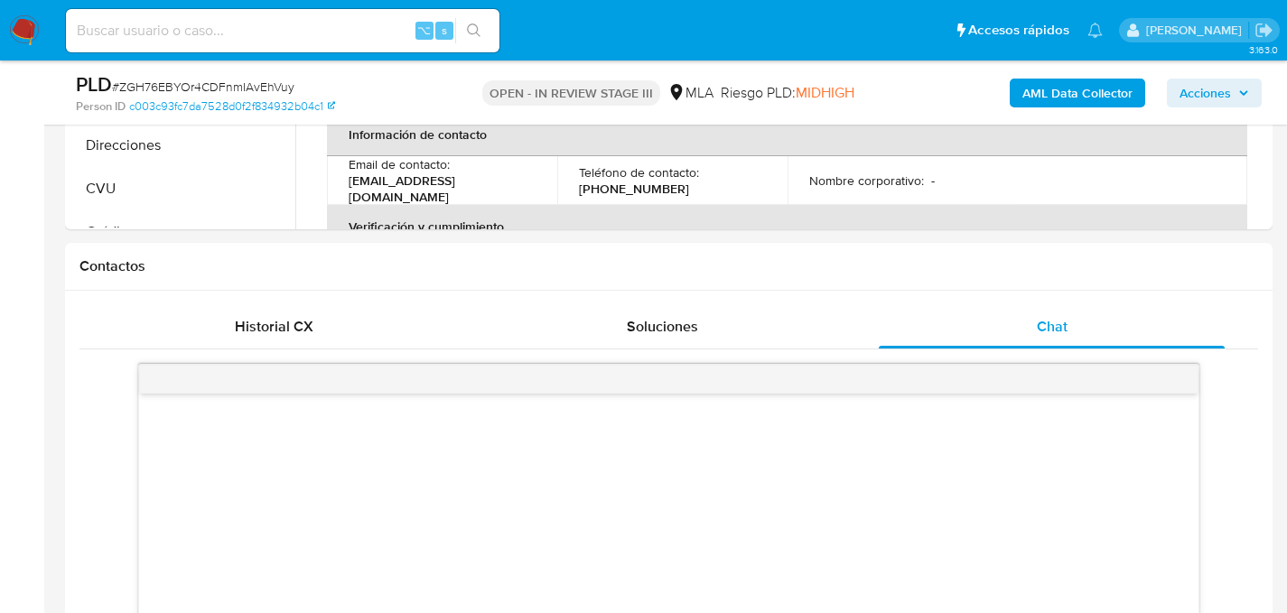
scroll to position [797, 0]
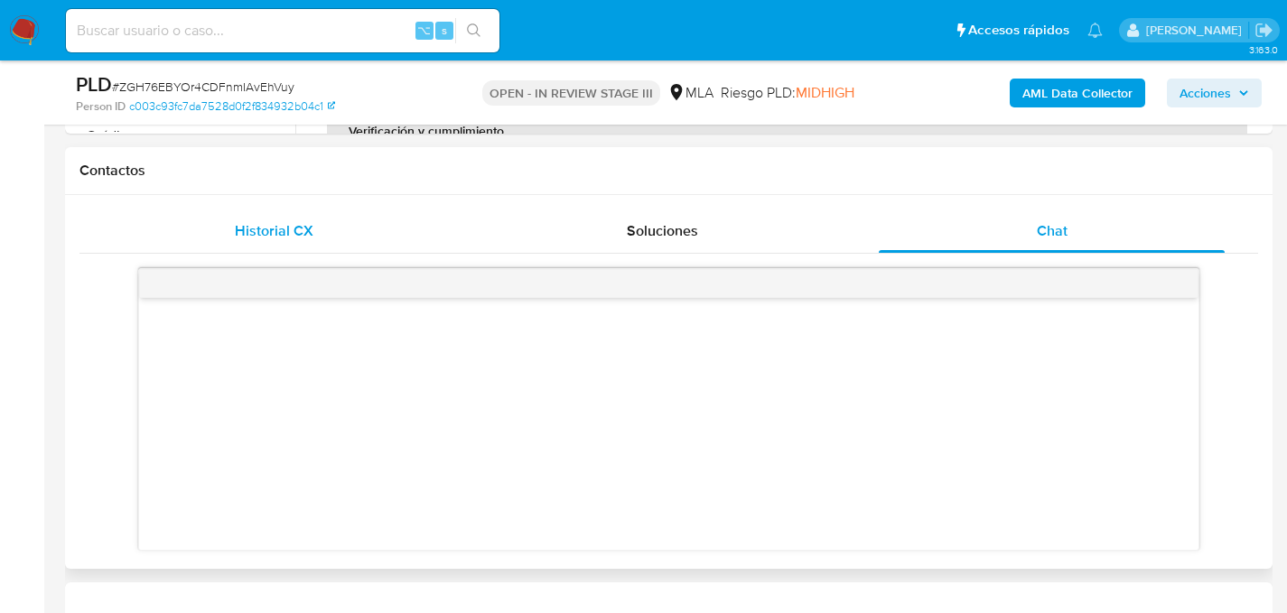
drag, startPoint x: 365, startPoint y: 201, endPoint x: 315, endPoint y: 231, distance: 57.9
click at [351, 216] on div "Historial CX Soluciones Chat Id Estado Fecha de creación Origen Proceso • 40664…" at bounding box center [668, 382] width 1207 height 375
click at [314, 232] on div "Historial CX" at bounding box center [274, 231] width 346 height 43
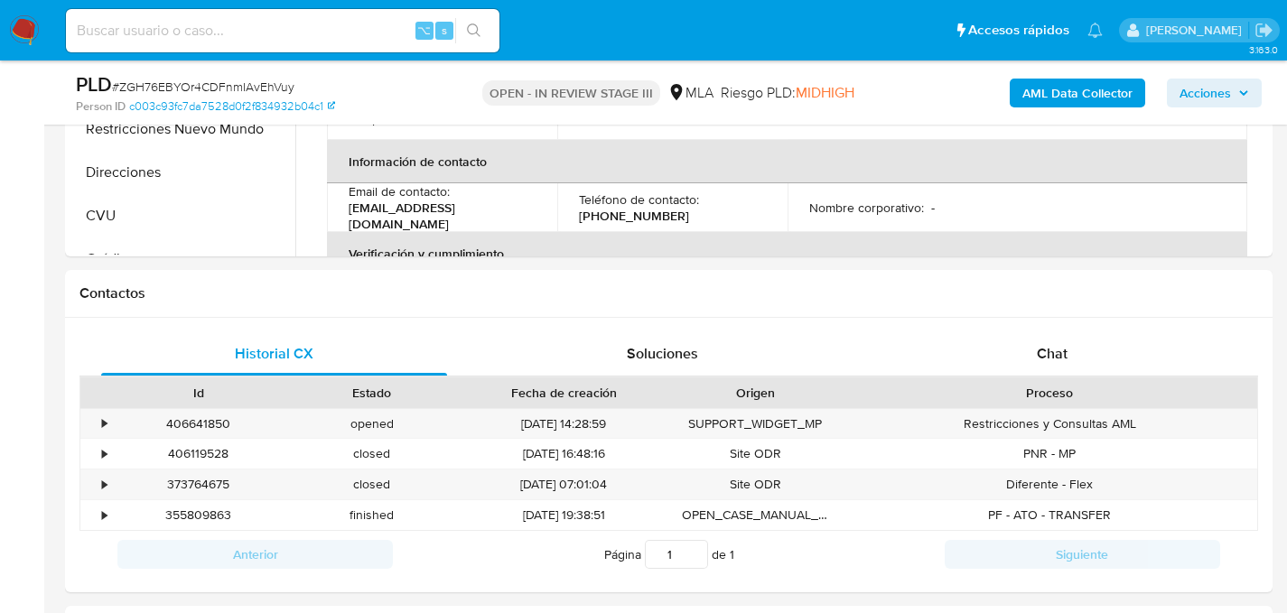
scroll to position [480, 0]
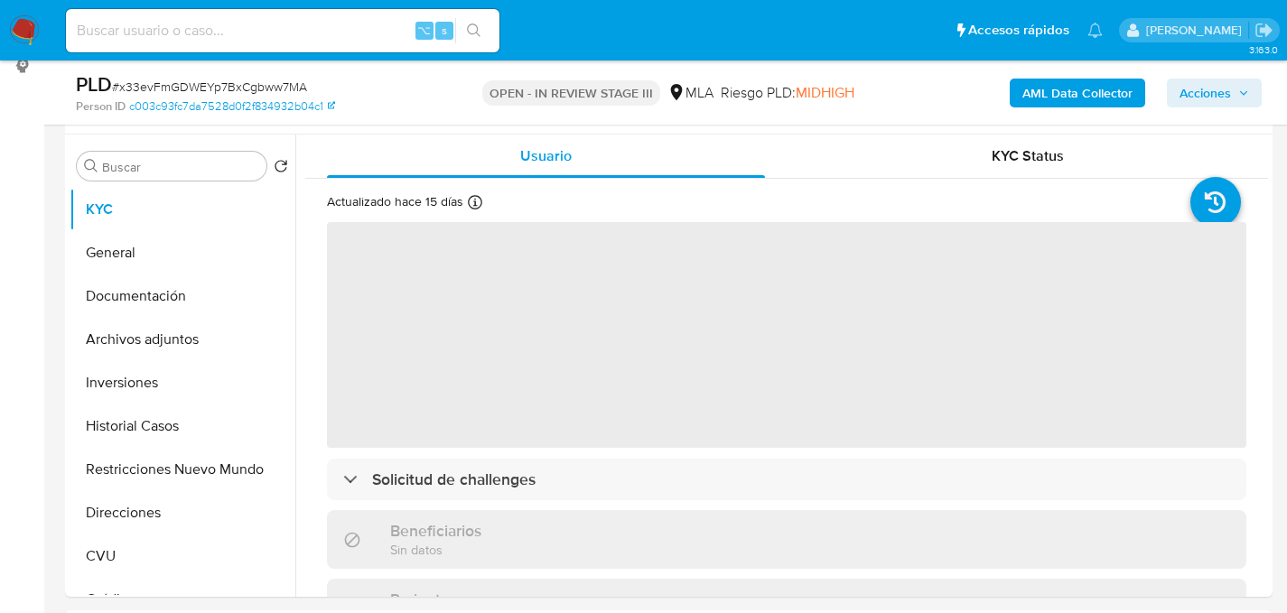
select select "10"
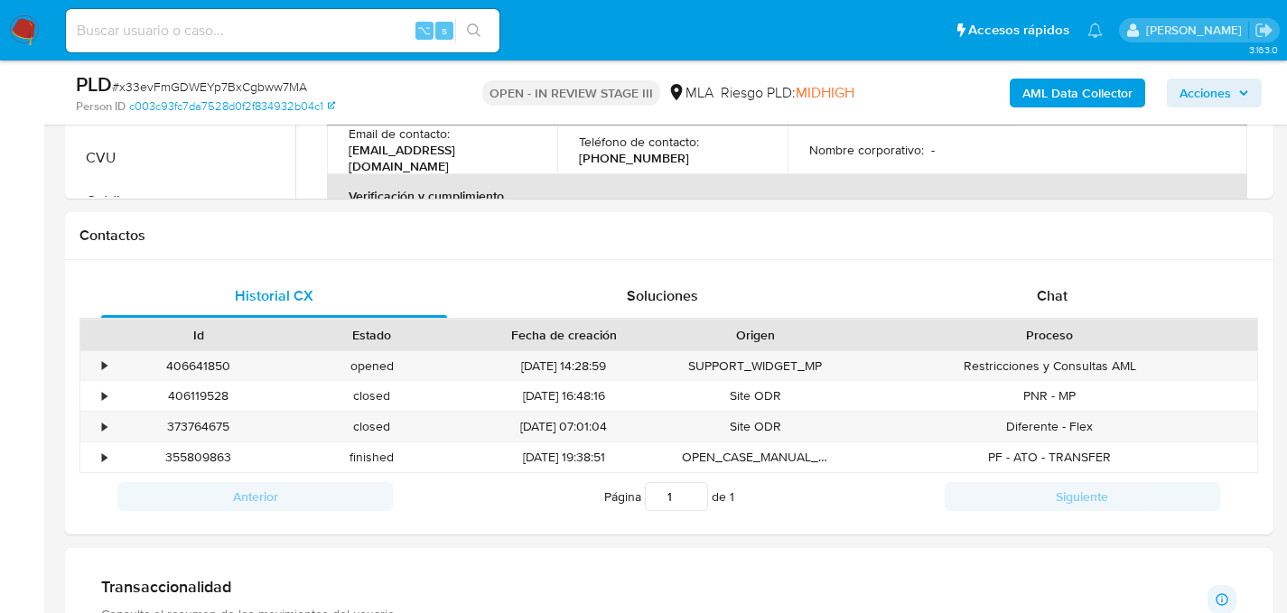
scroll to position [865, 0]
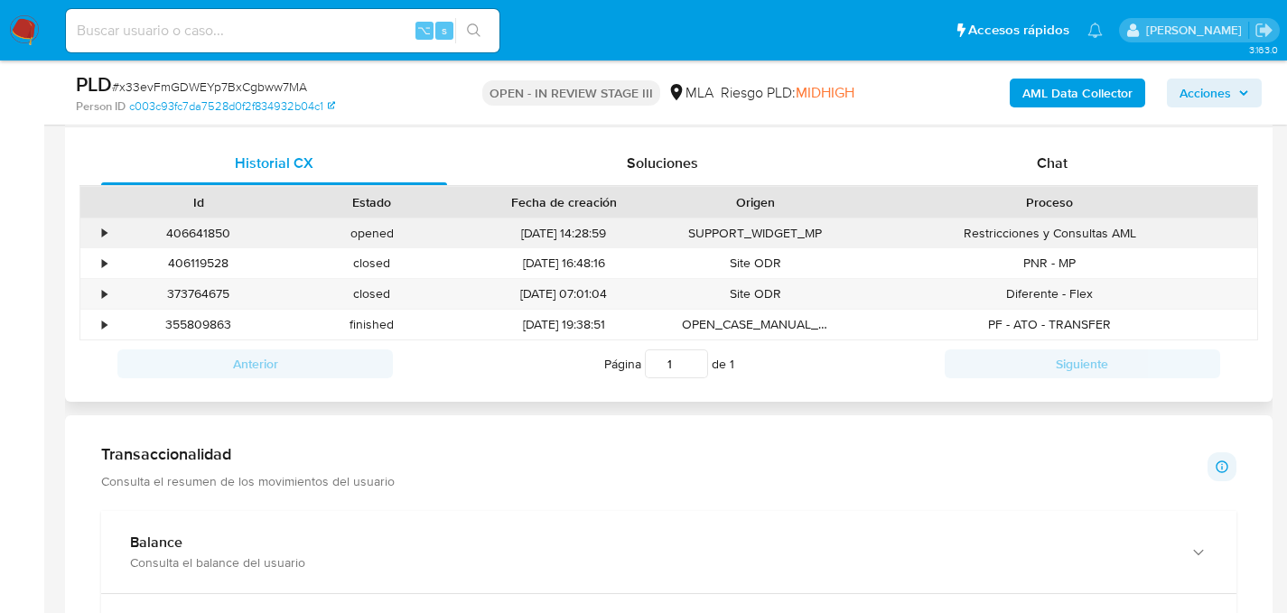
click at [206, 242] on div "406641850" at bounding box center [198, 234] width 173 height 30
click at [206, 236] on div "406641850" at bounding box center [198, 234] width 173 height 30
copy div "406641850"
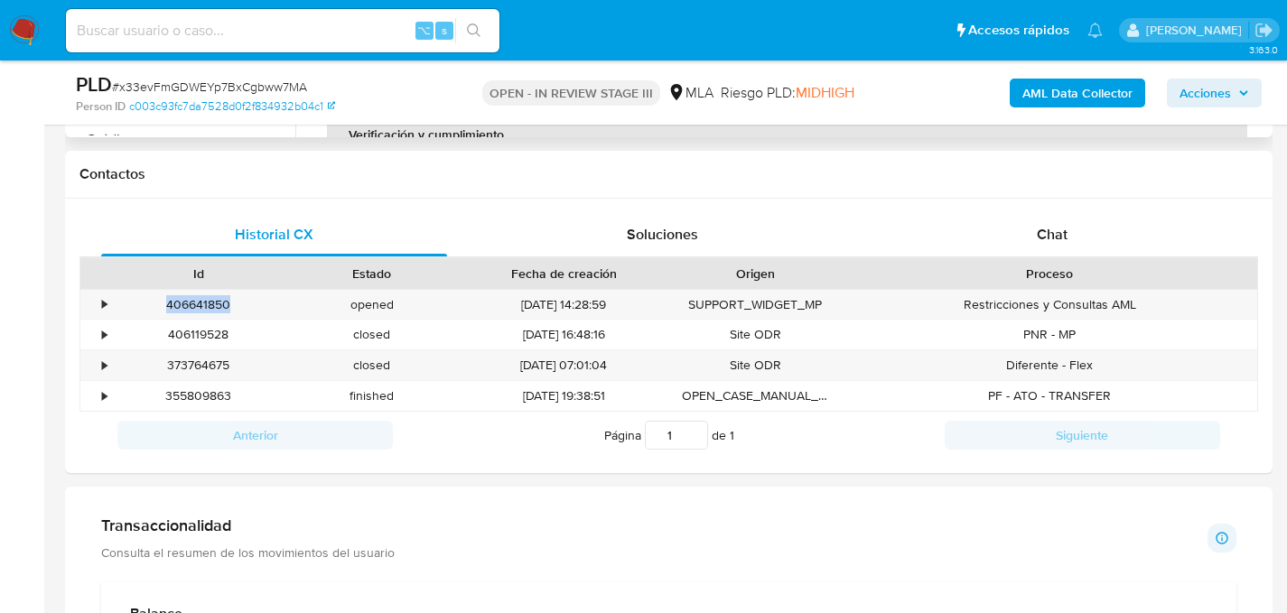
scroll to position [703, 0]
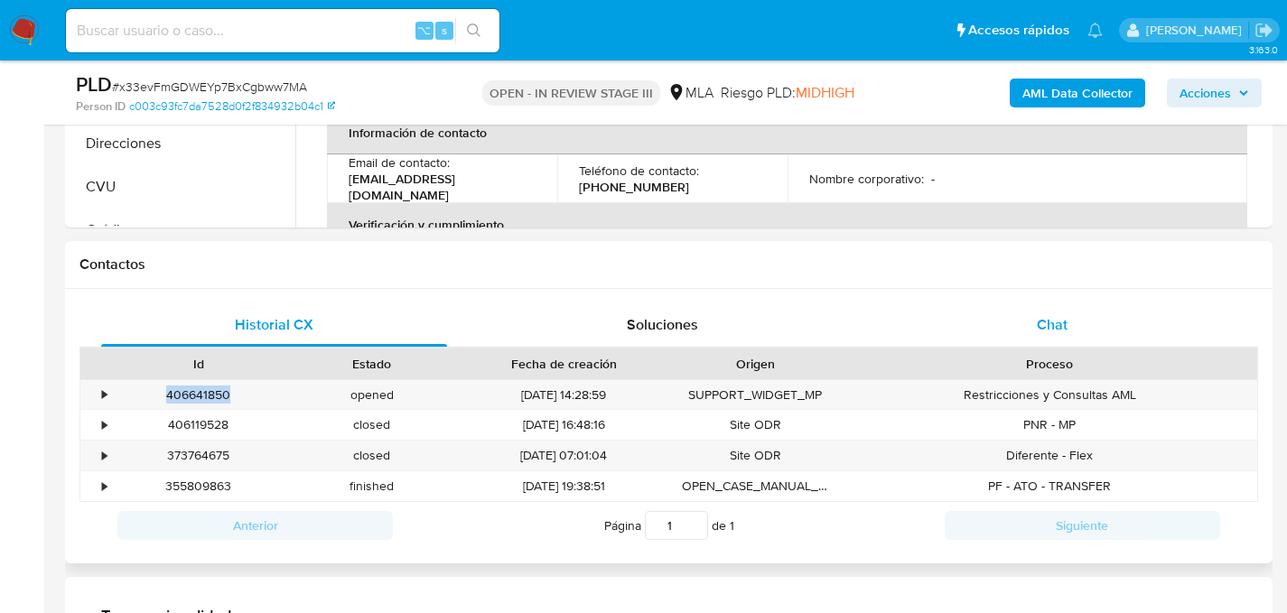
click at [1076, 336] on div "Chat" at bounding box center [1052, 324] width 346 height 43
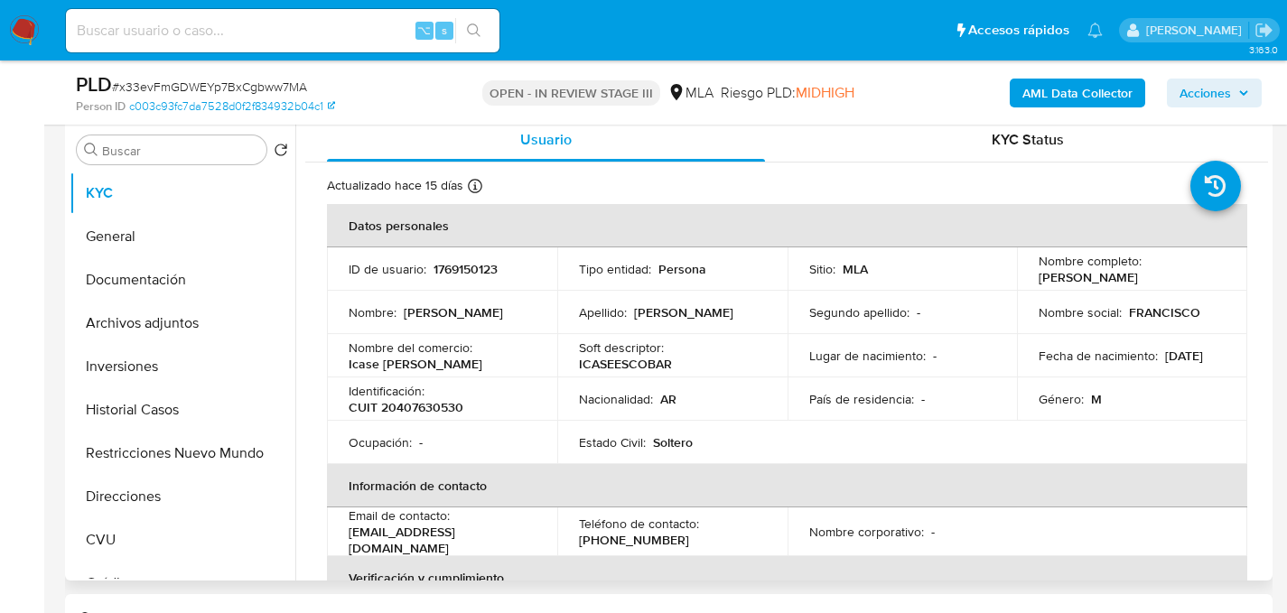
scroll to position [37, 0]
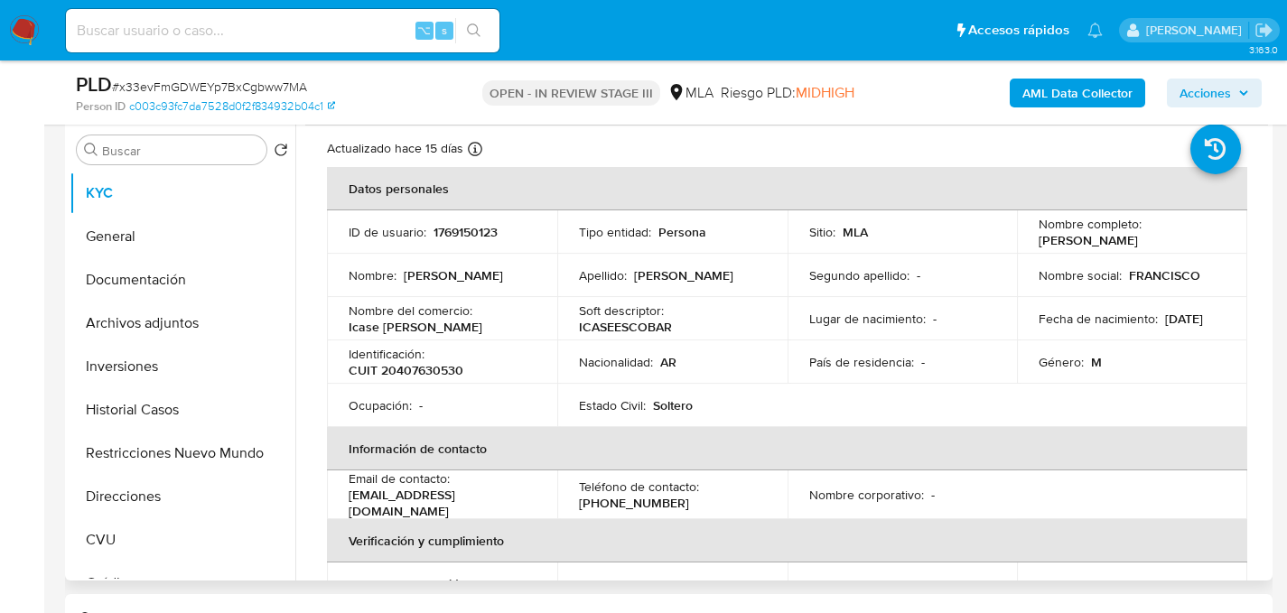
click at [449, 494] on p "franciscogomeez1997@gmail.com" at bounding box center [439, 503] width 180 height 33
copy div "Email de contacto : franciscogomeez1997@gmail.com"
click at [436, 306] on p "Nombre del comercio :" at bounding box center [411, 311] width 124 height 16
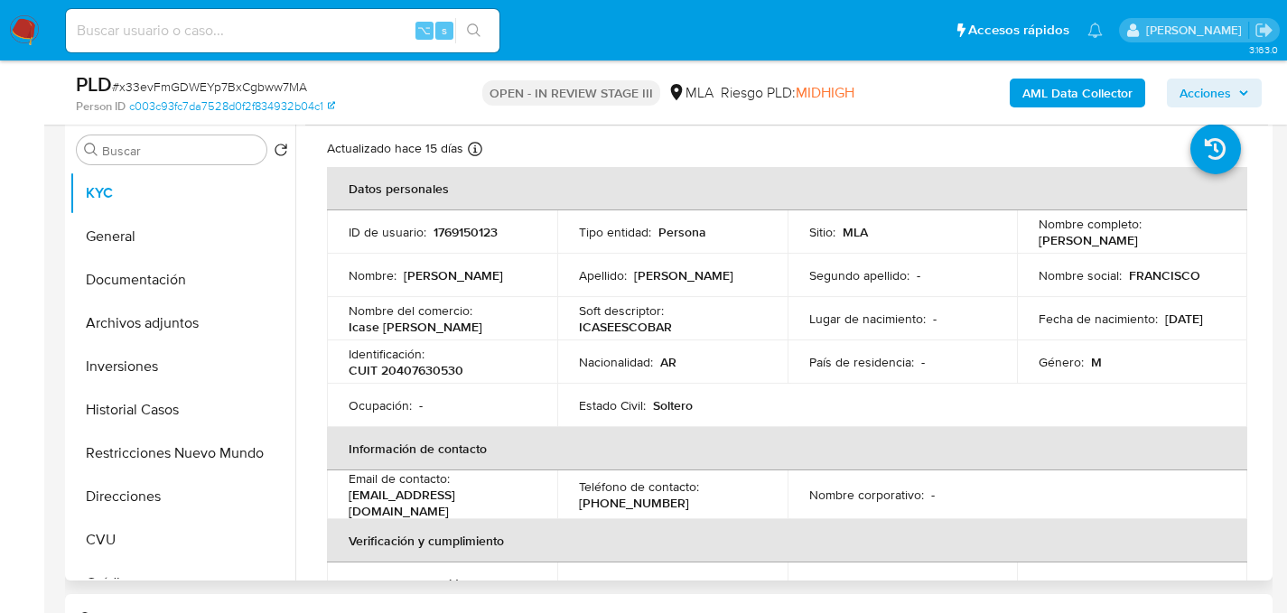
drag, startPoint x: 540, startPoint y: 500, endPoint x: 348, endPoint y: 493, distance: 192.5
click at [348, 493] on td "Email de contacto : franciscogomeez1997@gmail.com" at bounding box center [442, 494] width 230 height 49
copy p "franciscogomeez1997@gmail.com"
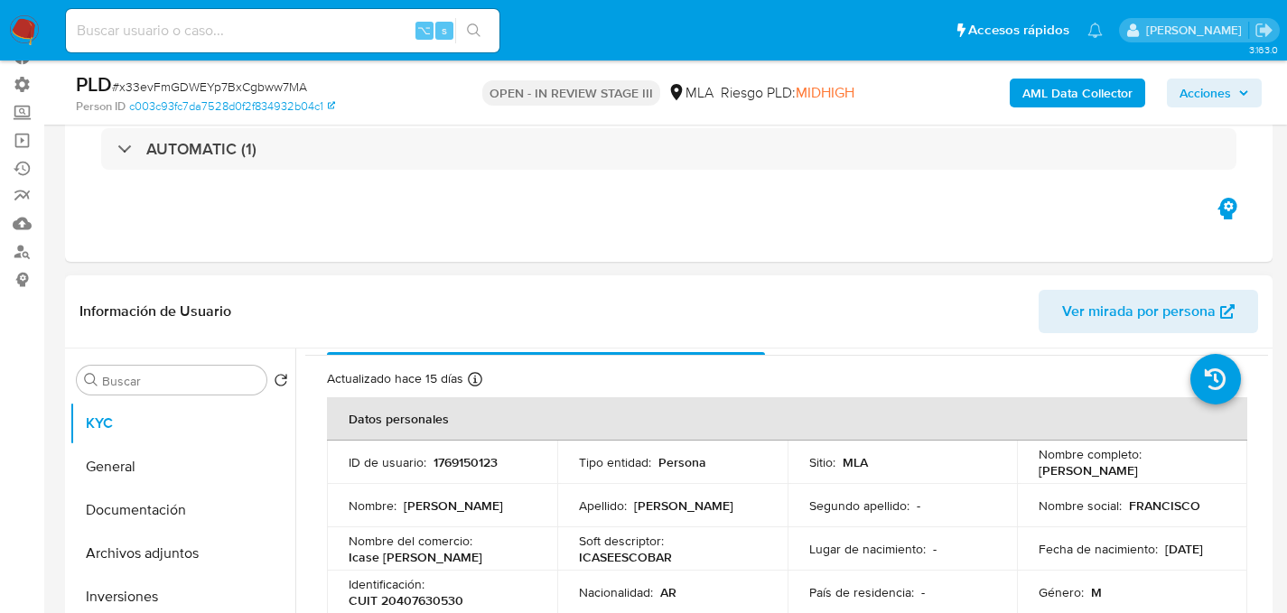
scroll to position [122, 0]
click at [455, 471] on td "ID de usuario : 1769150123" at bounding box center [442, 460] width 230 height 43
click at [455, 470] on td "ID de usuario : 1769150123" at bounding box center [442, 460] width 230 height 43
click at [458, 467] on p "1769150123" at bounding box center [465, 460] width 64 height 16
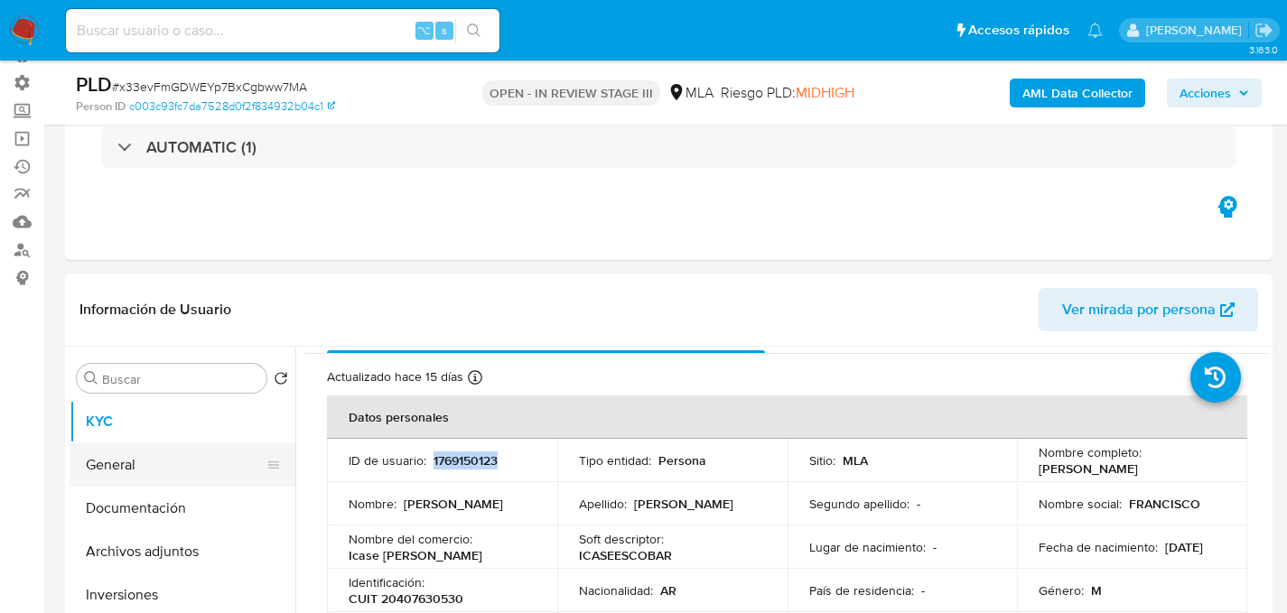
copy p "1769150123"
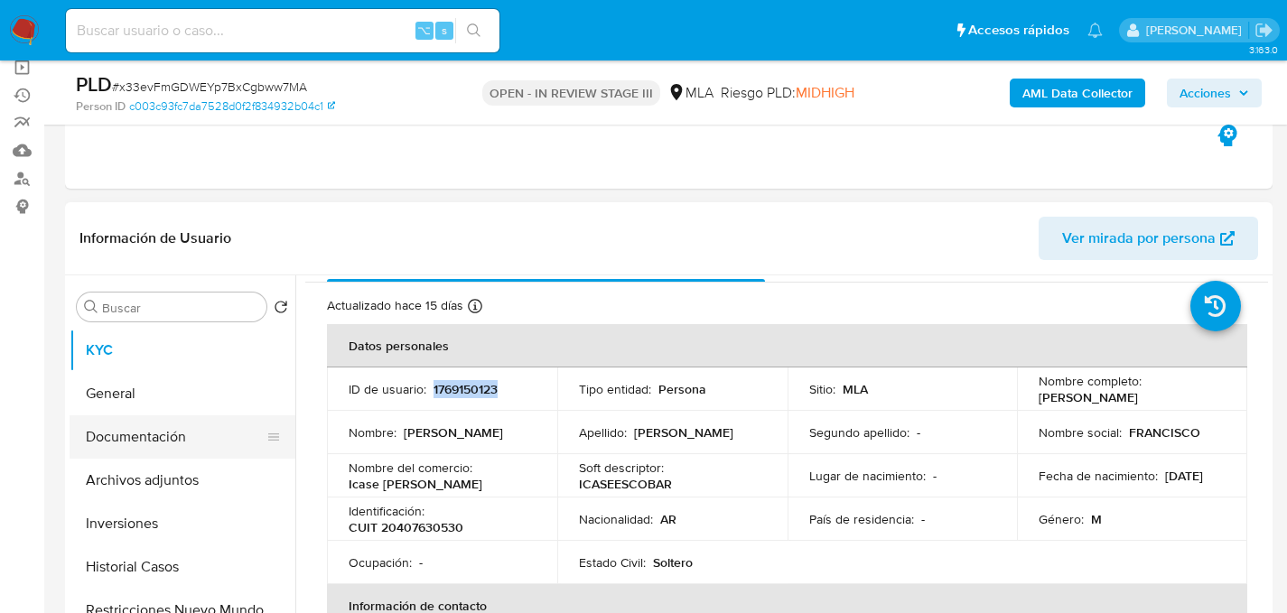
scroll to position [267, 0]
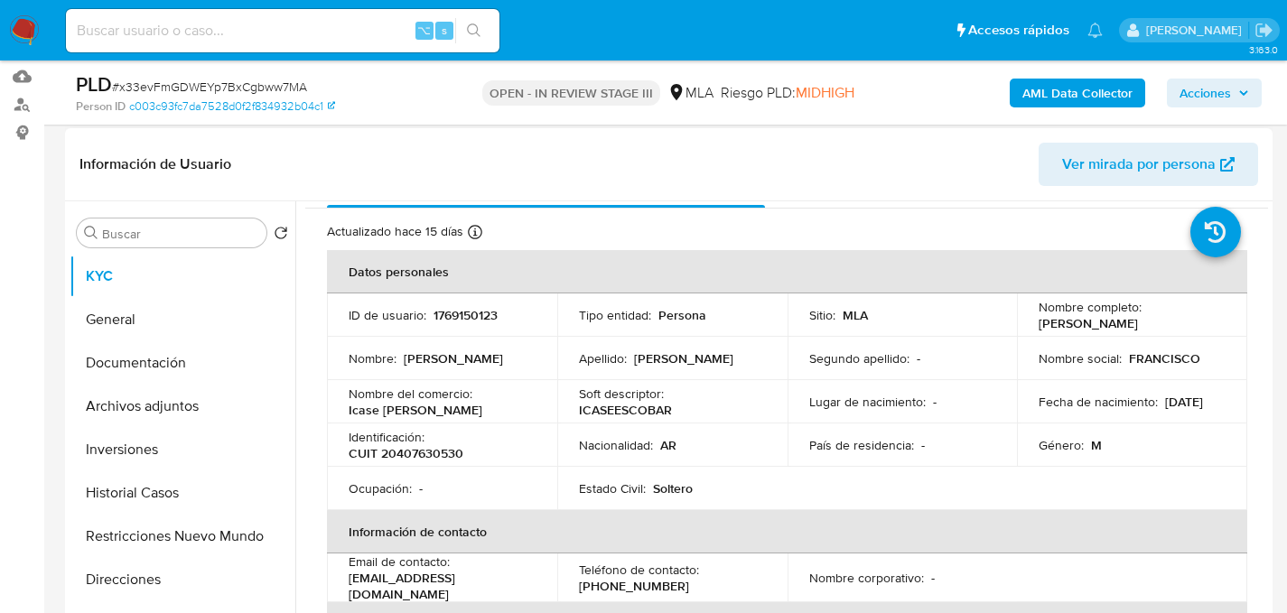
click at [429, 452] on p "CUIT 20407630530" at bounding box center [406, 453] width 115 height 16
copy p "20407630530"
click at [249, 40] on input at bounding box center [282, 30] width 433 height 23
type input "2381847862"
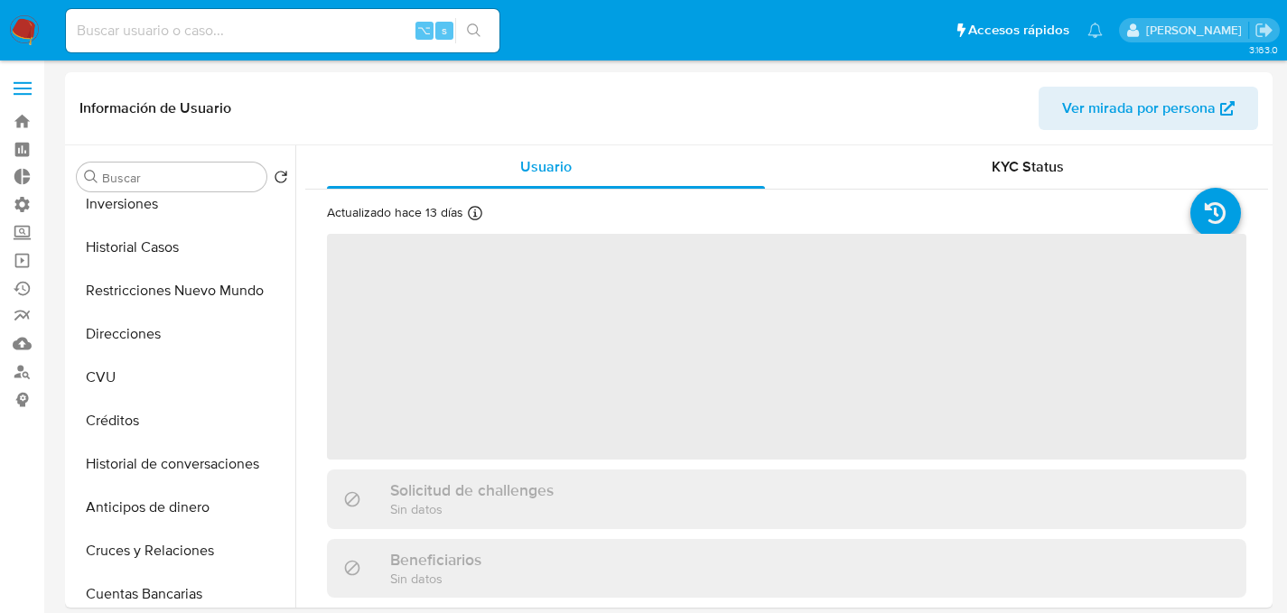
scroll to position [550, 0]
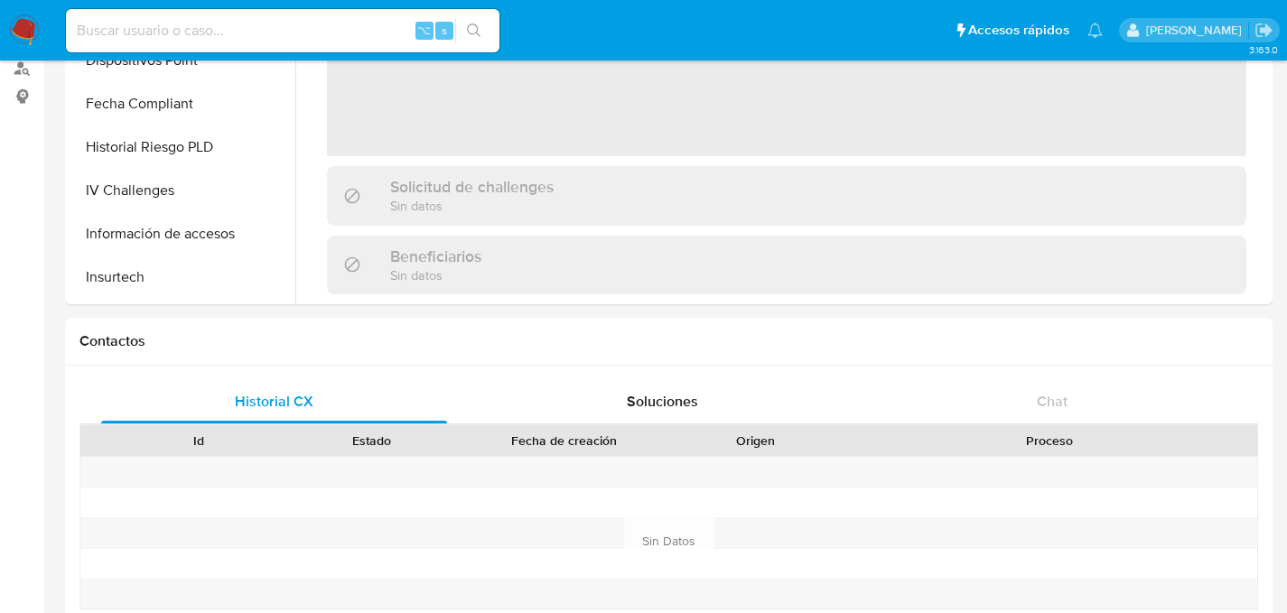
select select "10"
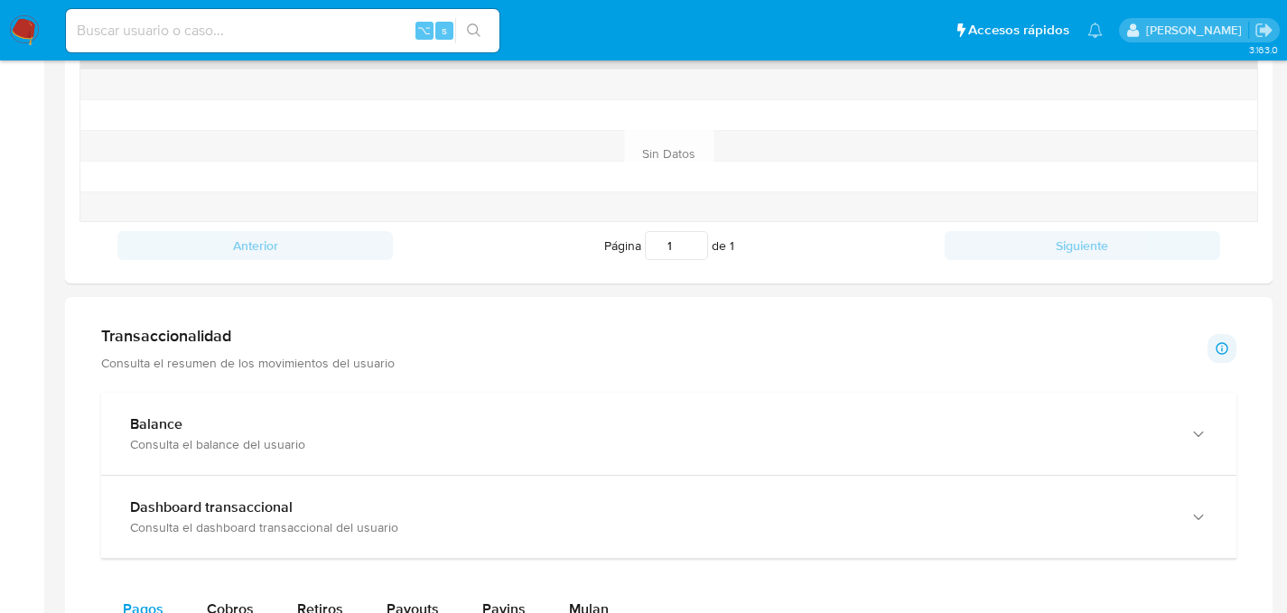
scroll to position [864, 0]
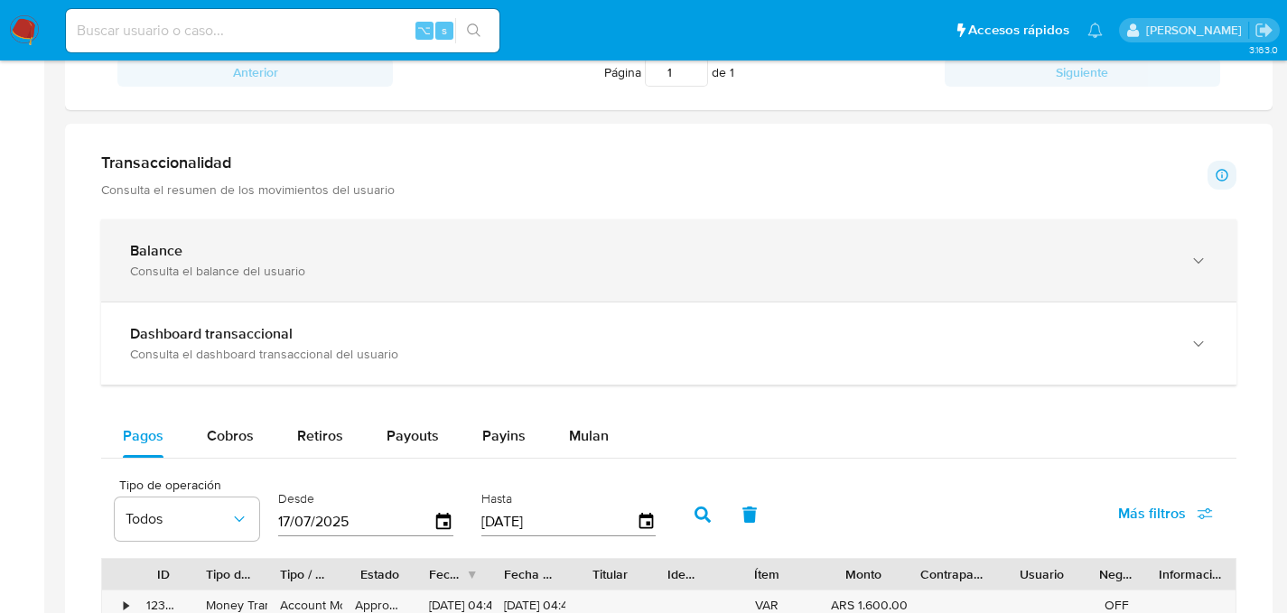
click at [201, 284] on div "Balance Consulta el balance del usuario" at bounding box center [668, 260] width 1135 height 82
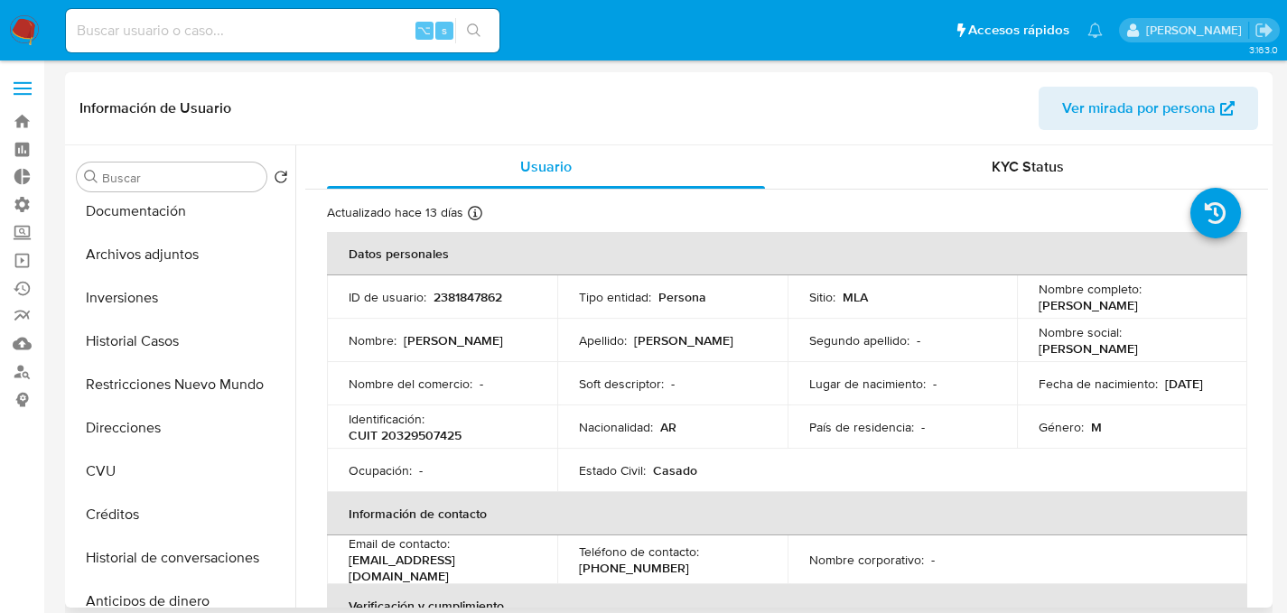
scroll to position [0, 0]
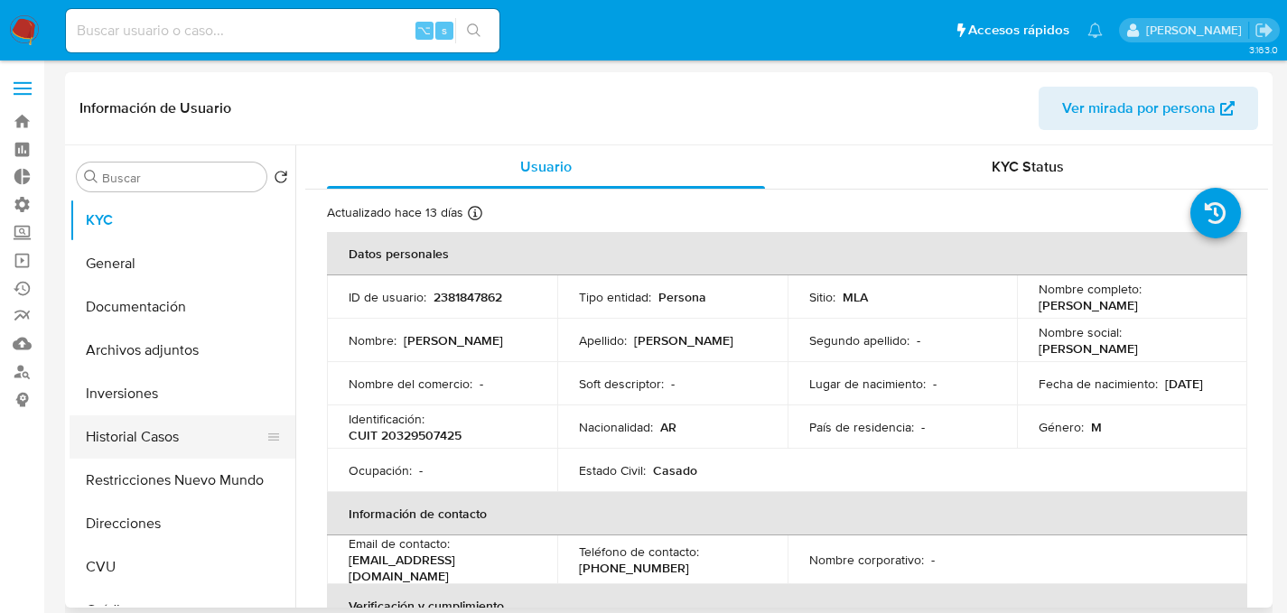
click at [135, 431] on button "Historial Casos" at bounding box center [175, 436] width 211 height 43
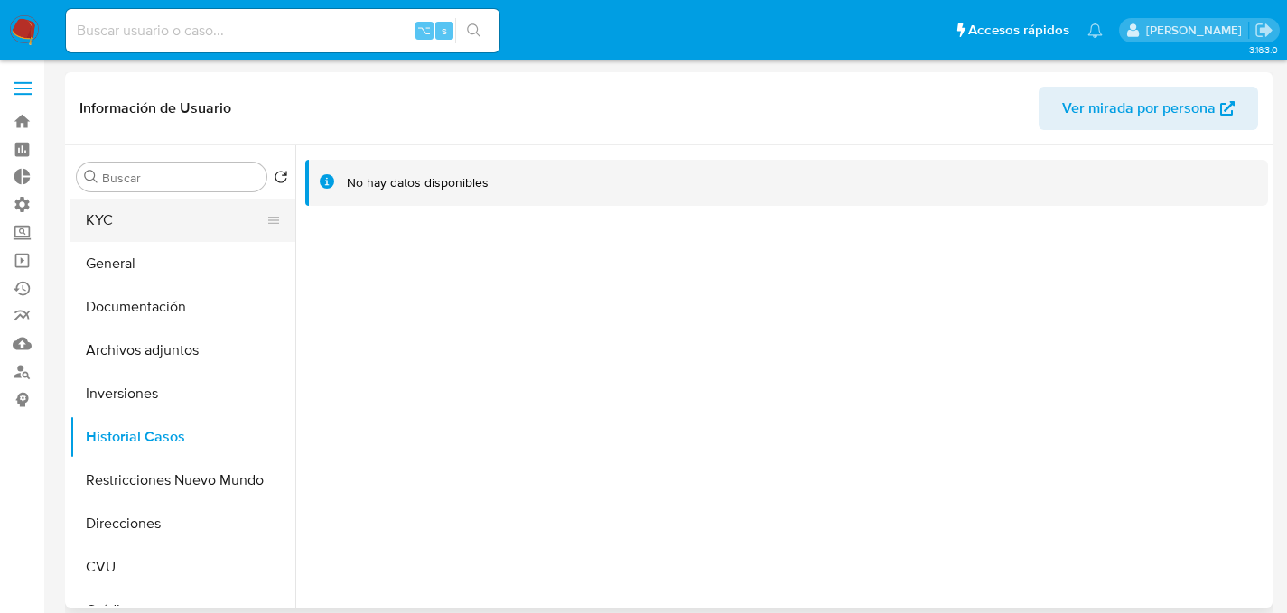
click at [93, 217] on button "KYC" at bounding box center [175, 220] width 211 height 43
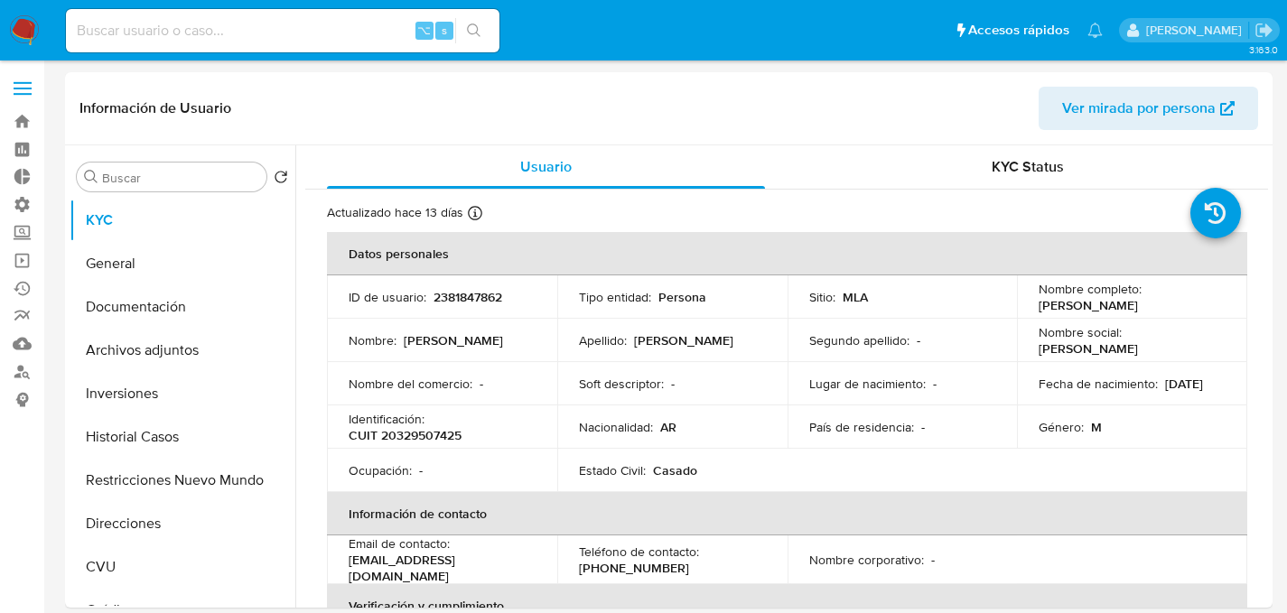
click at [256, 34] on input at bounding box center [282, 30] width 433 height 23
click at [26, 363] on link "Buscador de personas" at bounding box center [107, 372] width 215 height 28
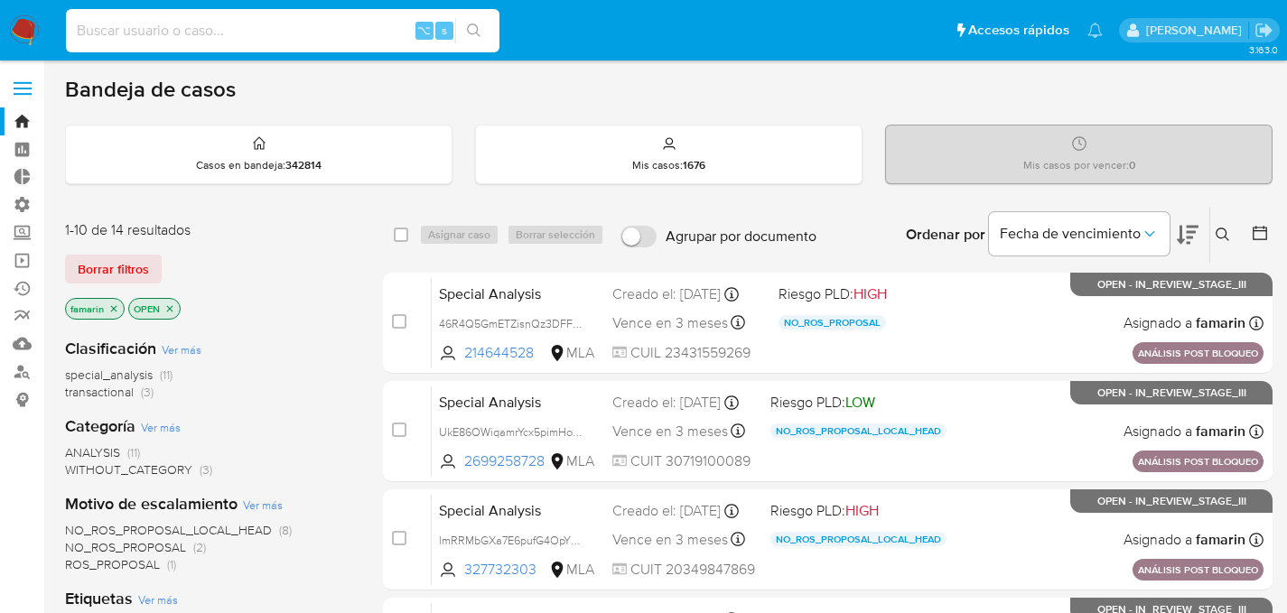
click at [289, 24] on input at bounding box center [282, 30] width 433 height 23
type input "2381847862"
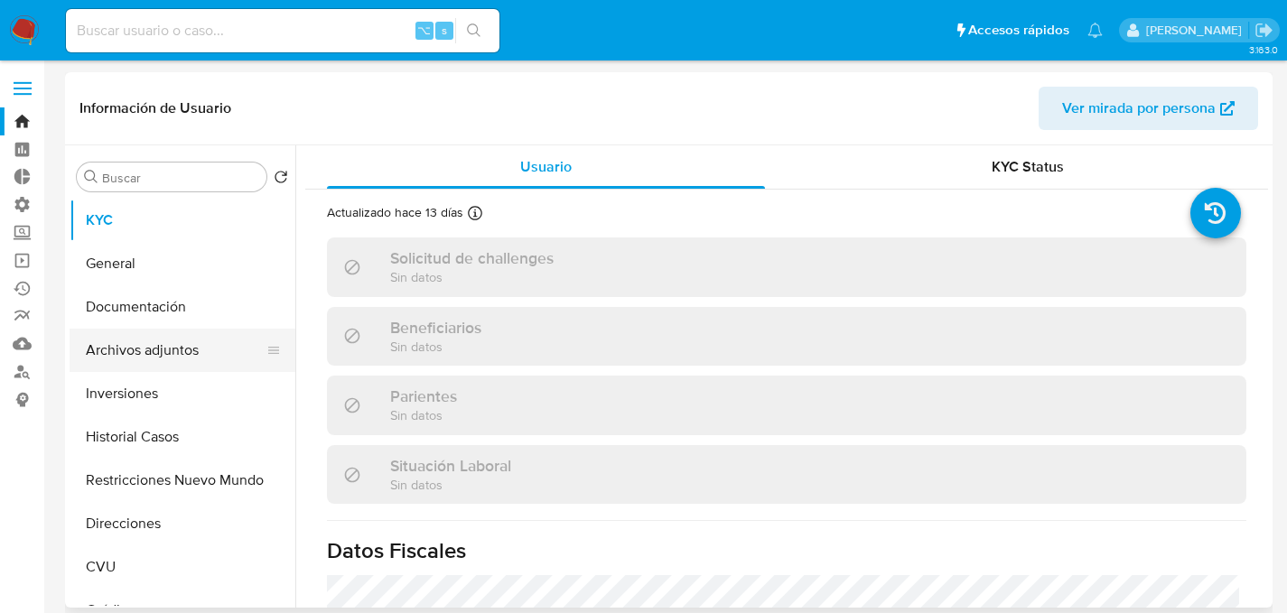
select select "10"
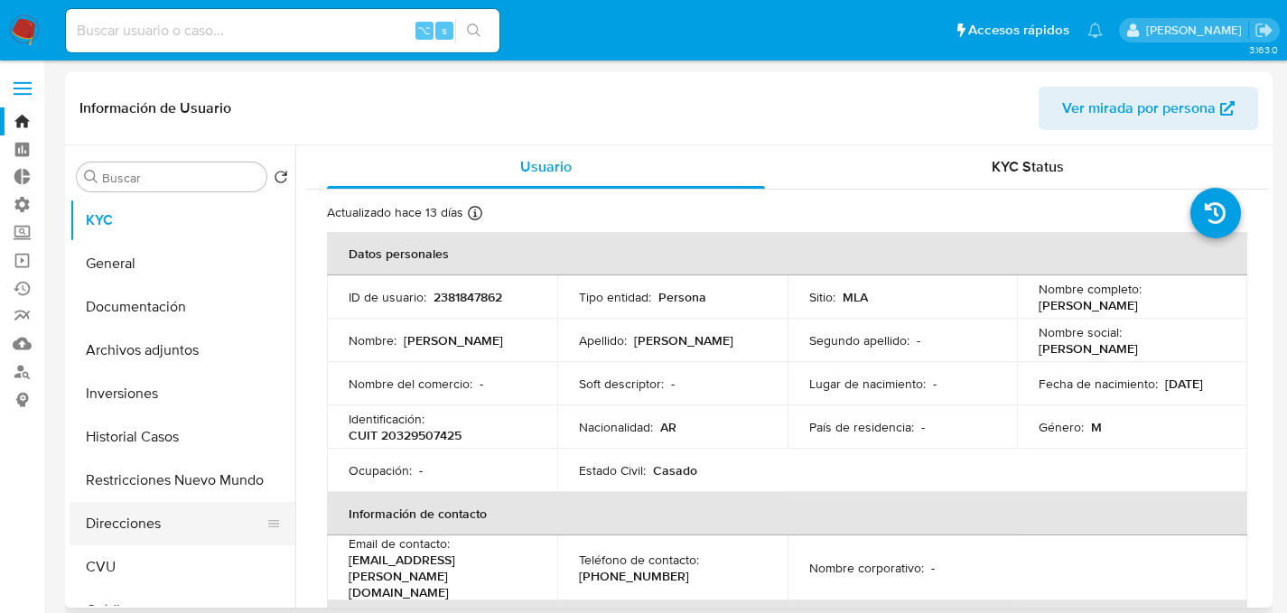
click at [142, 508] on button "Direcciones" at bounding box center [175, 523] width 211 height 43
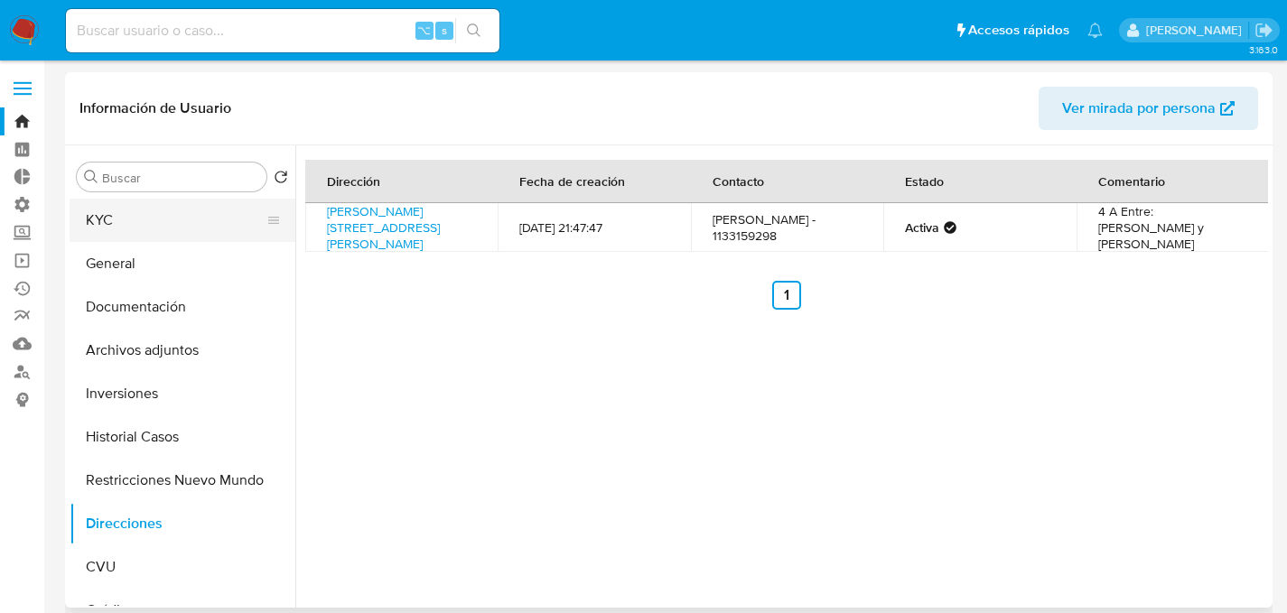
click at [160, 214] on button "KYC" at bounding box center [175, 220] width 211 height 43
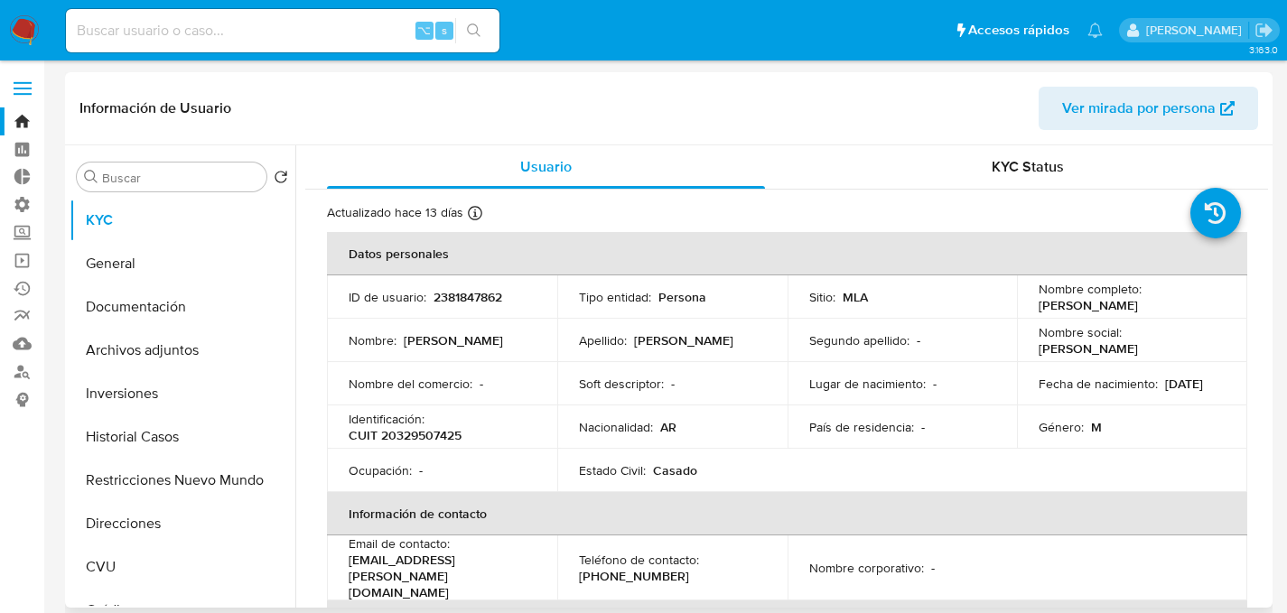
click at [464, 295] on p "2381847862" at bounding box center [467, 297] width 69 height 16
copy p "2381847862"
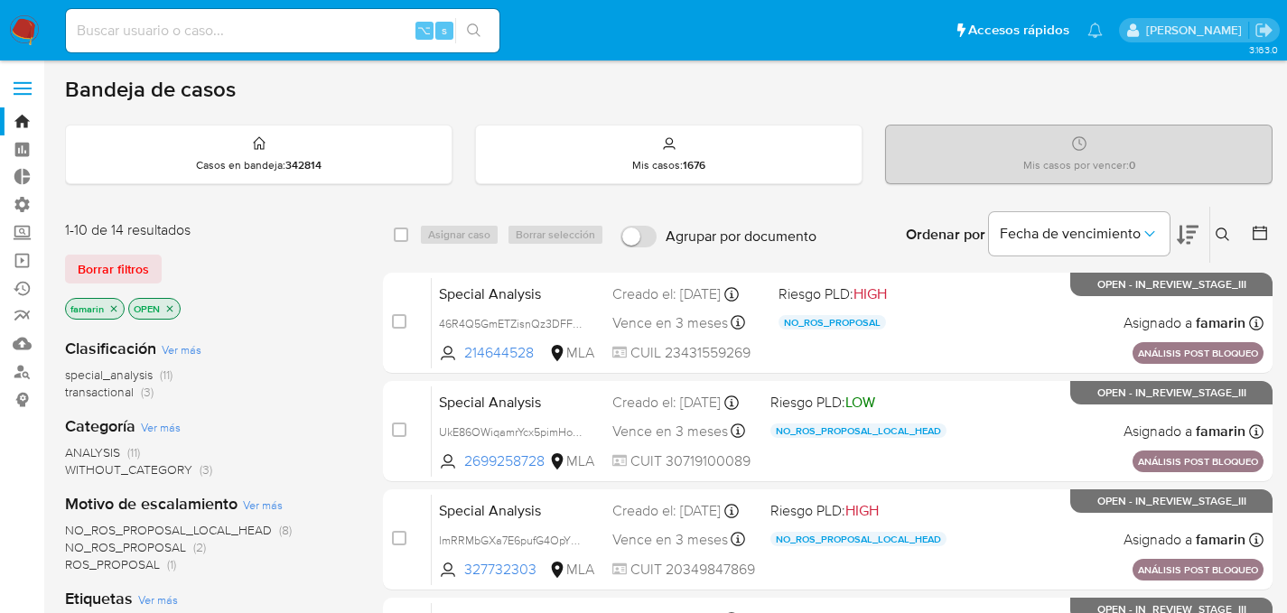
click at [260, 21] on input at bounding box center [282, 30] width 433 height 23
type input "136569182"
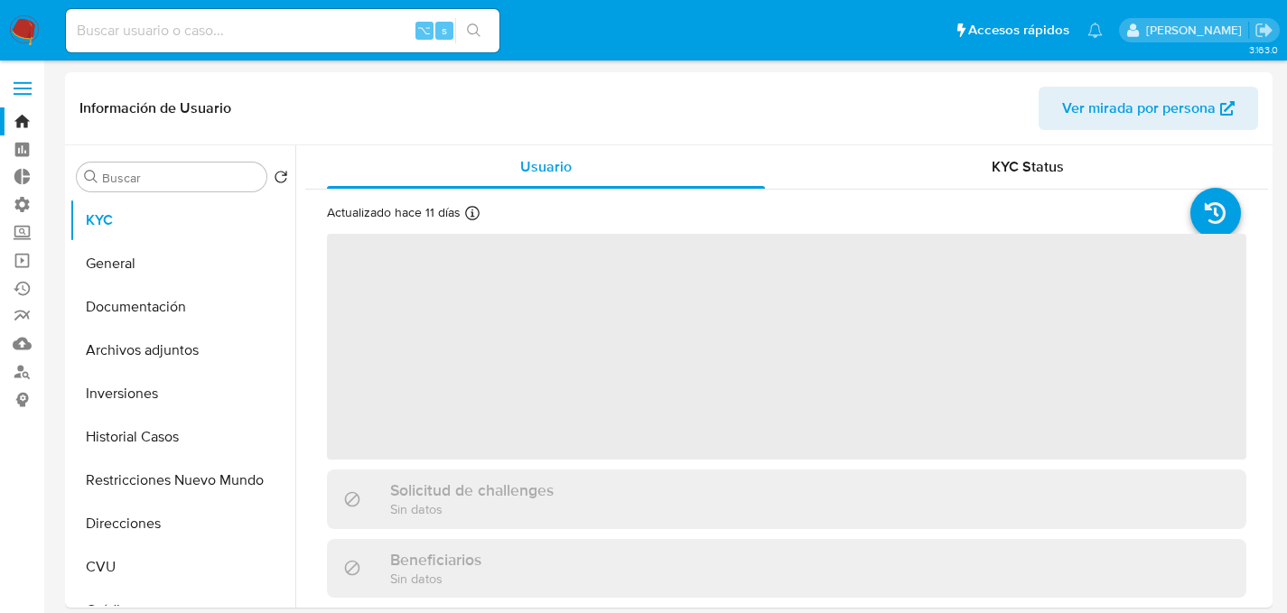
select select "10"
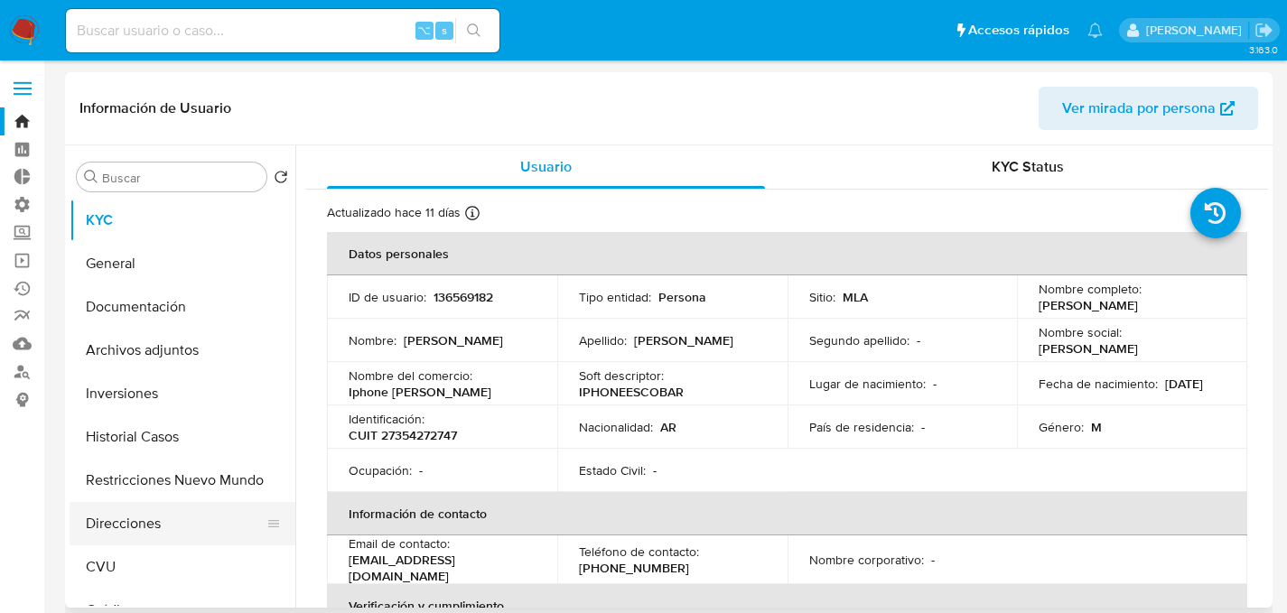
click at [141, 512] on button "Direcciones" at bounding box center [175, 523] width 211 height 43
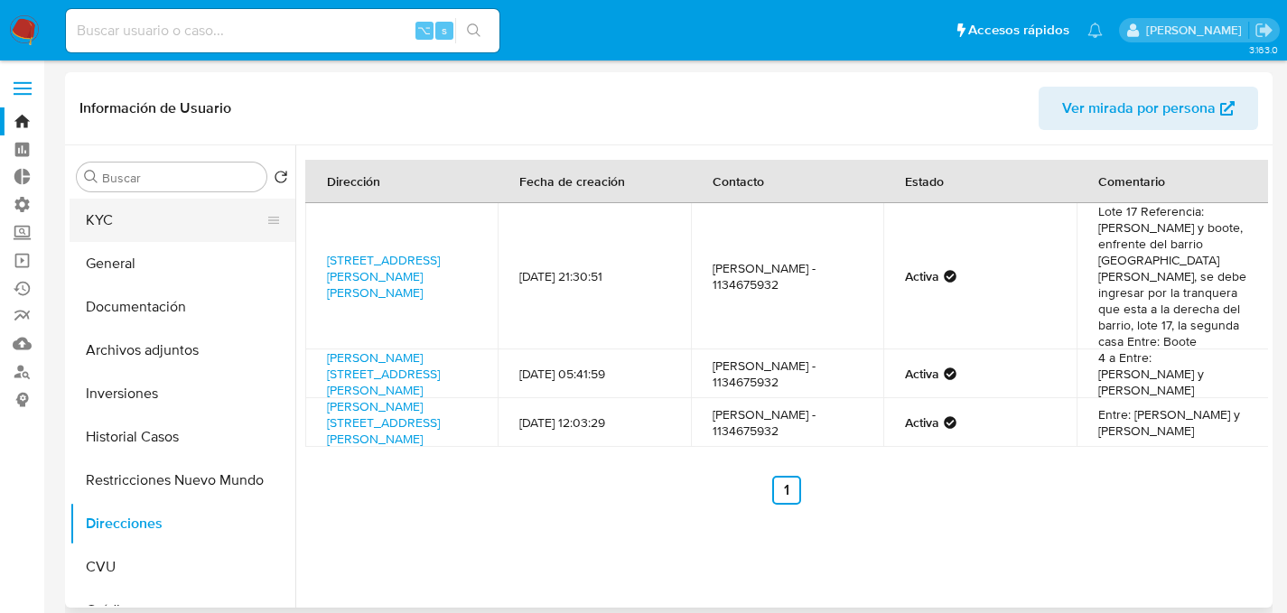
click at [146, 208] on button "KYC" at bounding box center [175, 220] width 211 height 43
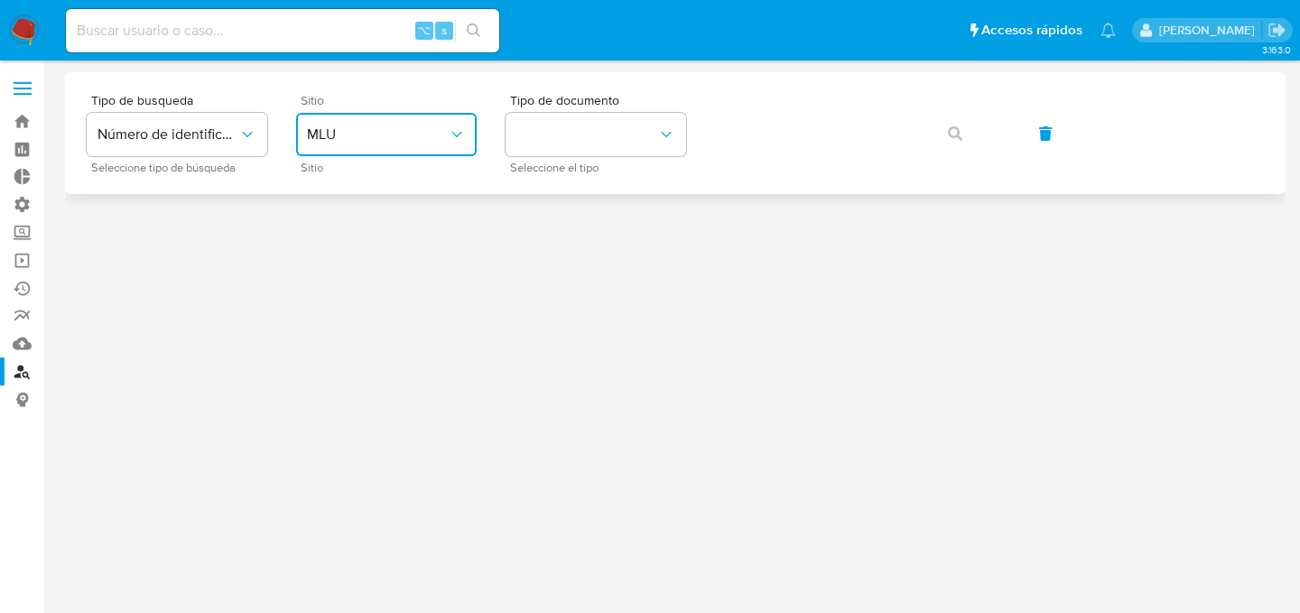
click at [438, 140] on span "MLU" at bounding box center [377, 135] width 141 height 18
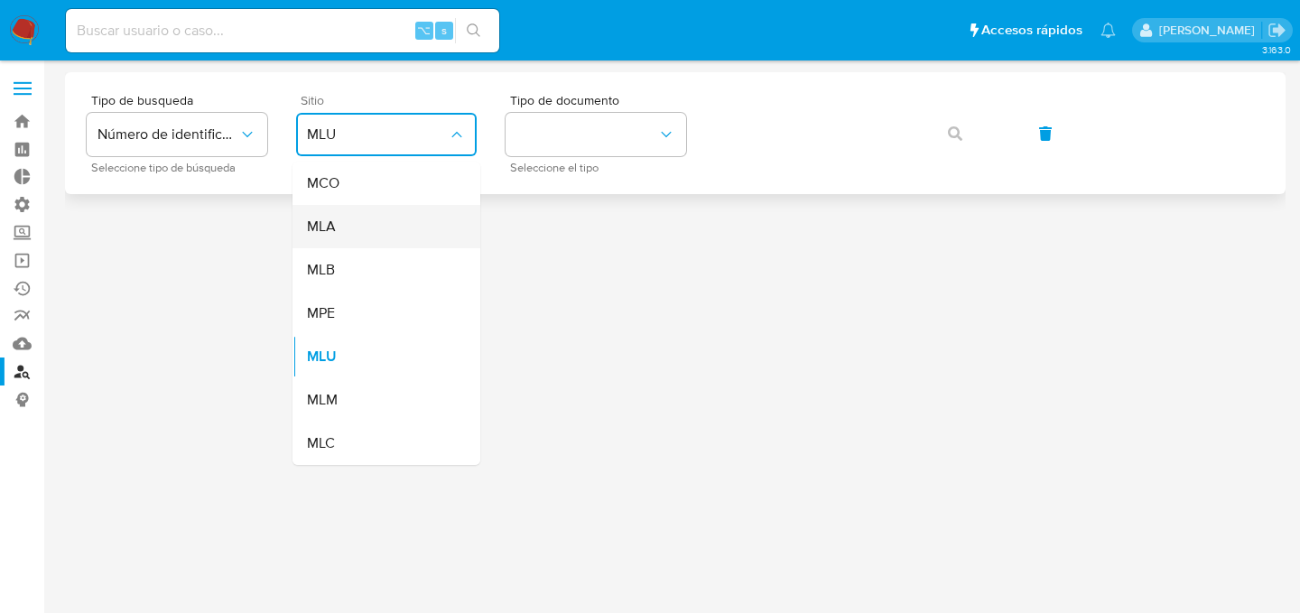
click at [408, 234] on div "MLA" at bounding box center [381, 226] width 148 height 43
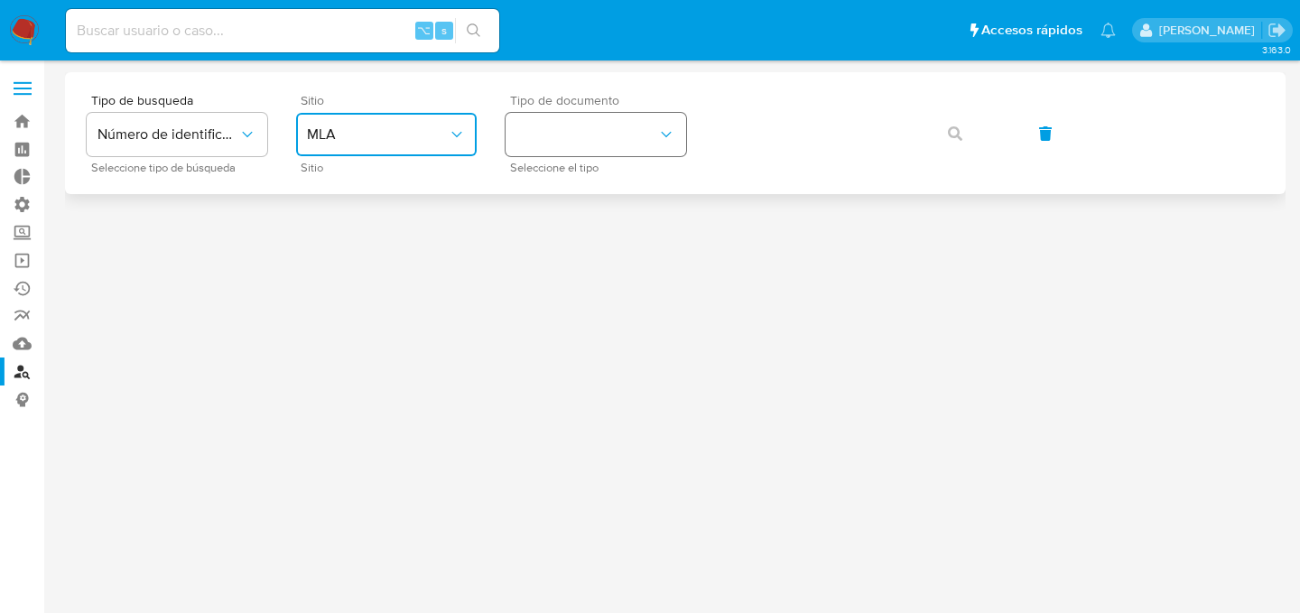
click at [551, 145] on button "identificationType" at bounding box center [596, 134] width 181 height 43
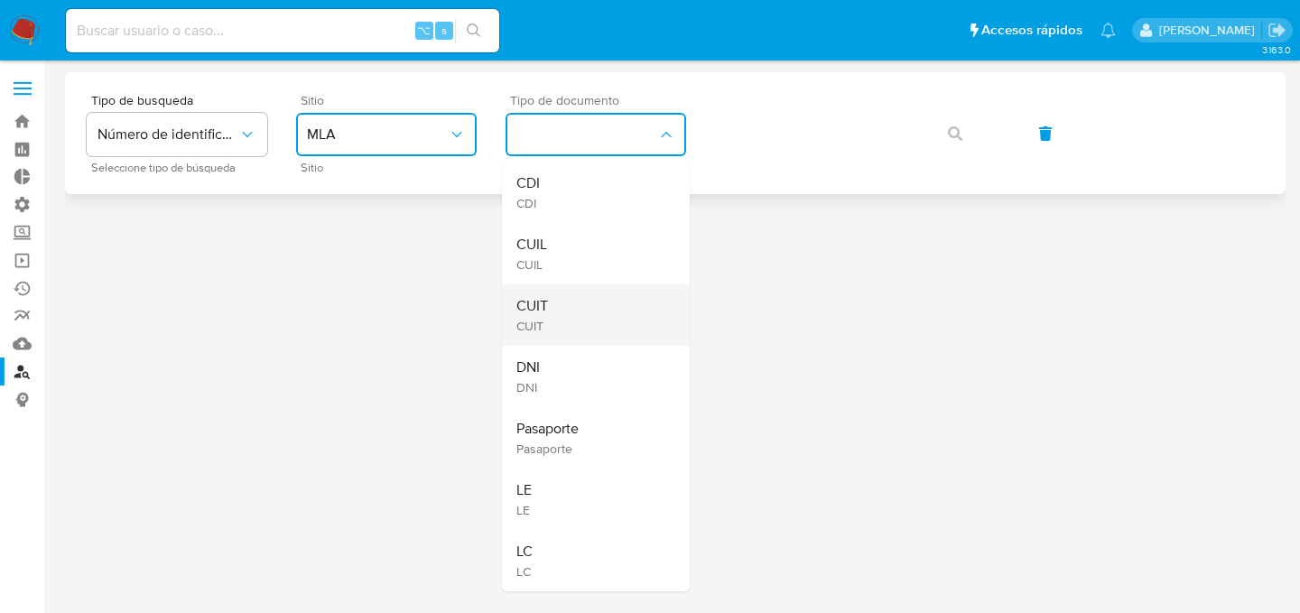
drag, startPoint x: 543, startPoint y: 275, endPoint x: 546, endPoint y: 290, distance: 15.8
click at [546, 290] on ul "CDI CDI CUIL CUIL CUIT CUIT DNI DNI Pasaporte Pasaporte LE LE LC LC" at bounding box center [596, 377] width 188 height 430
click at [570, 288] on div "CUIT CUIT" at bounding box center [591, 314] width 148 height 61
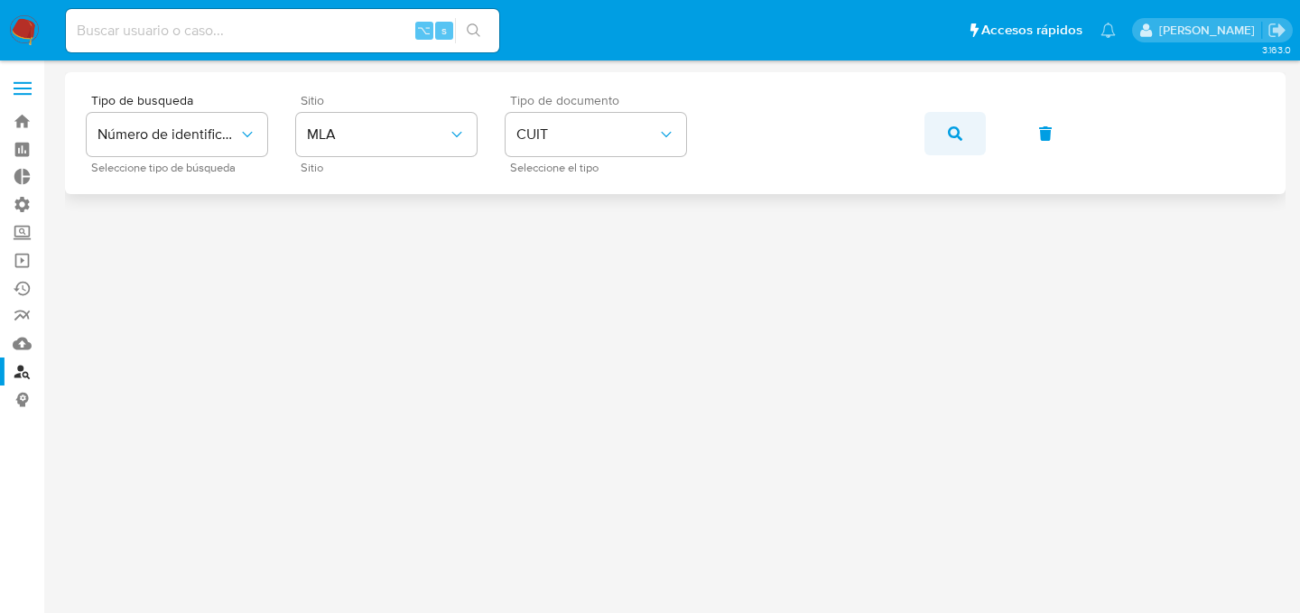
click at [948, 130] on icon "button" at bounding box center [955, 133] width 14 height 14
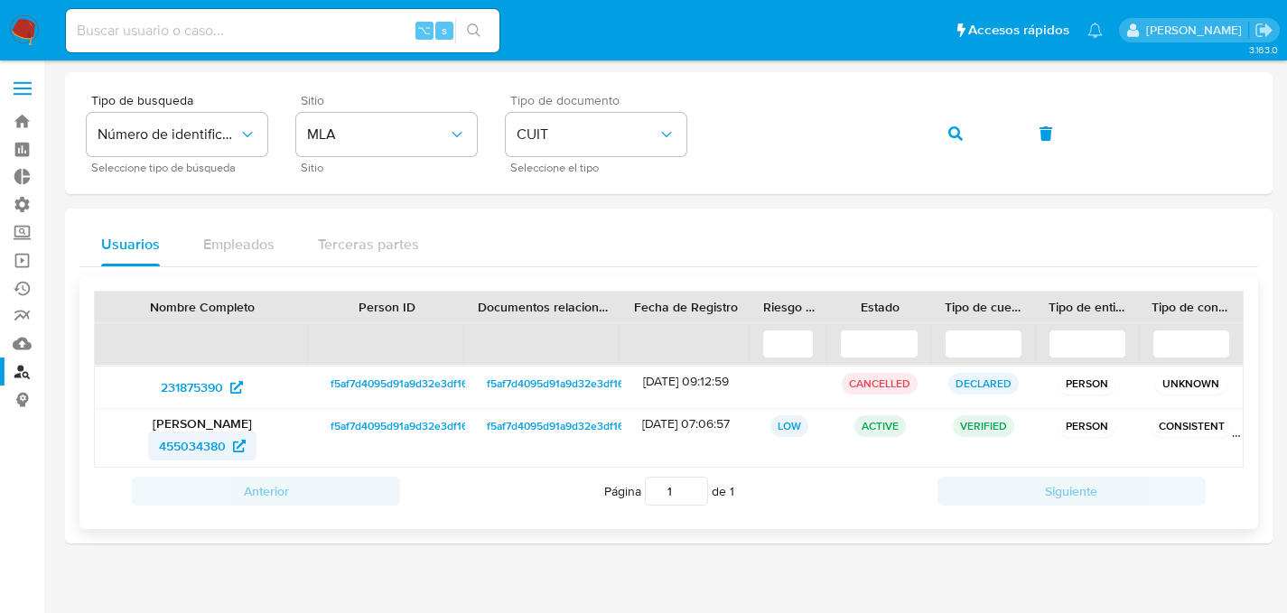
click at [195, 444] on span "455034380" at bounding box center [192, 446] width 67 height 29
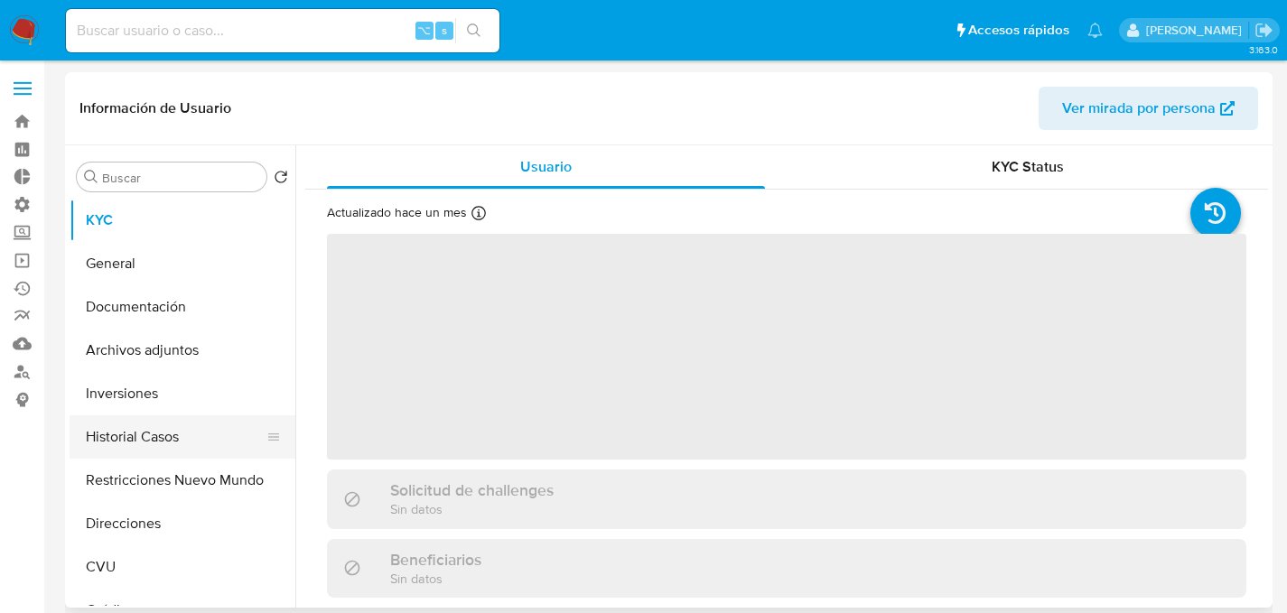
click at [107, 434] on button "Historial Casos" at bounding box center [175, 436] width 211 height 43
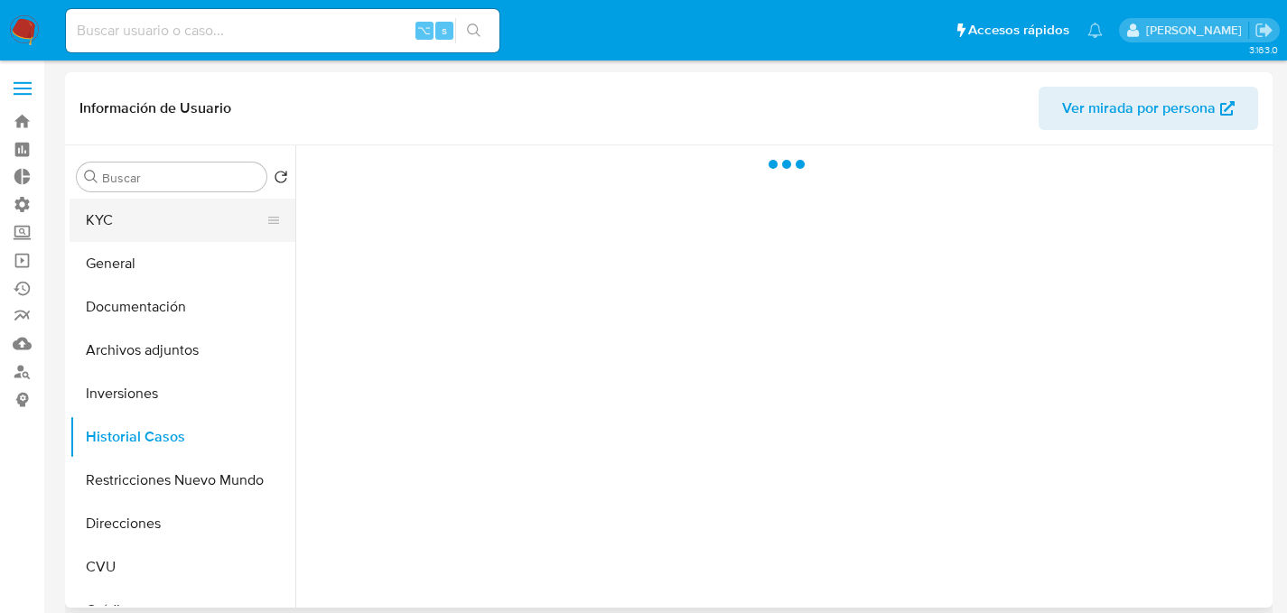
select select "10"
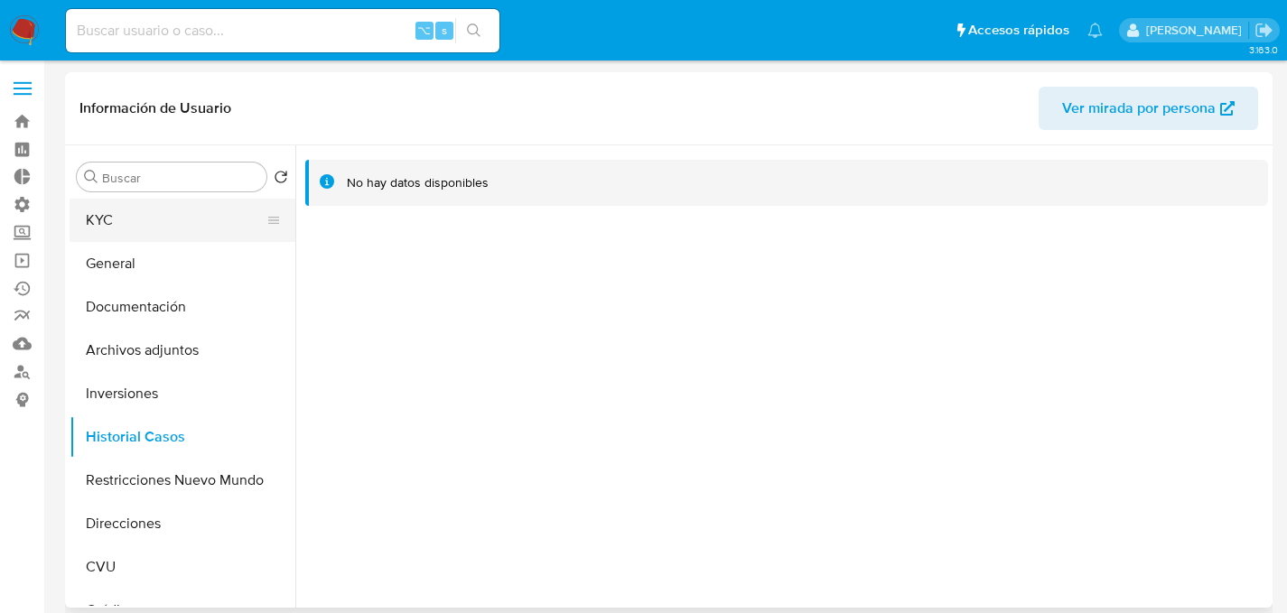
click at [119, 224] on button "KYC" at bounding box center [175, 220] width 211 height 43
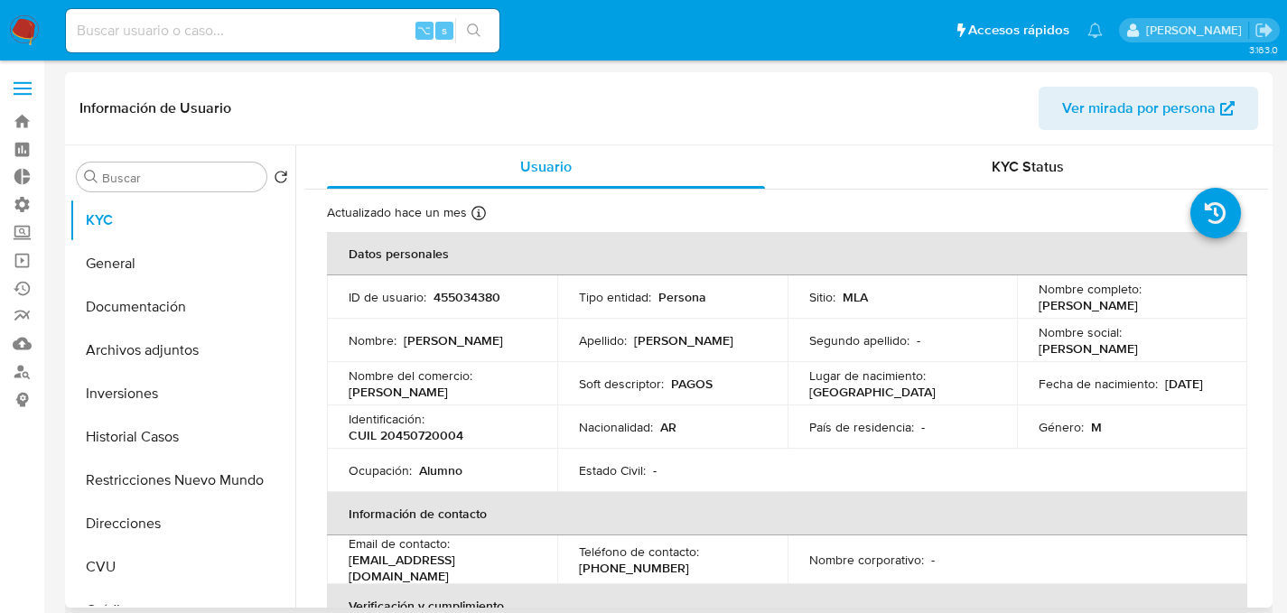
click at [1165, 392] on p "[DATE]" at bounding box center [1184, 384] width 38 height 16
click at [415, 442] on p "CUIL 20450720004" at bounding box center [406, 435] width 115 height 16
click at [421, 436] on p "CUIL 20450720004" at bounding box center [406, 435] width 115 height 16
copy p "20450720004"
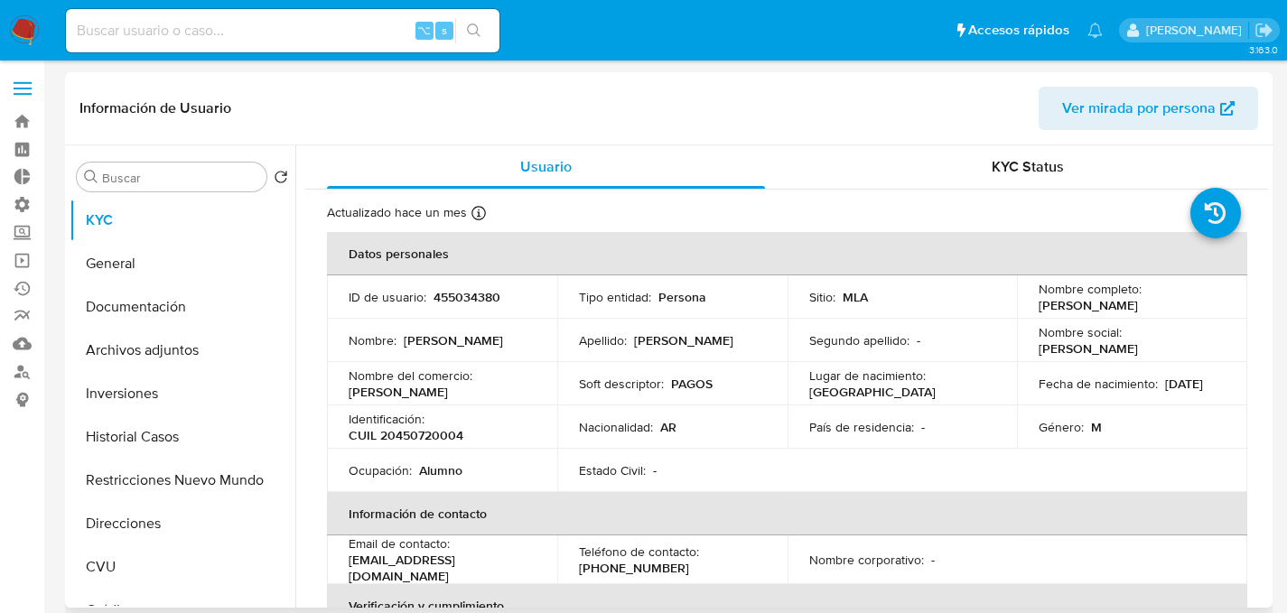
click at [588, 445] on td "Nacionalidad : AR" at bounding box center [672, 426] width 230 height 43
